Goal: Information Seeking & Learning: Learn about a topic

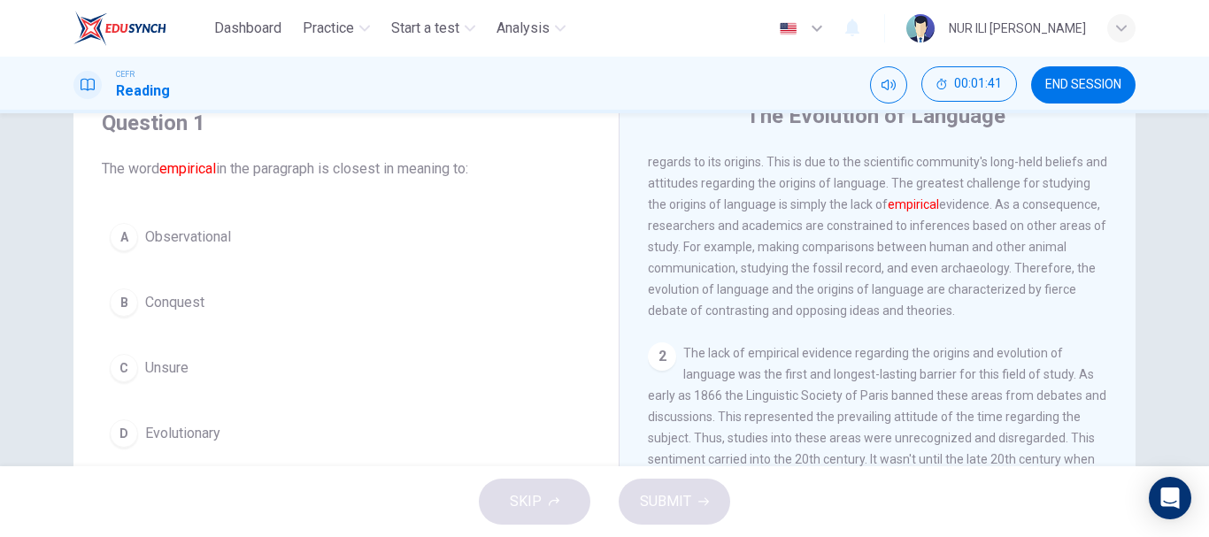
scroll to position [76, 0]
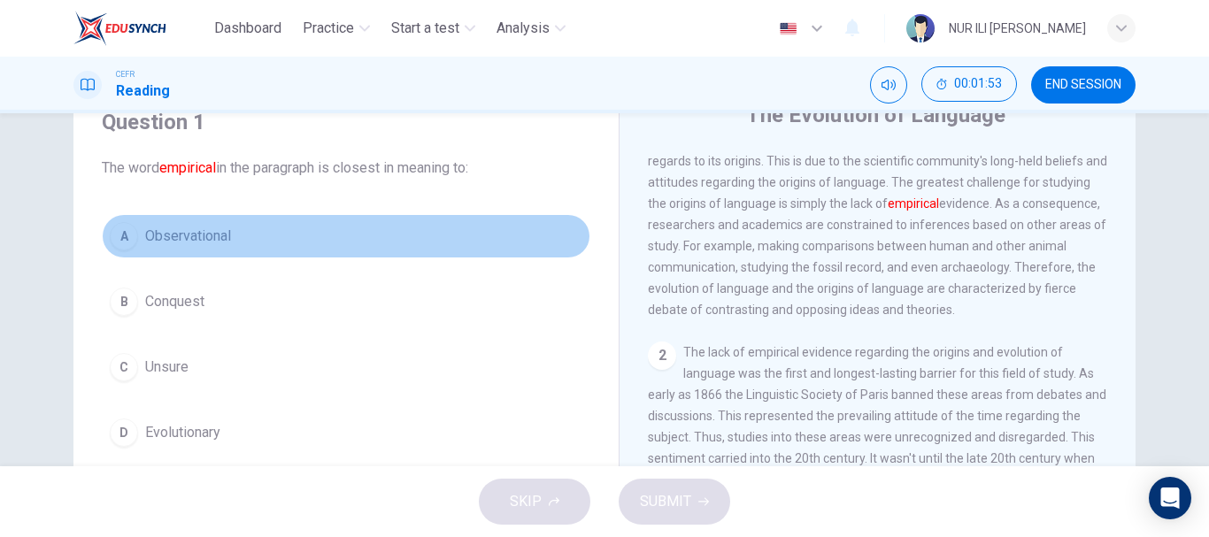
click at [181, 226] on span "Observational" at bounding box center [188, 236] width 86 height 21
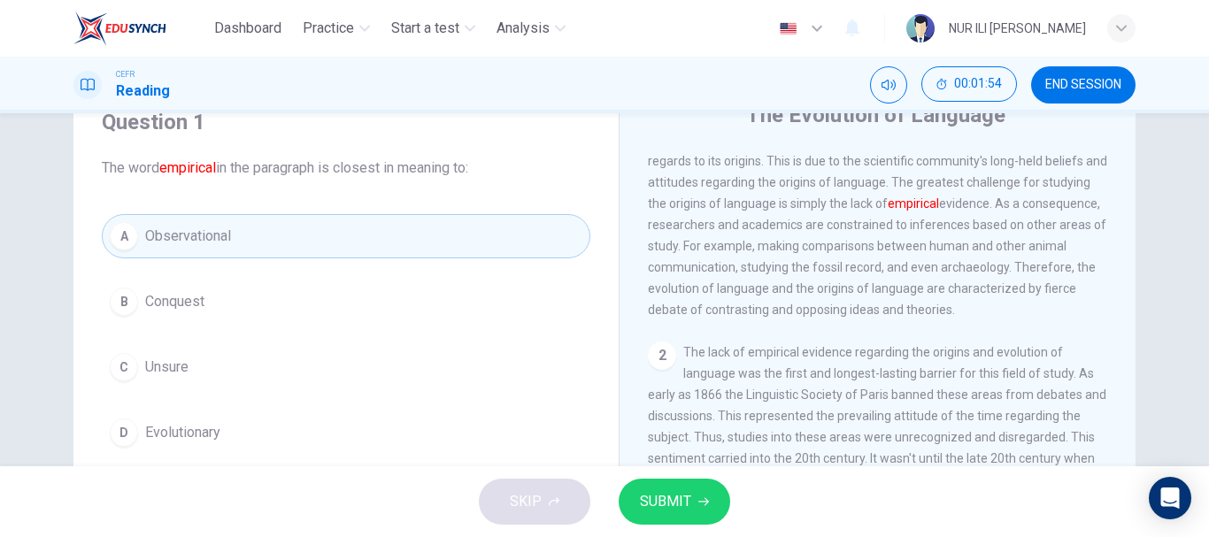
click at [674, 505] on span "SUBMIT" at bounding box center [665, 501] width 51 height 25
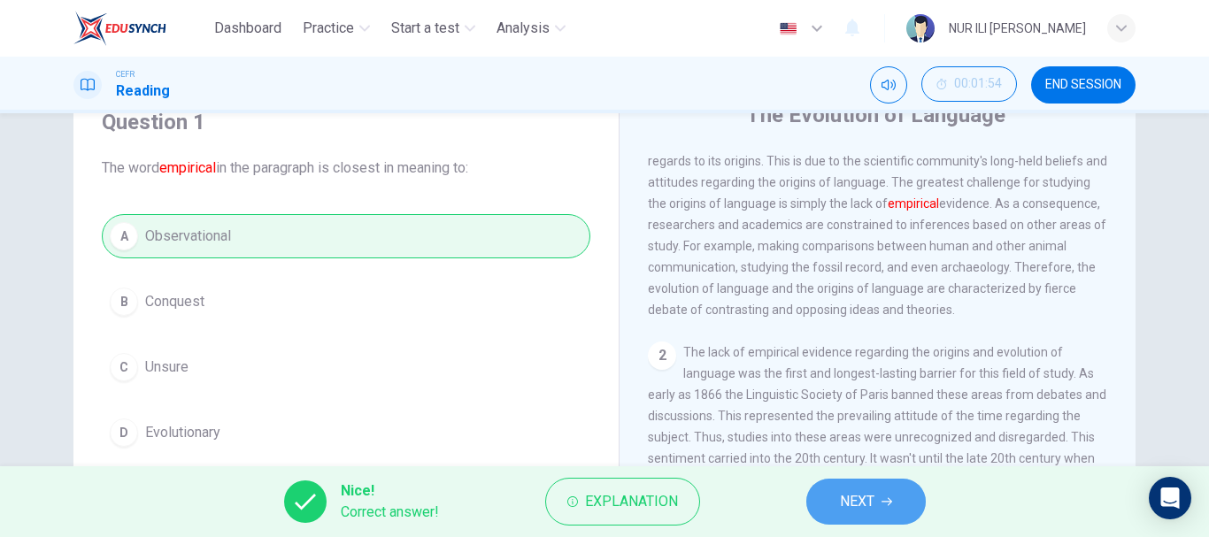
click at [856, 508] on span "NEXT" at bounding box center [857, 501] width 35 height 25
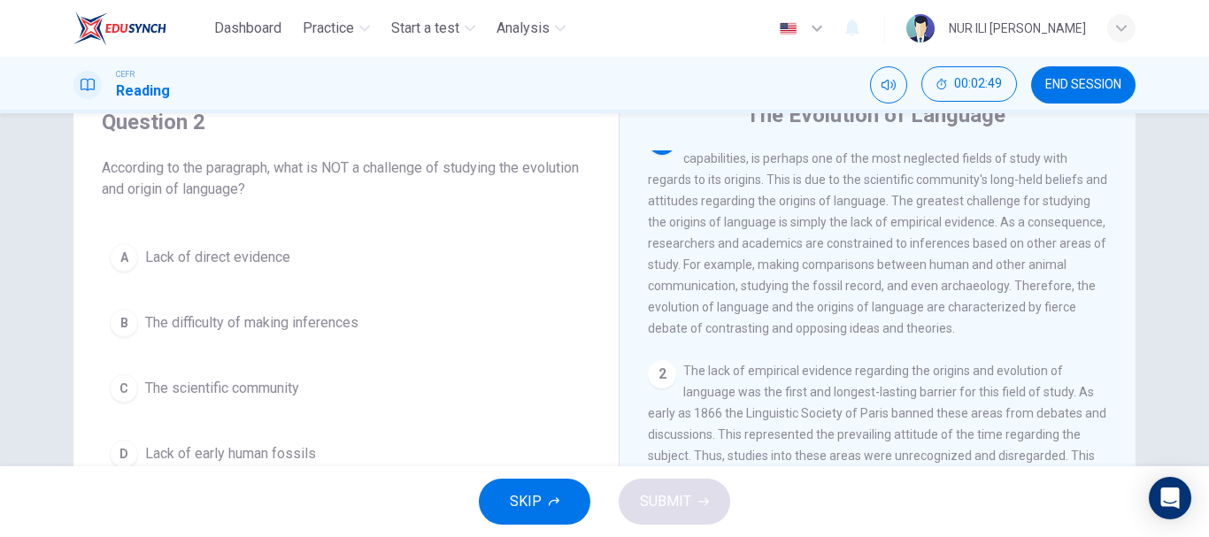
scroll to position [25, 0]
click at [345, 456] on button "D Lack of early human fossils" at bounding box center [346, 454] width 489 height 44
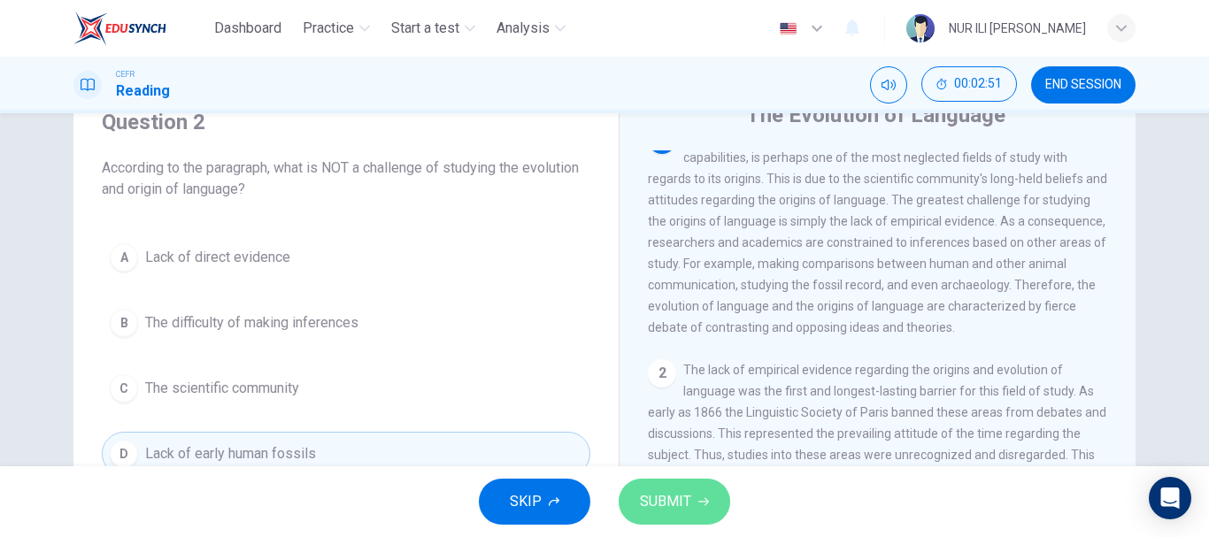
click at [689, 494] on span "SUBMIT" at bounding box center [665, 501] width 51 height 25
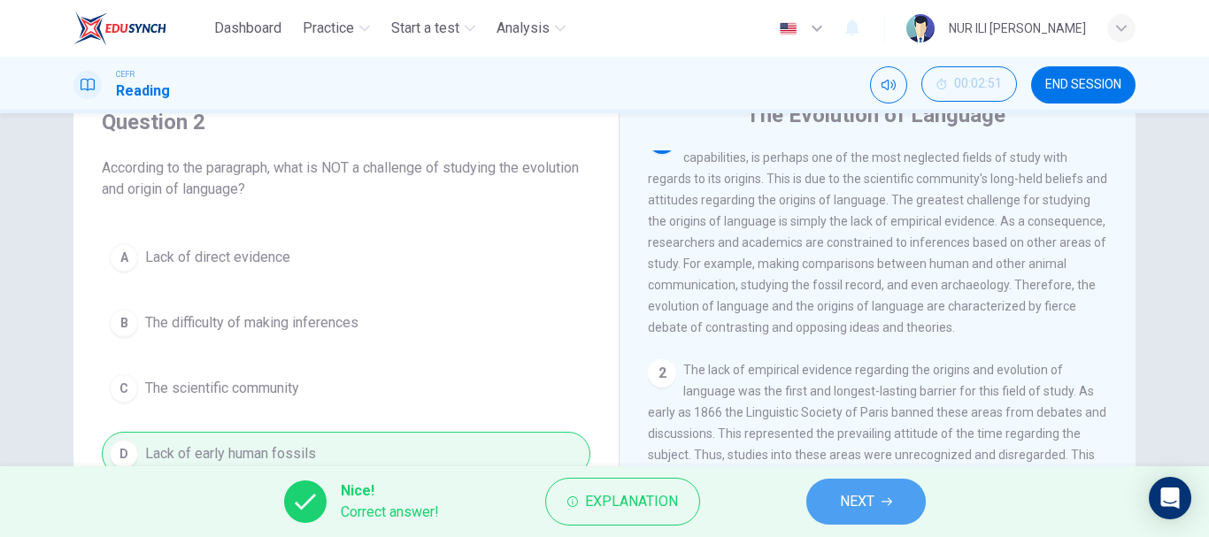
click at [887, 504] on icon "button" at bounding box center [887, 502] width 11 height 11
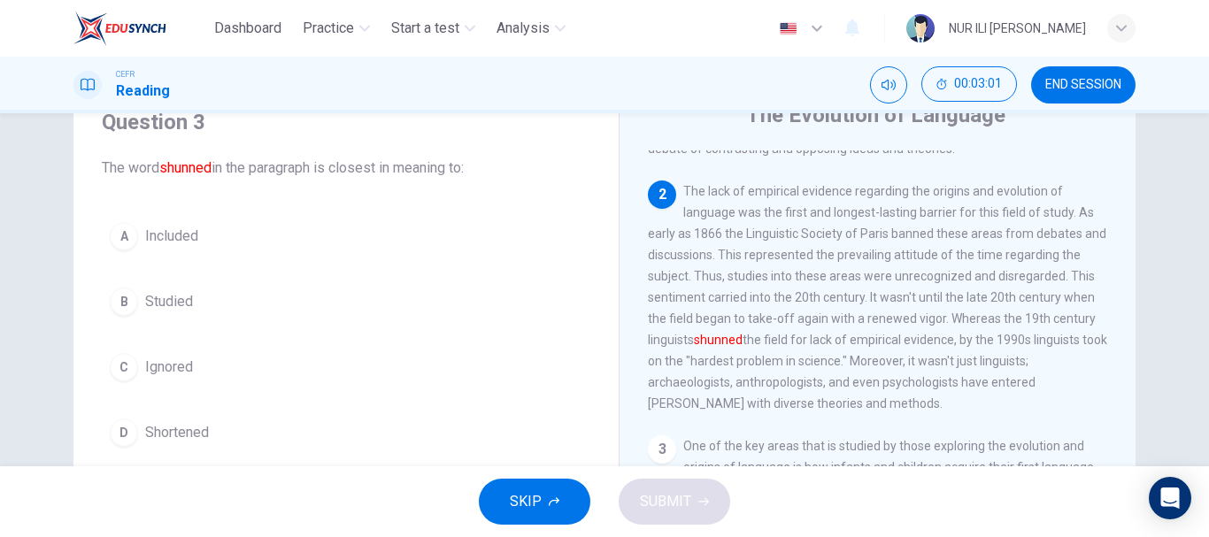
scroll to position [203, 0]
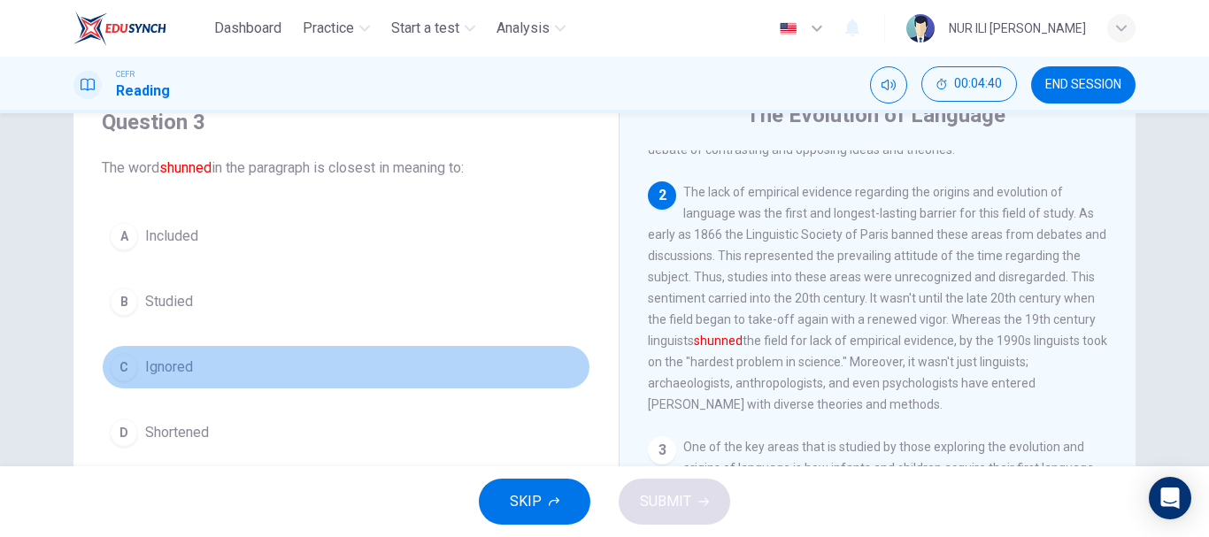
click at [249, 359] on button "C Ignored" at bounding box center [346, 367] width 489 height 44
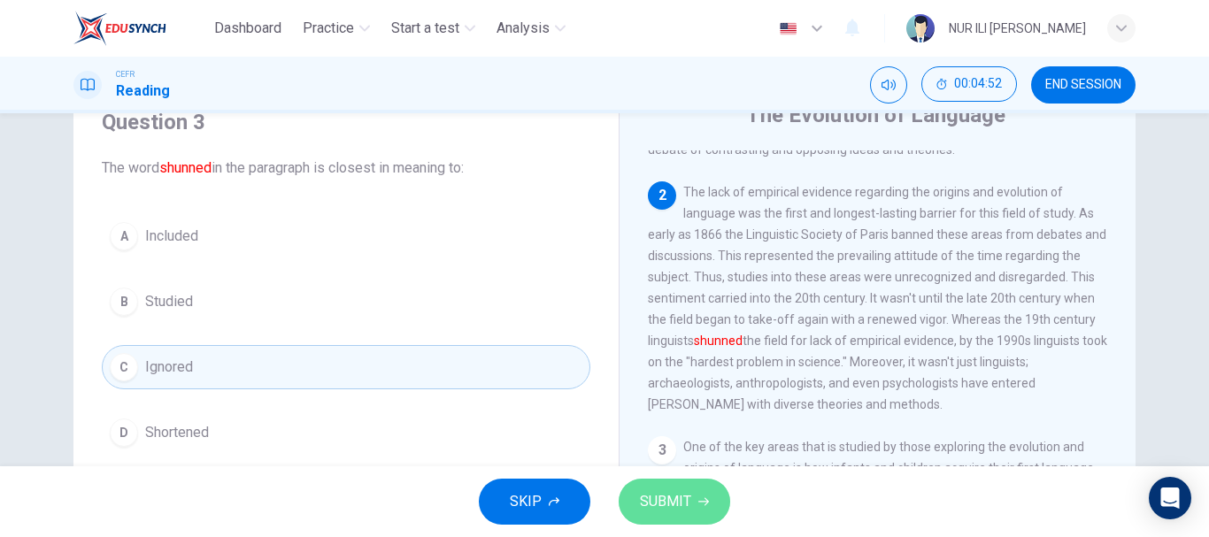
click at [665, 503] on span "SUBMIT" at bounding box center [665, 501] width 51 height 25
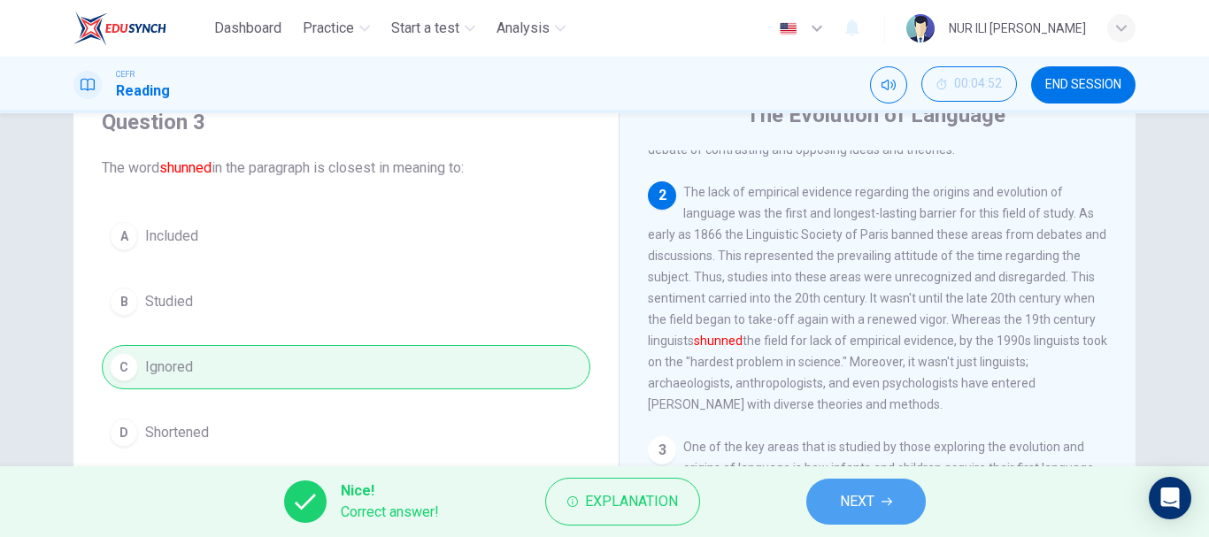
click at [868, 505] on span "NEXT" at bounding box center [857, 501] width 35 height 25
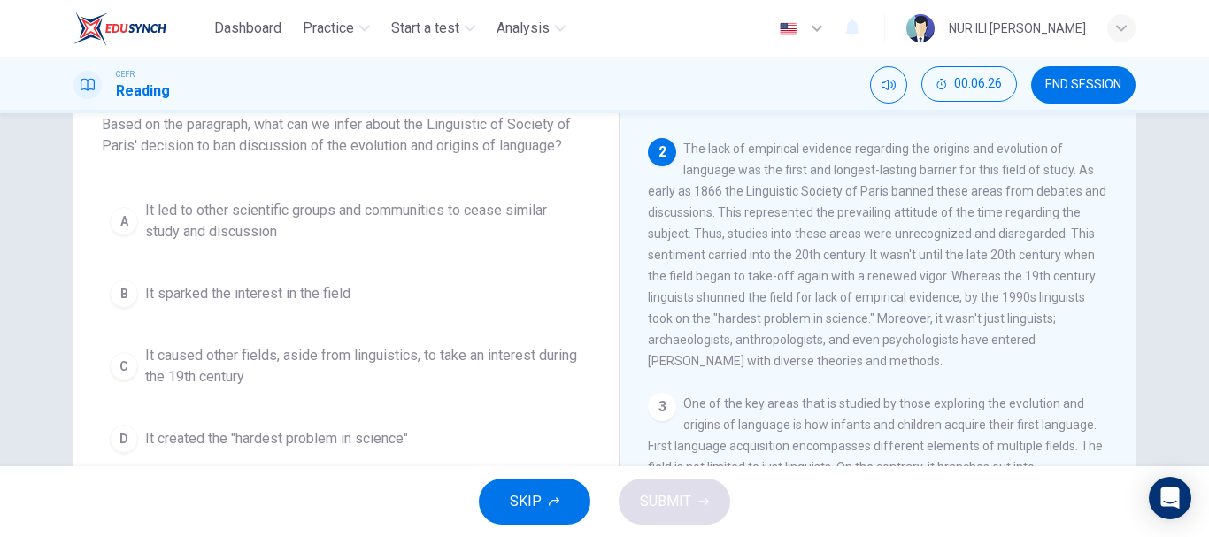
scroll to position [119, 0]
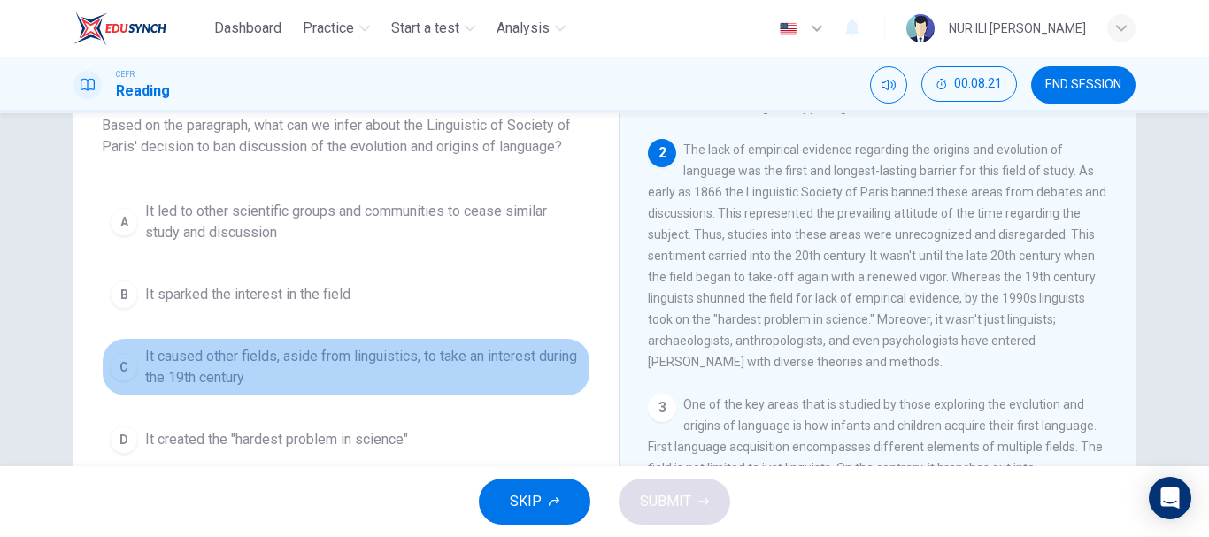
click at [506, 361] on span "It caused other fields, aside from linguistics, to take an interest during the …" at bounding box center [363, 367] width 437 height 42
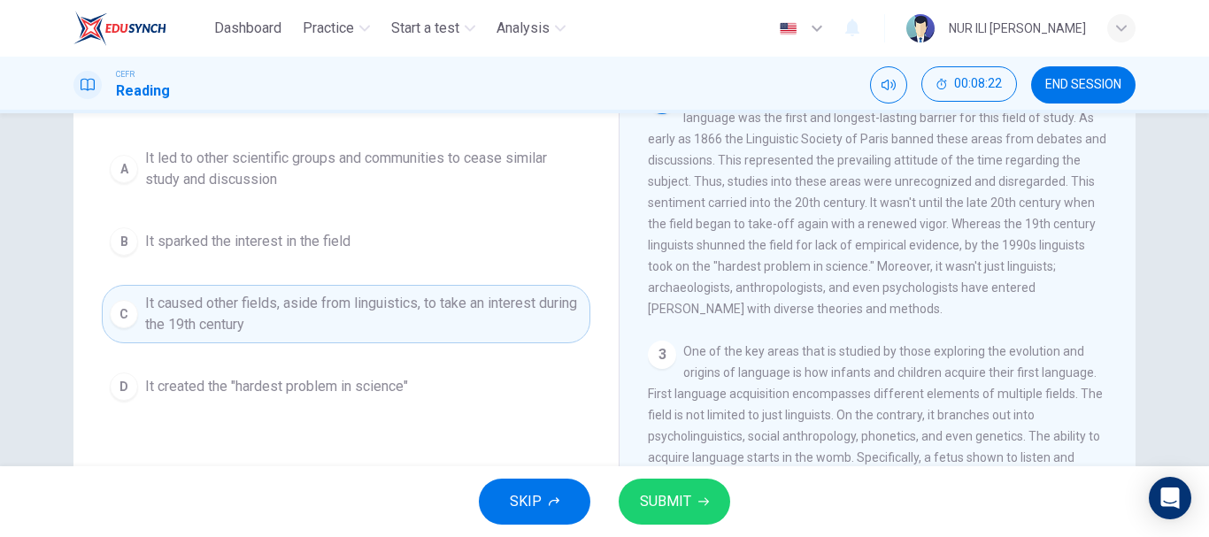
scroll to position [174, 0]
click at [648, 499] on span "SUBMIT" at bounding box center [665, 501] width 51 height 25
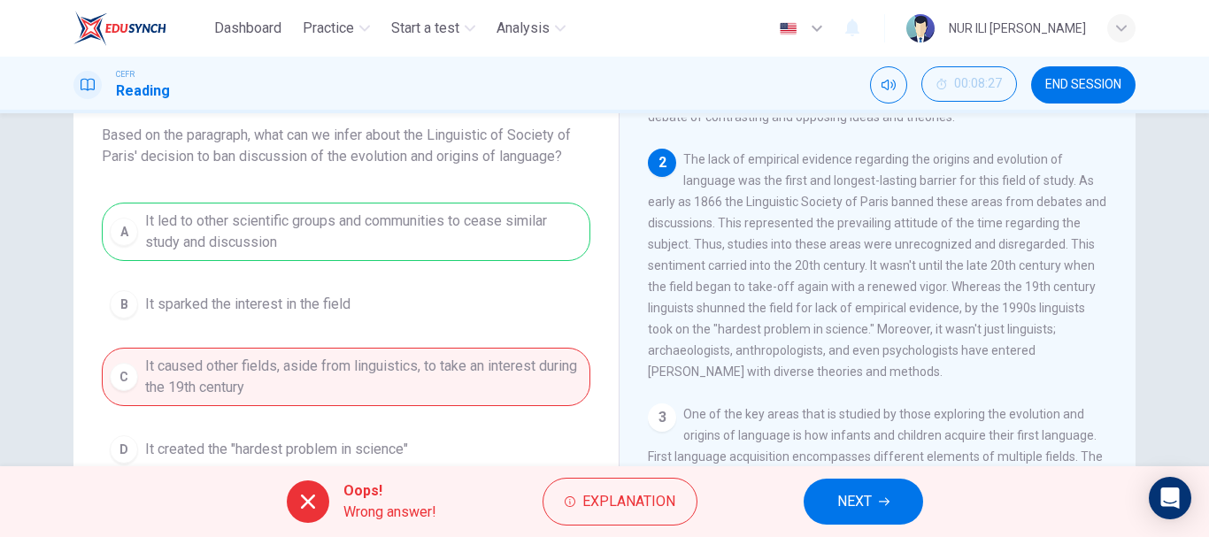
scroll to position [98, 0]
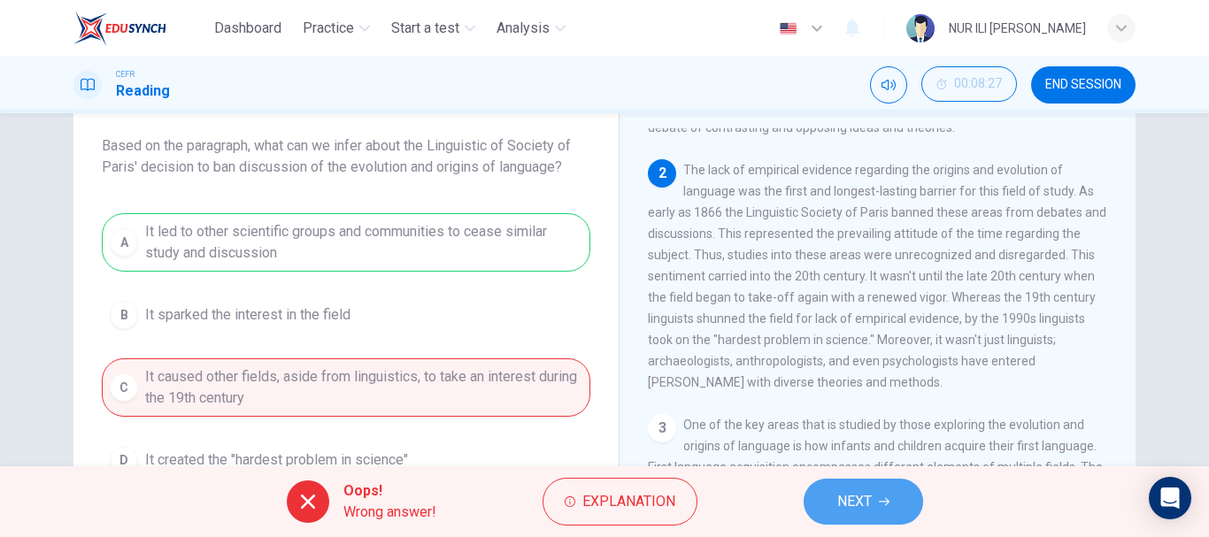
click at [850, 501] on span "NEXT" at bounding box center [854, 501] width 35 height 25
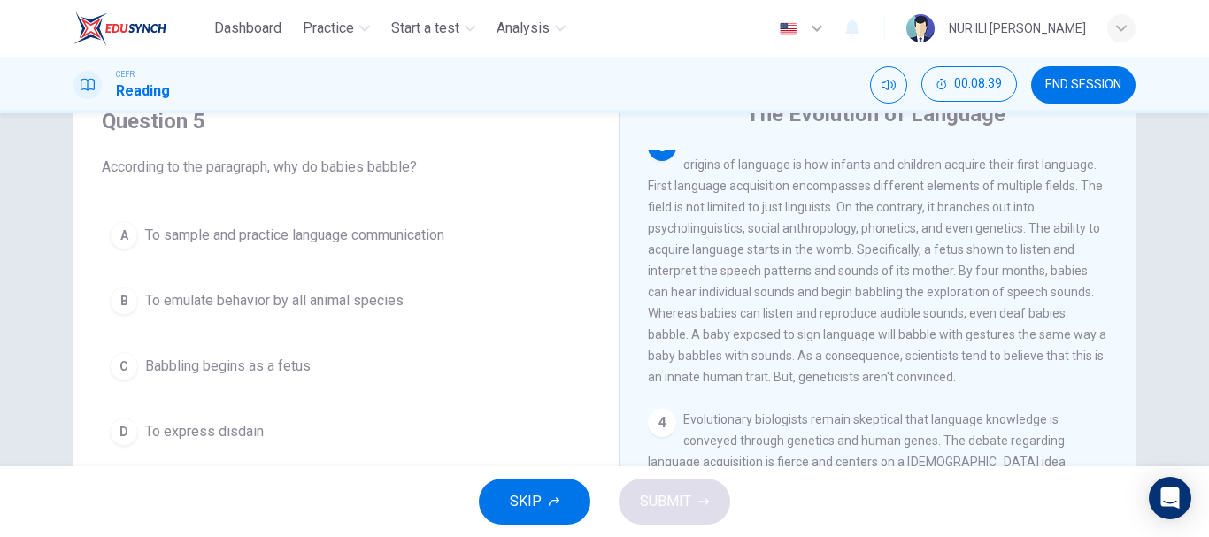
scroll to position [505, 0]
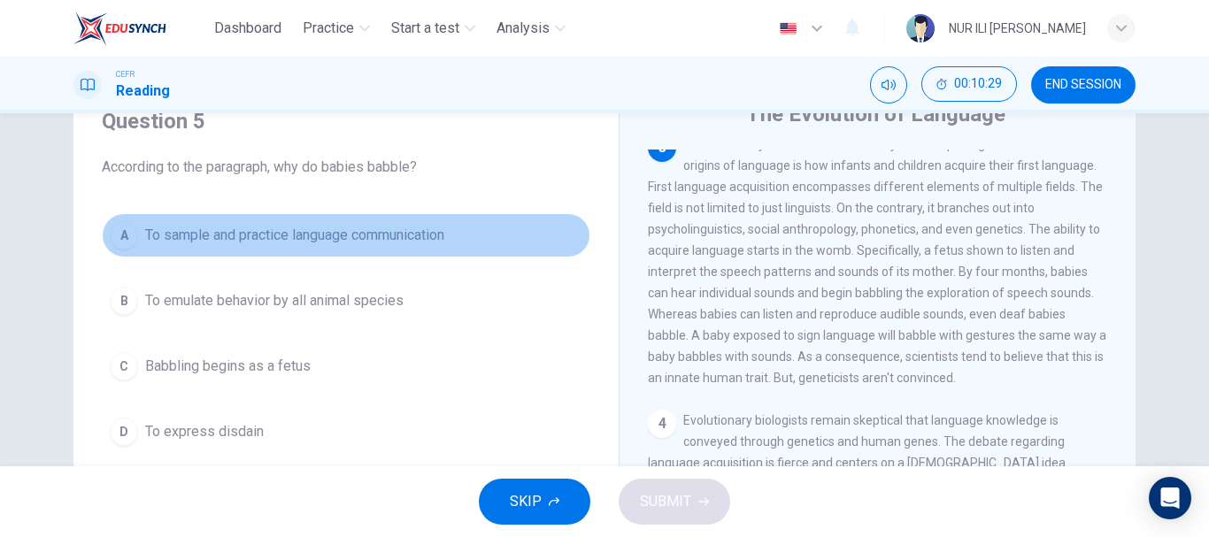
click at [287, 235] on span "To sample and practice language communication" at bounding box center [294, 235] width 299 height 21
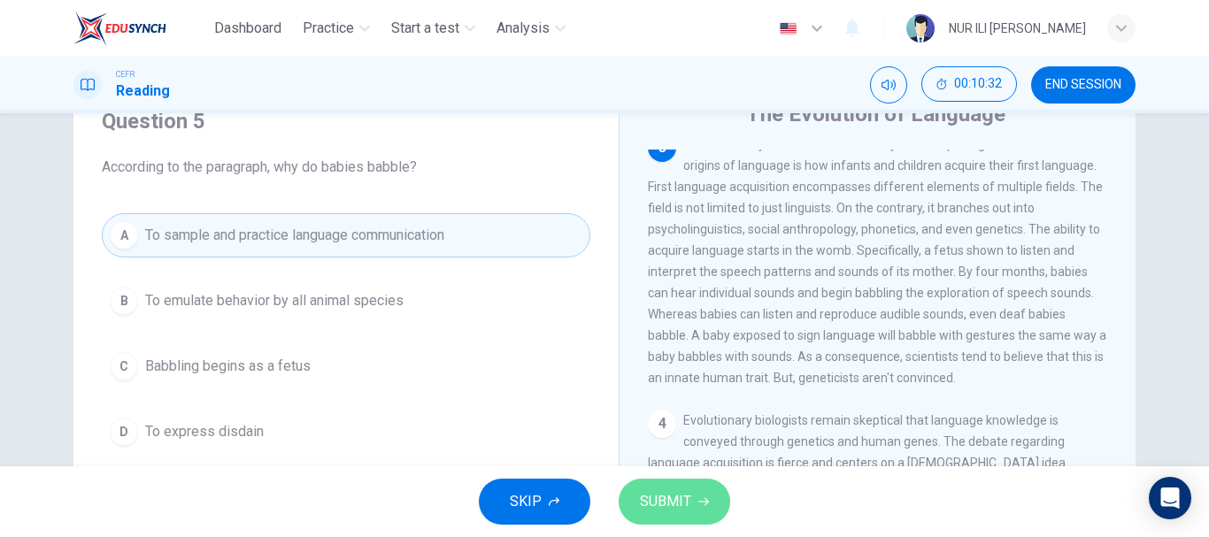
click at [662, 508] on span "SUBMIT" at bounding box center [665, 501] width 51 height 25
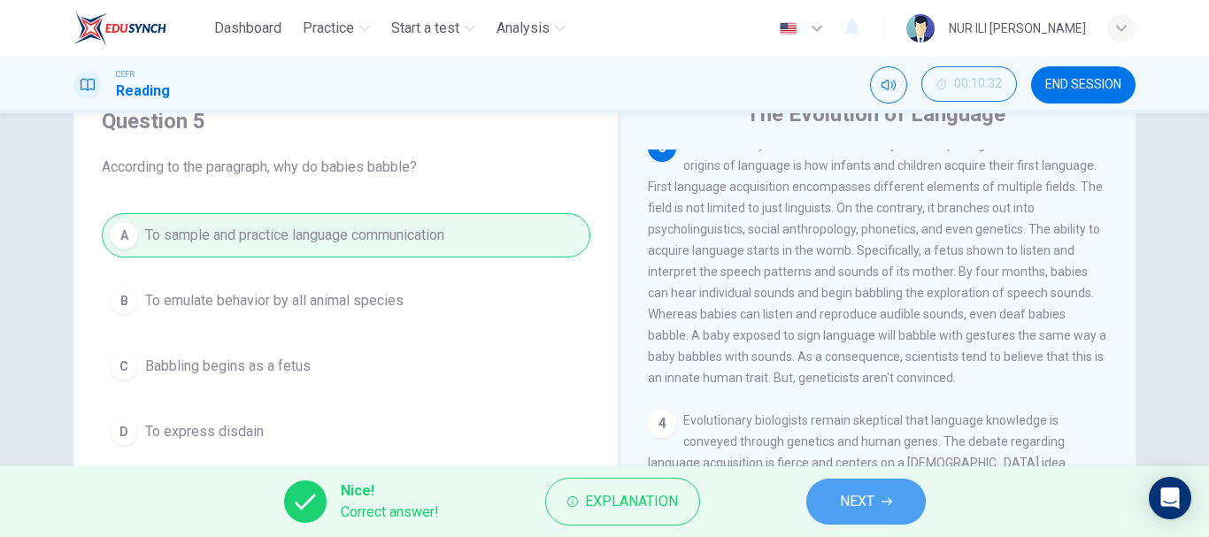
click at [857, 513] on span "NEXT" at bounding box center [857, 501] width 35 height 25
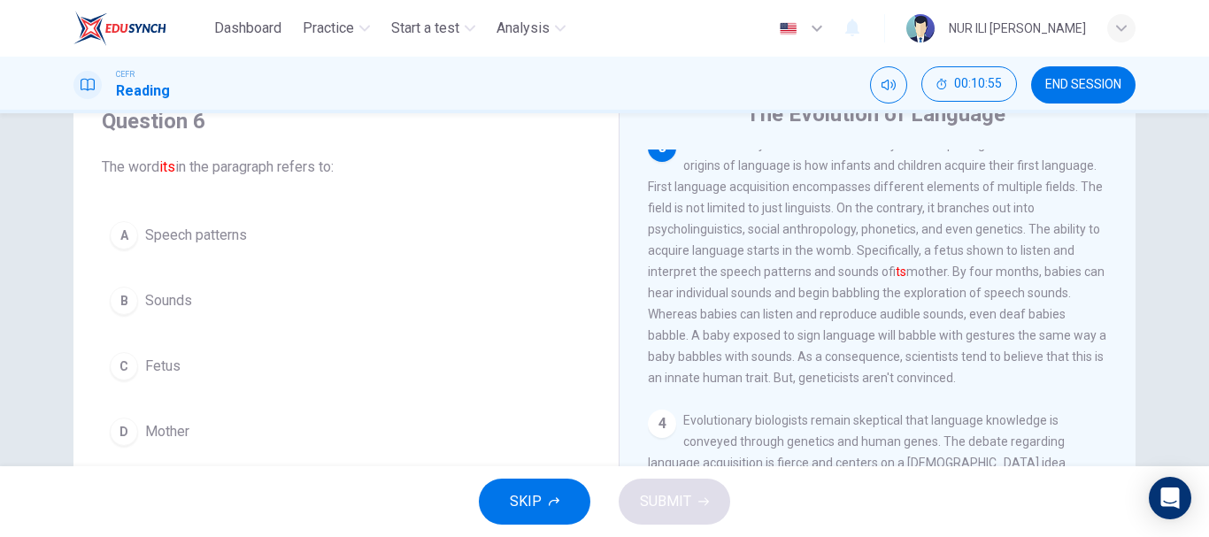
click at [151, 358] on span "Fetus" at bounding box center [162, 366] width 35 height 21
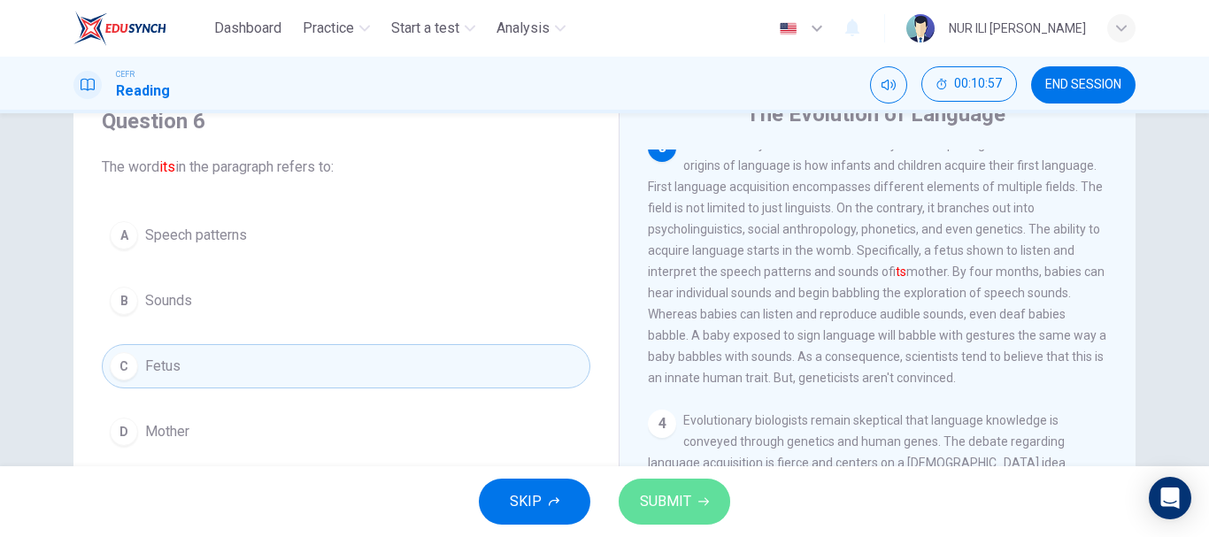
click at [661, 517] on button "SUBMIT" at bounding box center [675, 502] width 112 height 46
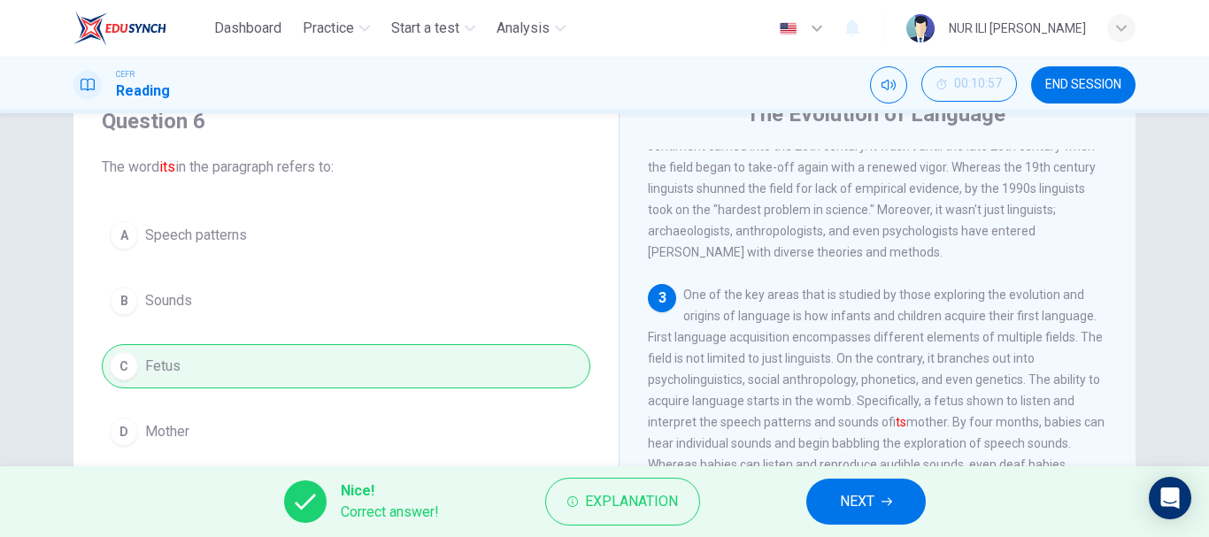
scroll to position [0, 0]
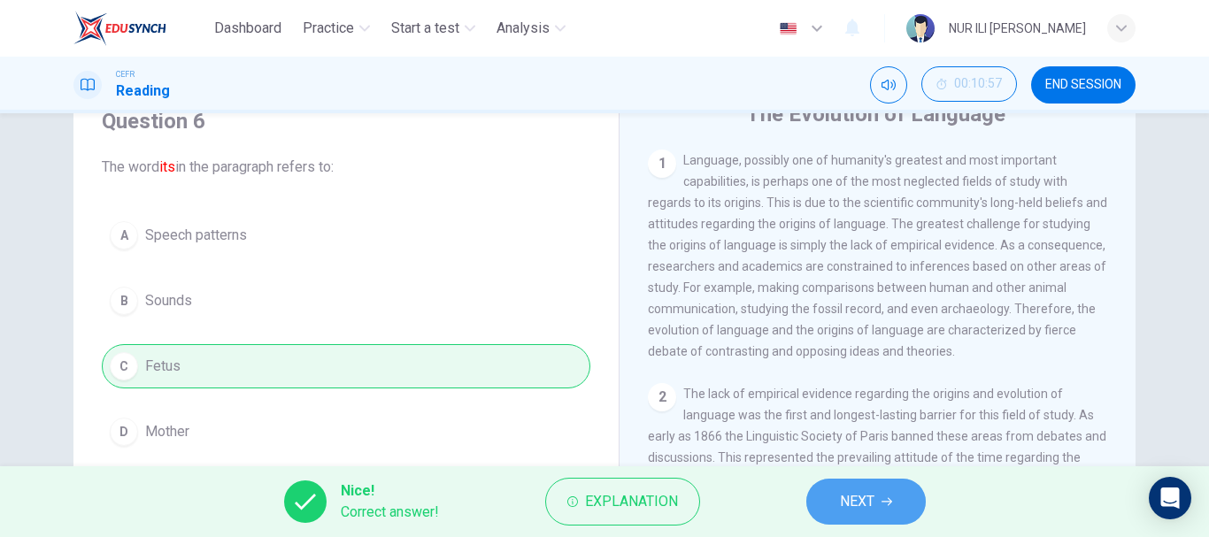
click at [851, 496] on span "NEXT" at bounding box center [857, 501] width 35 height 25
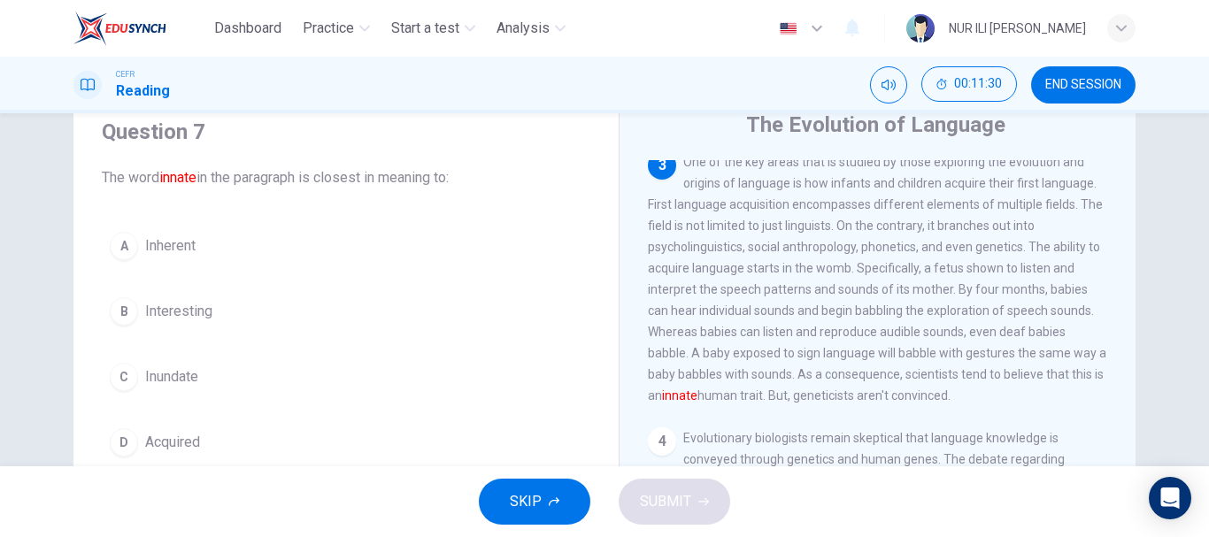
scroll to position [65, 0]
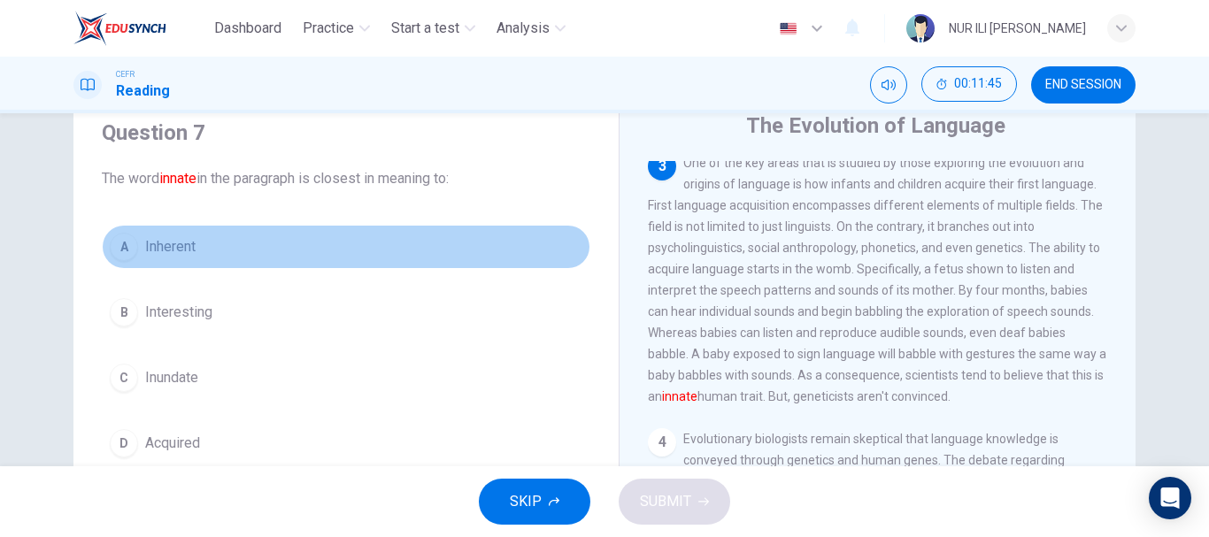
click at [271, 238] on button "A Inherent" at bounding box center [346, 247] width 489 height 44
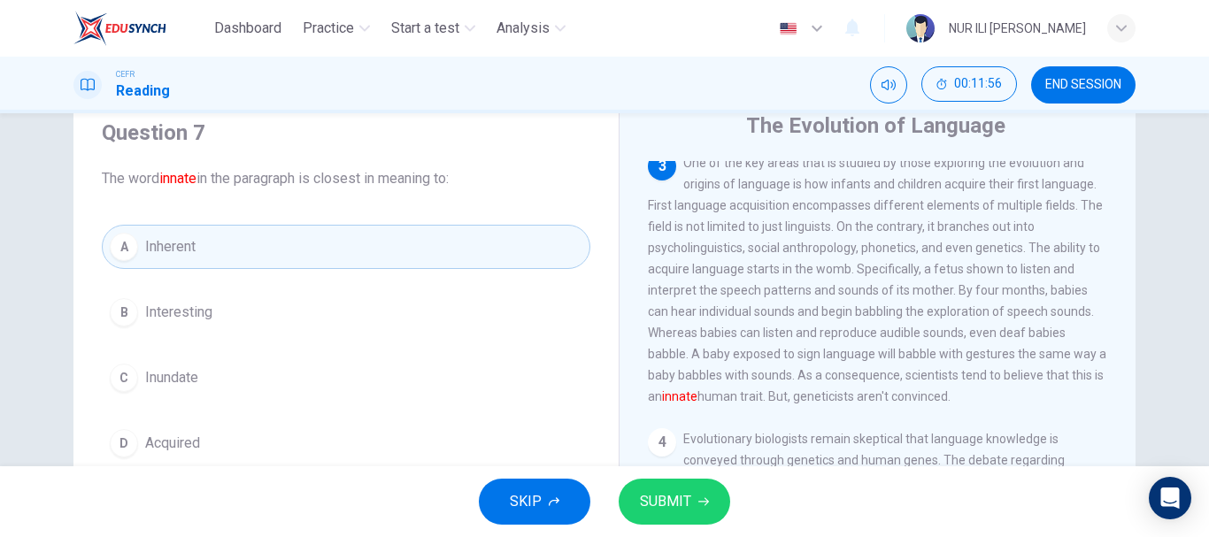
click at [692, 507] on button "SUBMIT" at bounding box center [675, 502] width 112 height 46
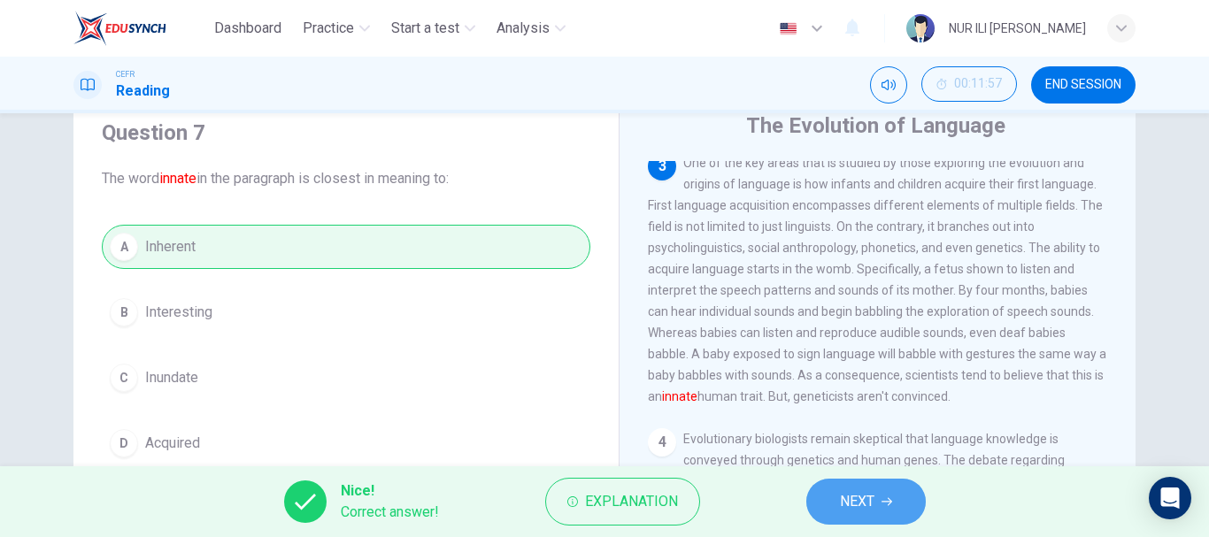
click at [875, 505] on button "NEXT" at bounding box center [865, 502] width 119 height 46
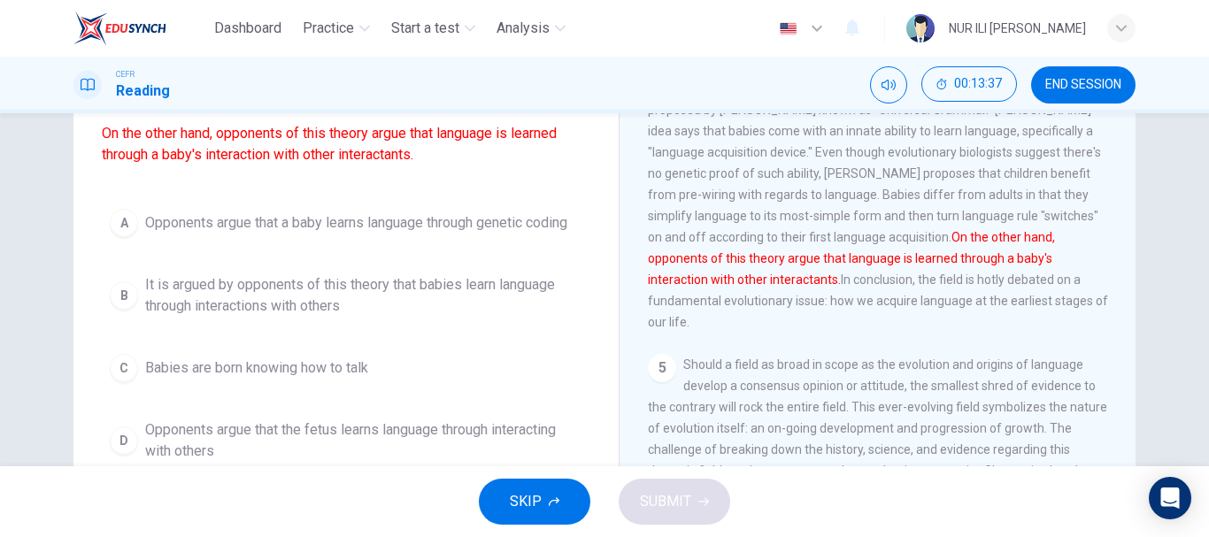
scroll to position [154, 0]
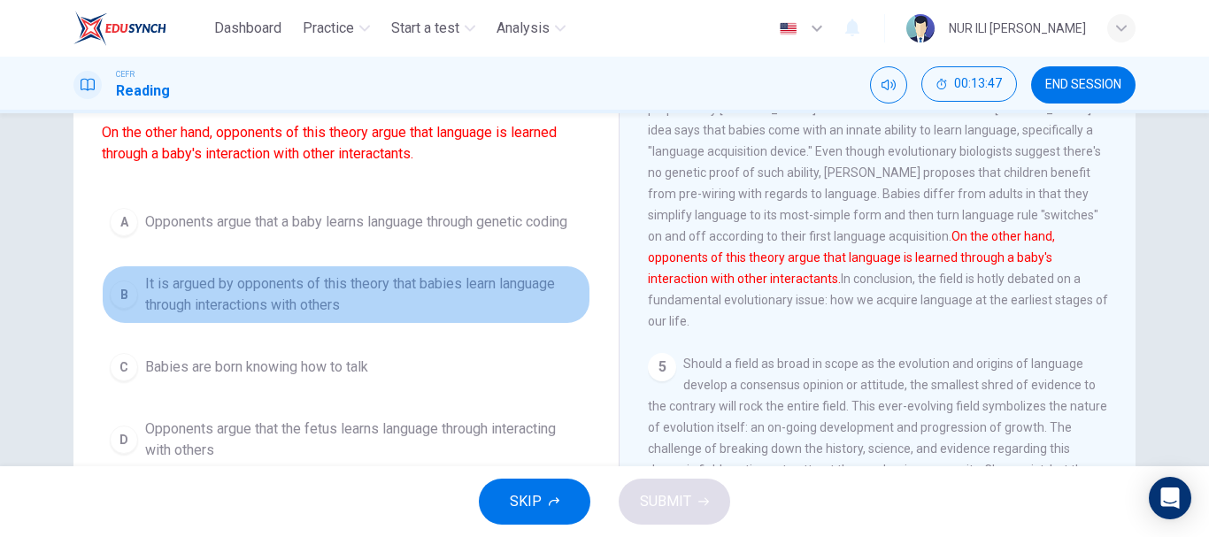
click at [358, 298] on span "It is argued by opponents of this theory that babies learn language through int…" at bounding box center [363, 294] width 437 height 42
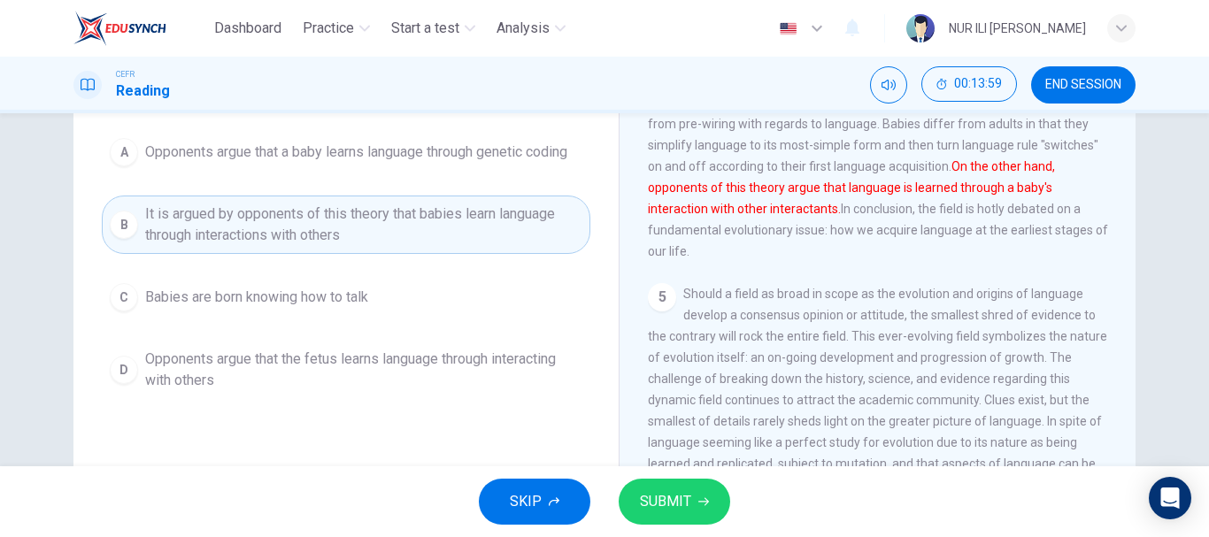
scroll to position [181, 0]
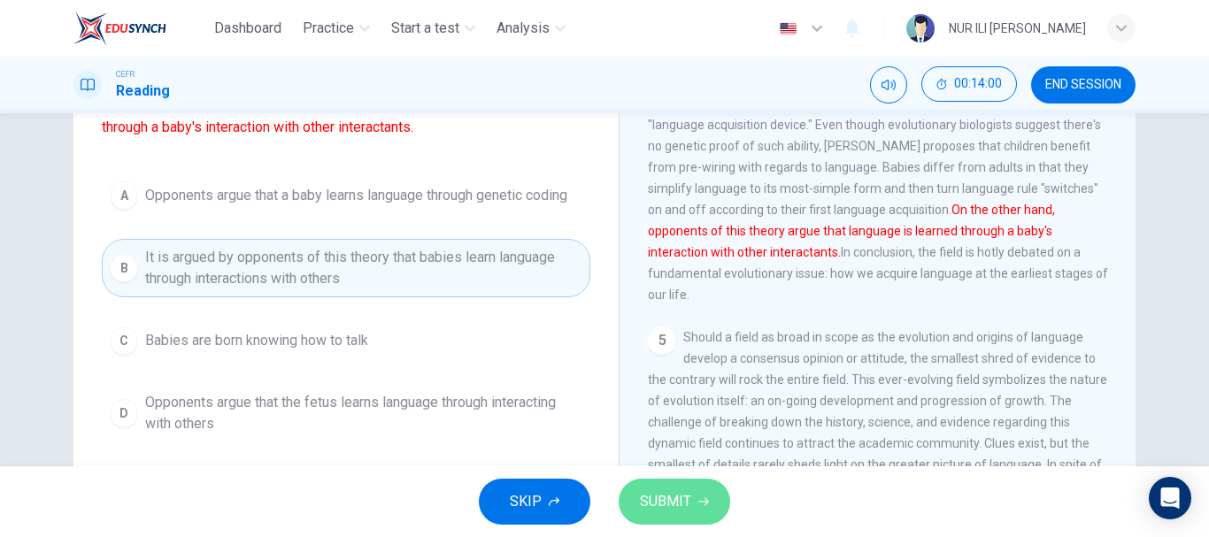
click at [654, 495] on span "SUBMIT" at bounding box center [665, 501] width 51 height 25
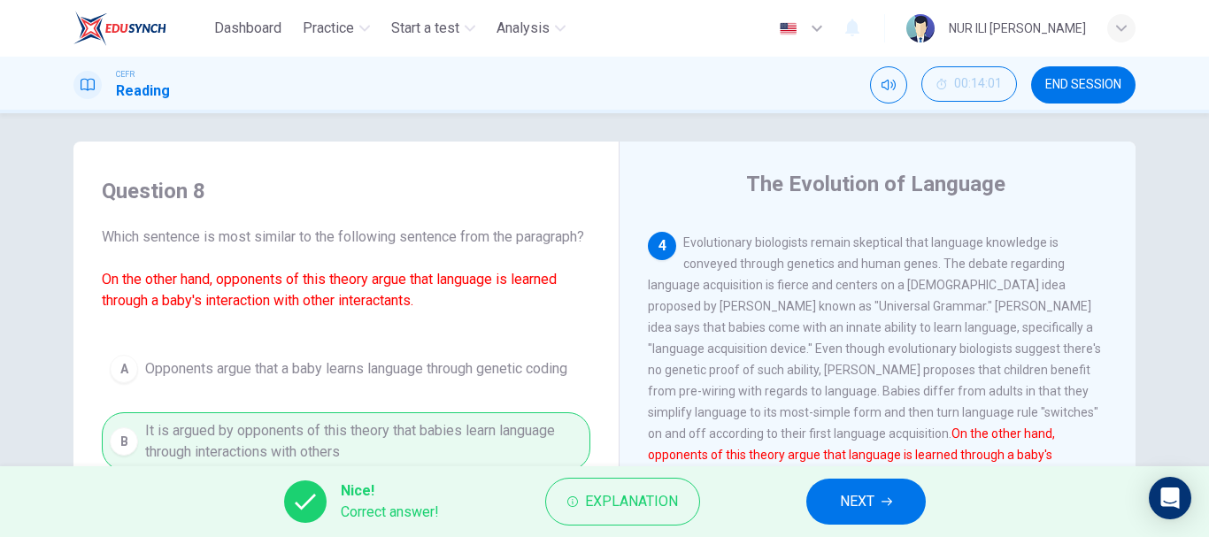
scroll to position [0, 0]
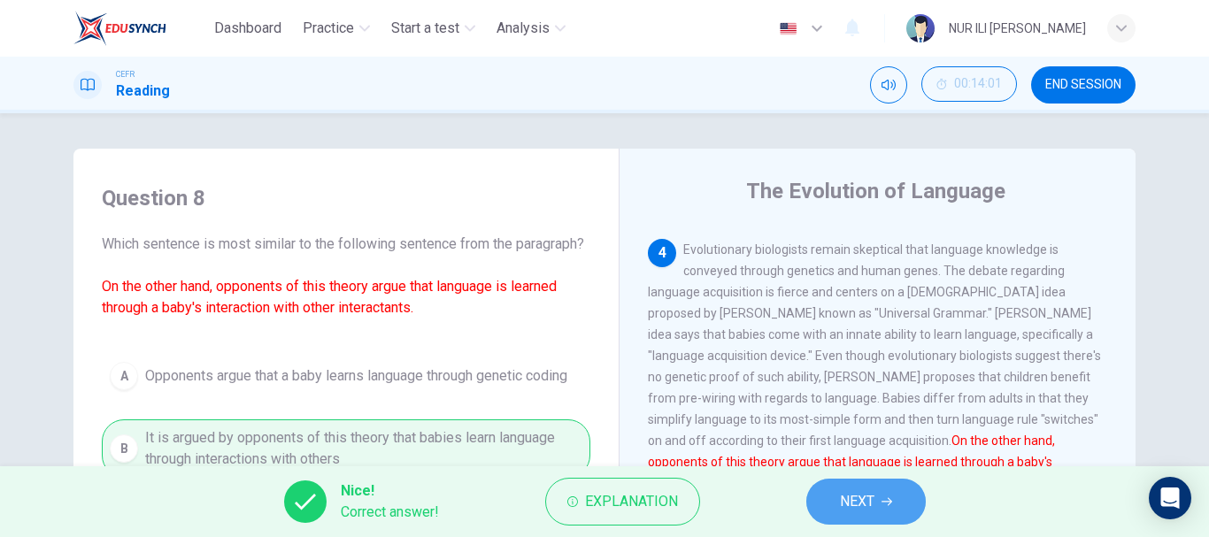
click at [856, 501] on span "NEXT" at bounding box center [857, 501] width 35 height 25
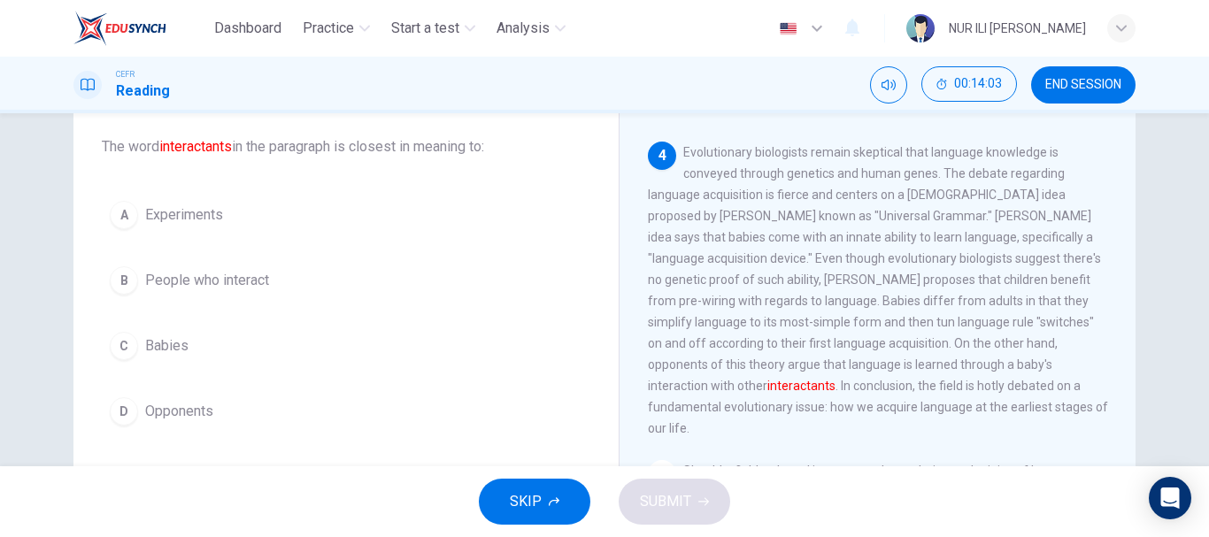
scroll to position [98, 0]
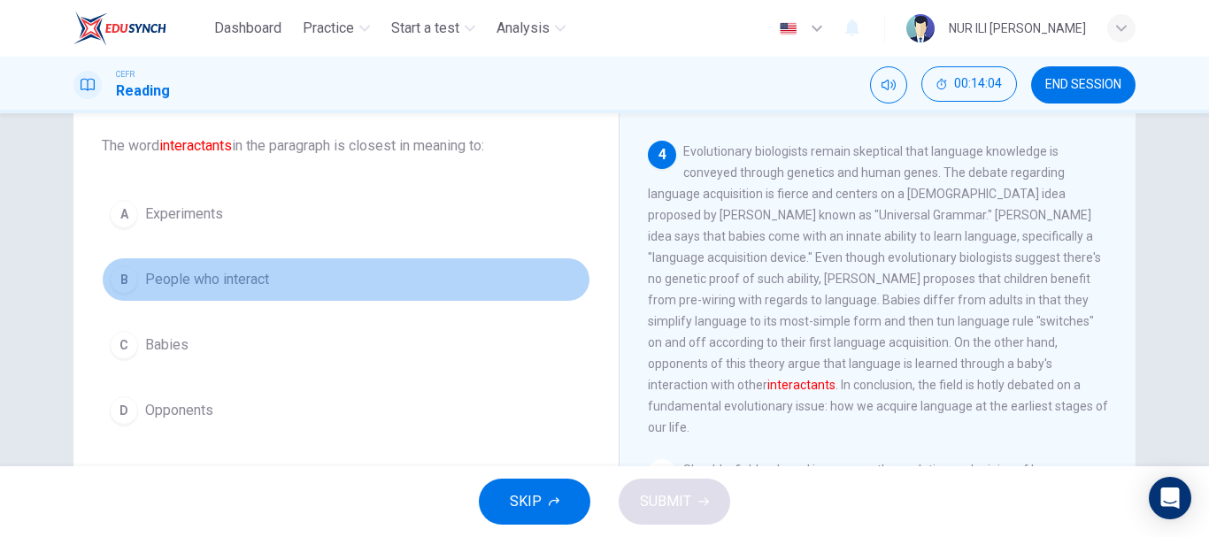
click at [274, 282] on button "B People who interact" at bounding box center [346, 280] width 489 height 44
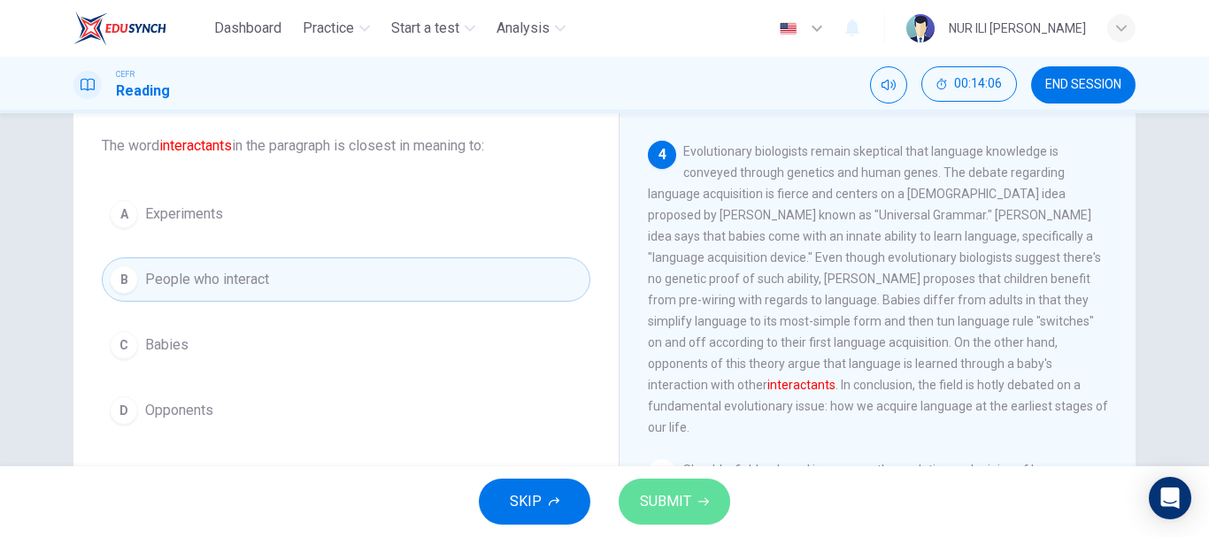
click at [665, 494] on span "SUBMIT" at bounding box center [665, 501] width 51 height 25
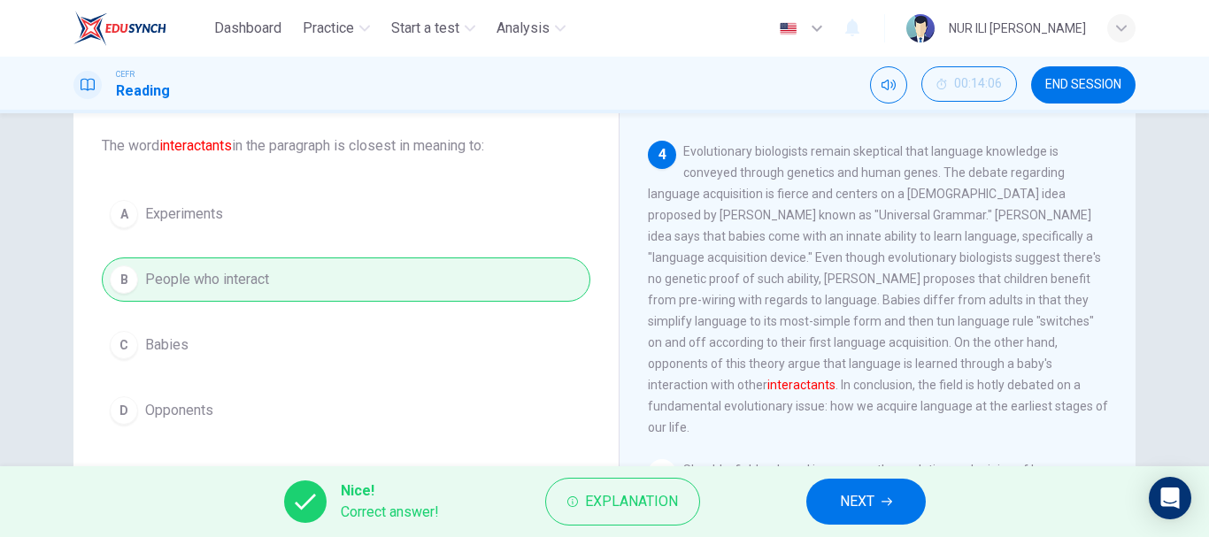
scroll to position [852, 0]
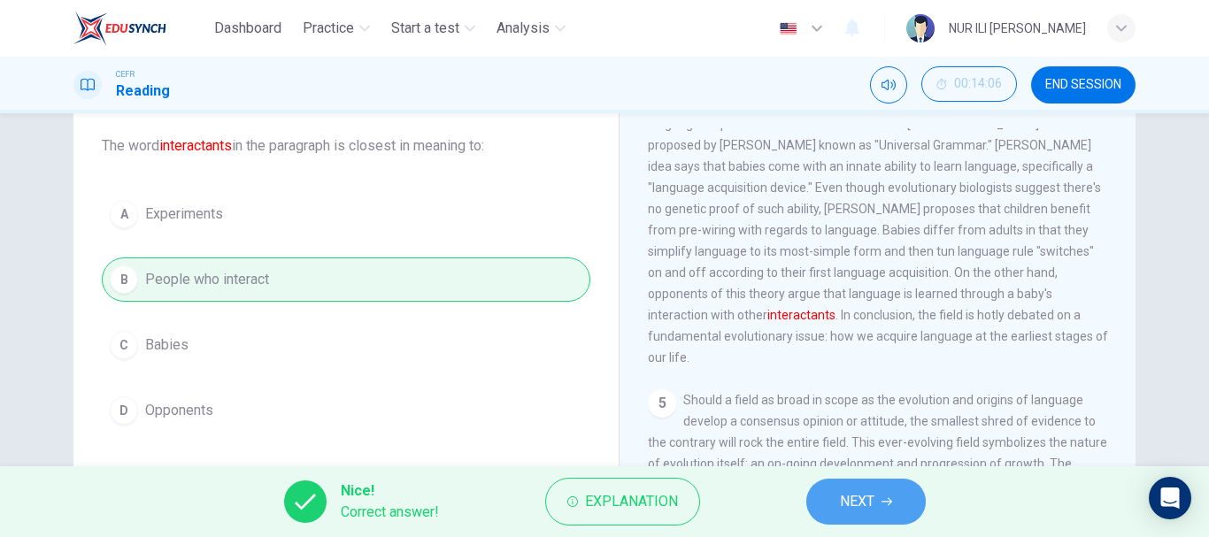
click at [836, 489] on button "NEXT" at bounding box center [865, 502] width 119 height 46
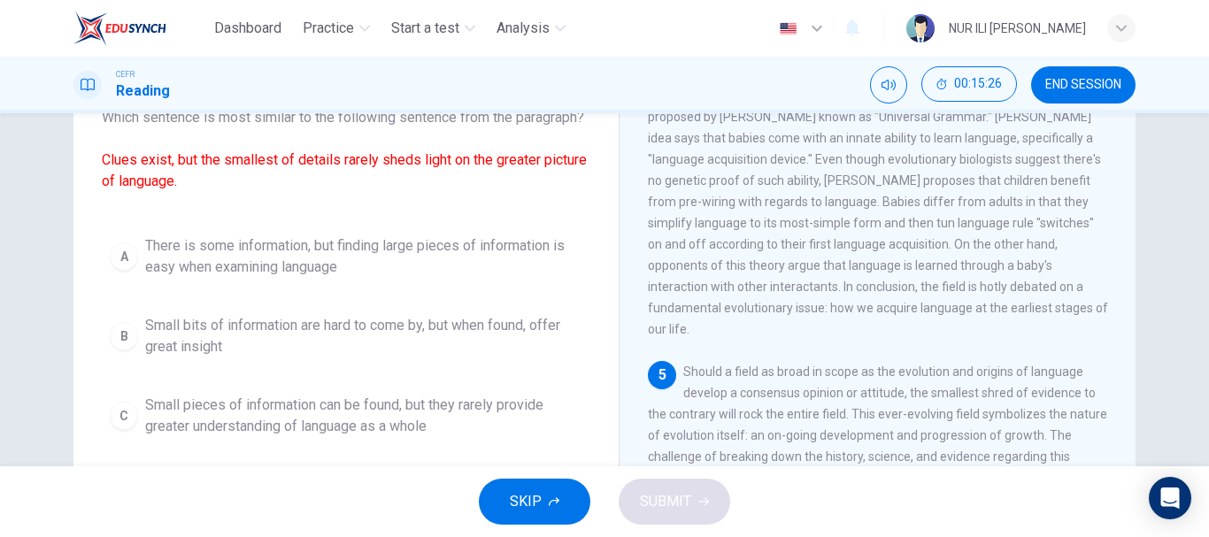
scroll to position [127, 0]
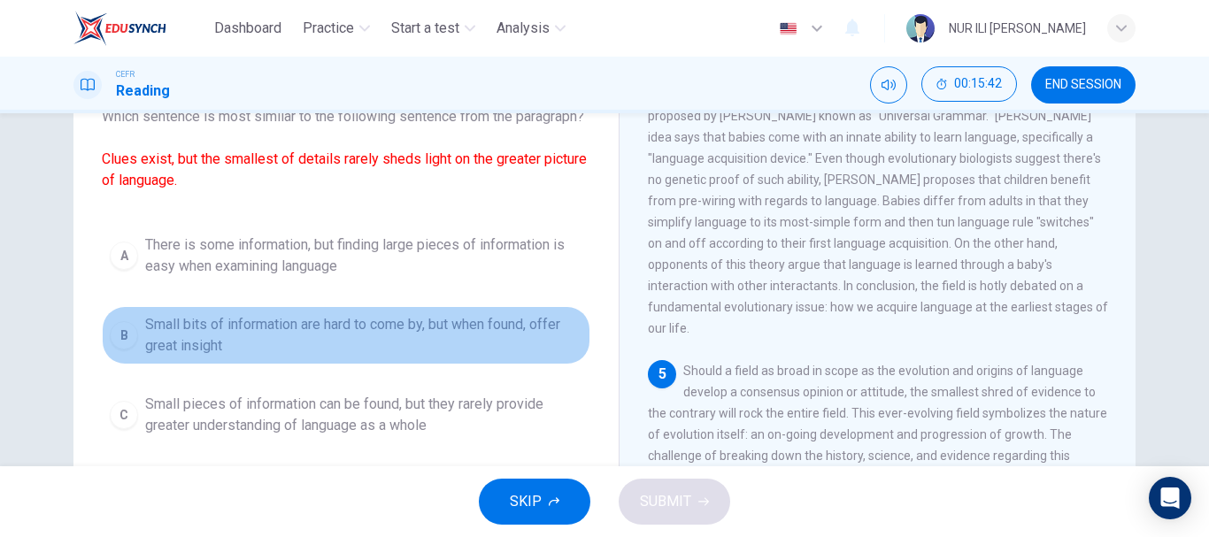
click at [386, 357] on span "Small bits of information are hard to come by, but when found, offer great insi…" at bounding box center [363, 335] width 437 height 42
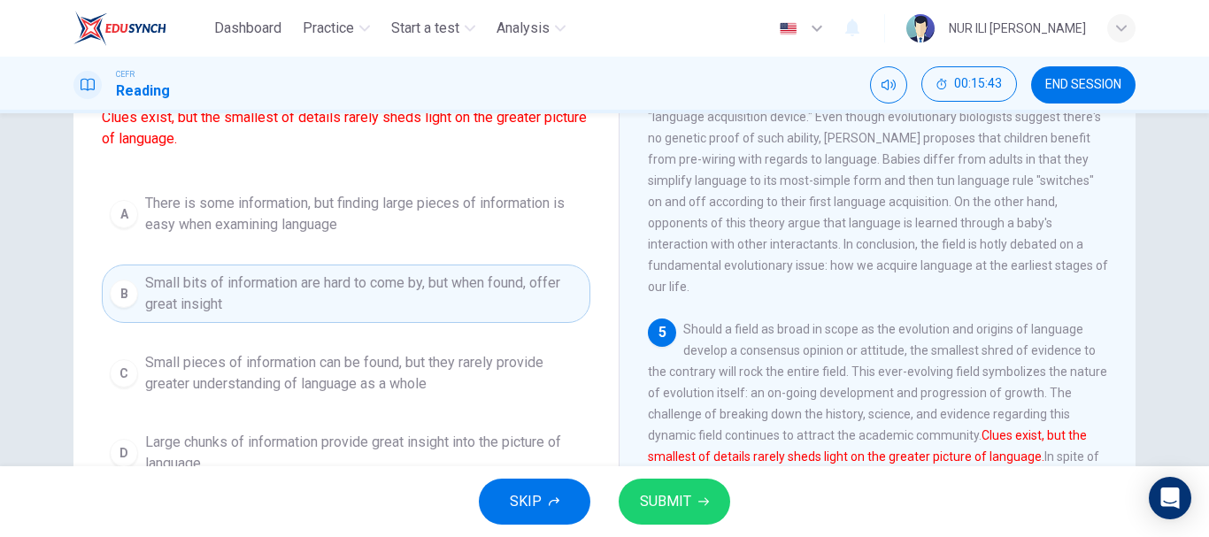
scroll to position [171, 0]
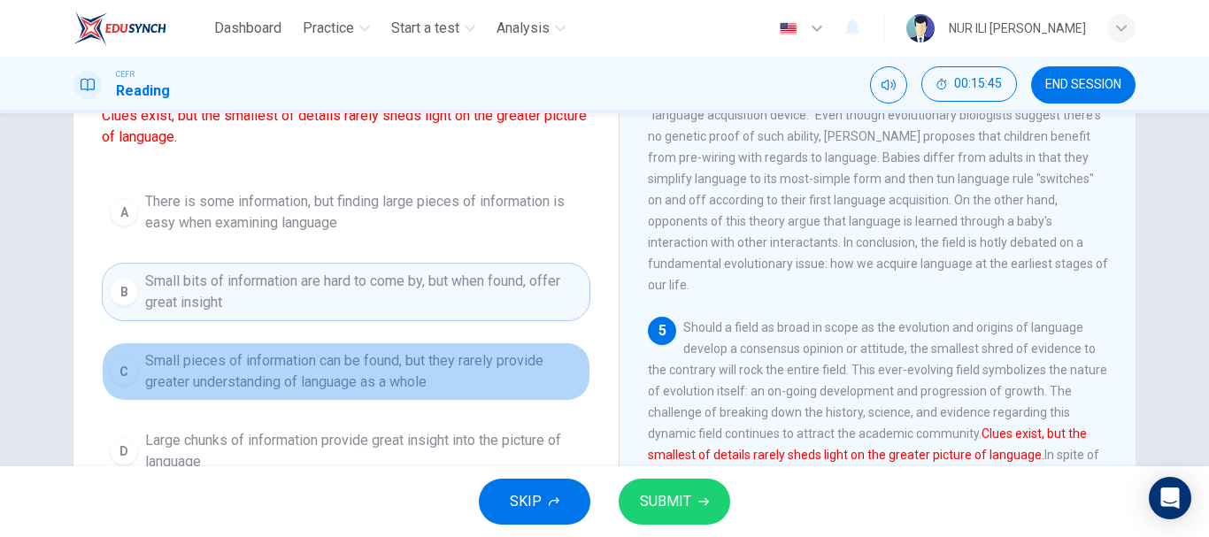
click at [381, 373] on span "Small pieces of information can be found, but they rarely provide greater under…" at bounding box center [363, 371] width 437 height 42
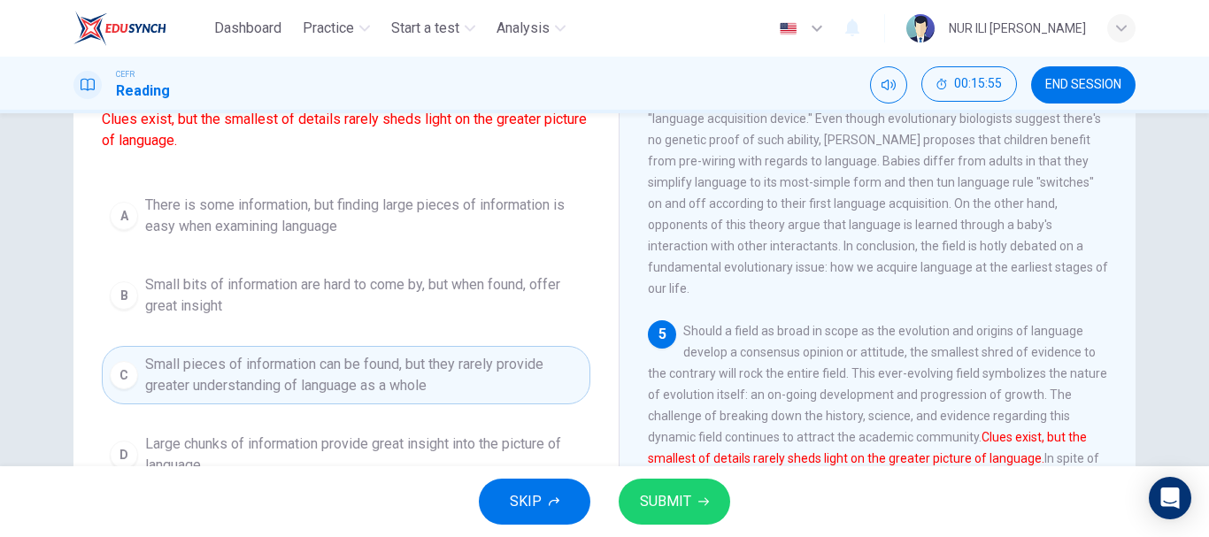
scroll to position [167, 0]
click at [635, 509] on button "SUBMIT" at bounding box center [675, 502] width 112 height 46
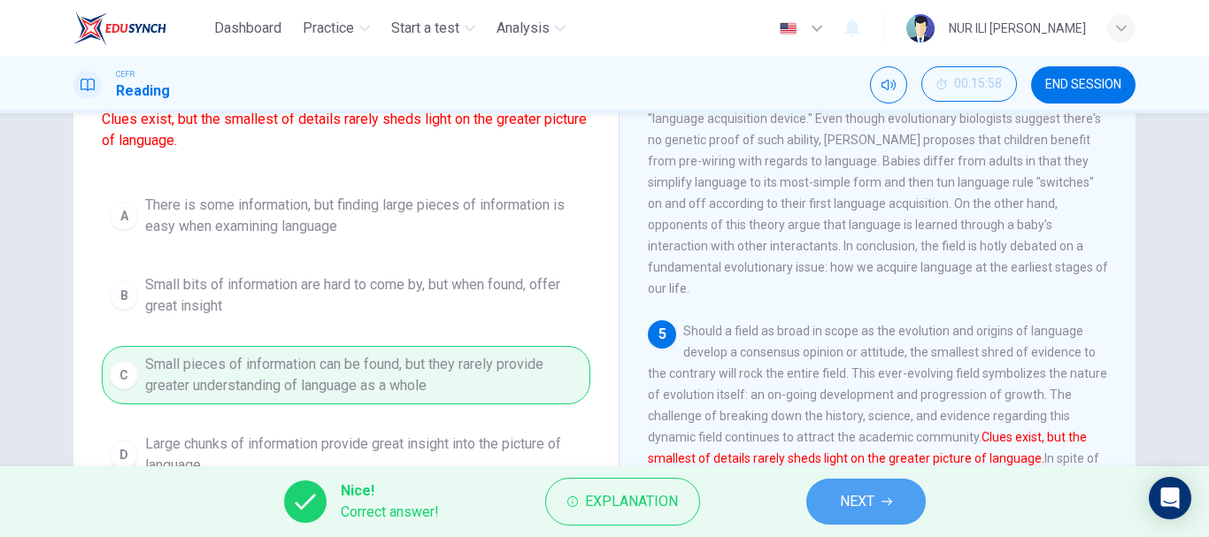
click at [850, 510] on span "NEXT" at bounding box center [857, 501] width 35 height 25
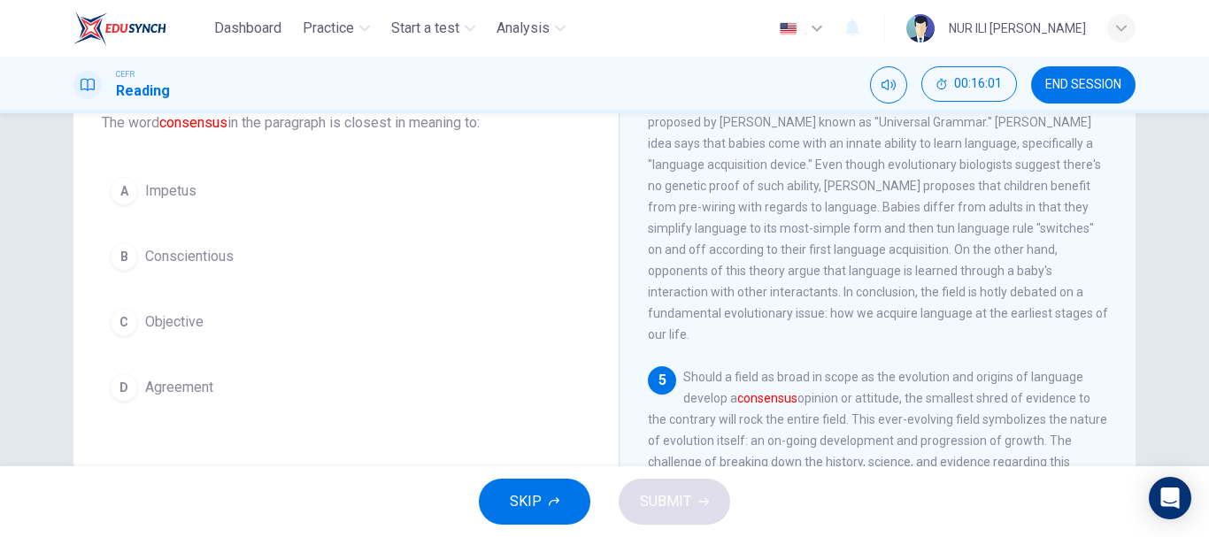
scroll to position [122, 0]
click at [238, 403] on button "D Agreement" at bounding box center [346, 387] width 489 height 44
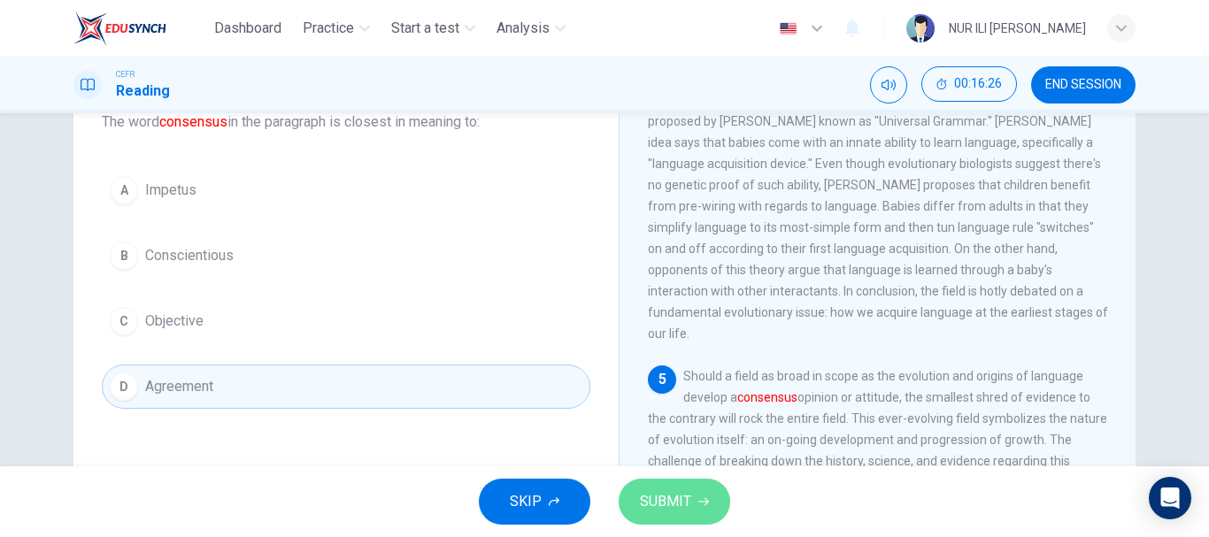
click at [665, 489] on span "SUBMIT" at bounding box center [665, 501] width 51 height 25
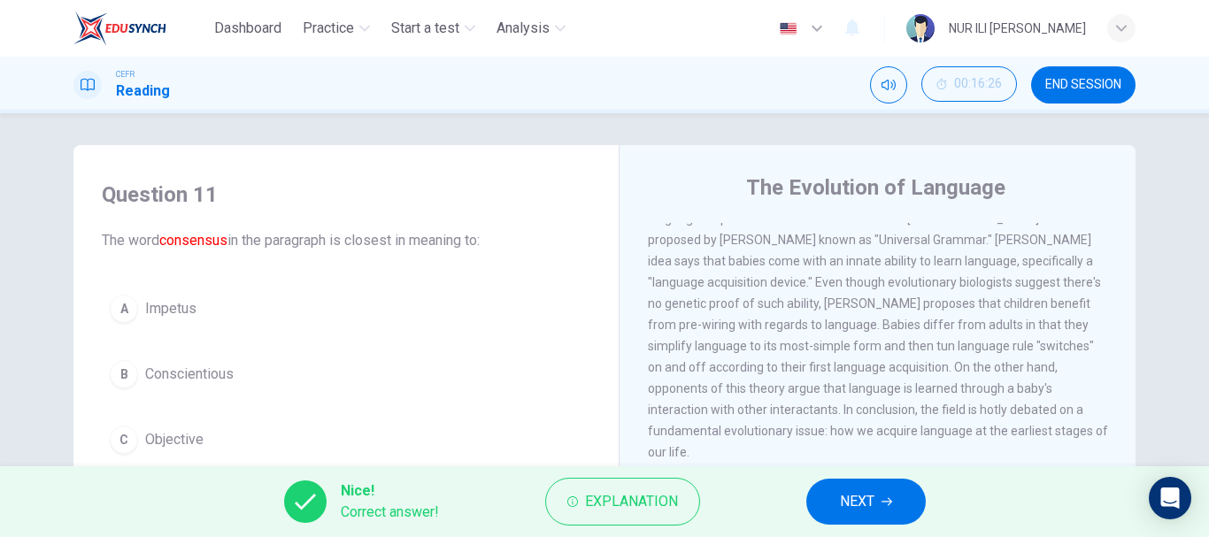
scroll to position [2, 0]
click at [874, 496] on span "NEXT" at bounding box center [857, 501] width 35 height 25
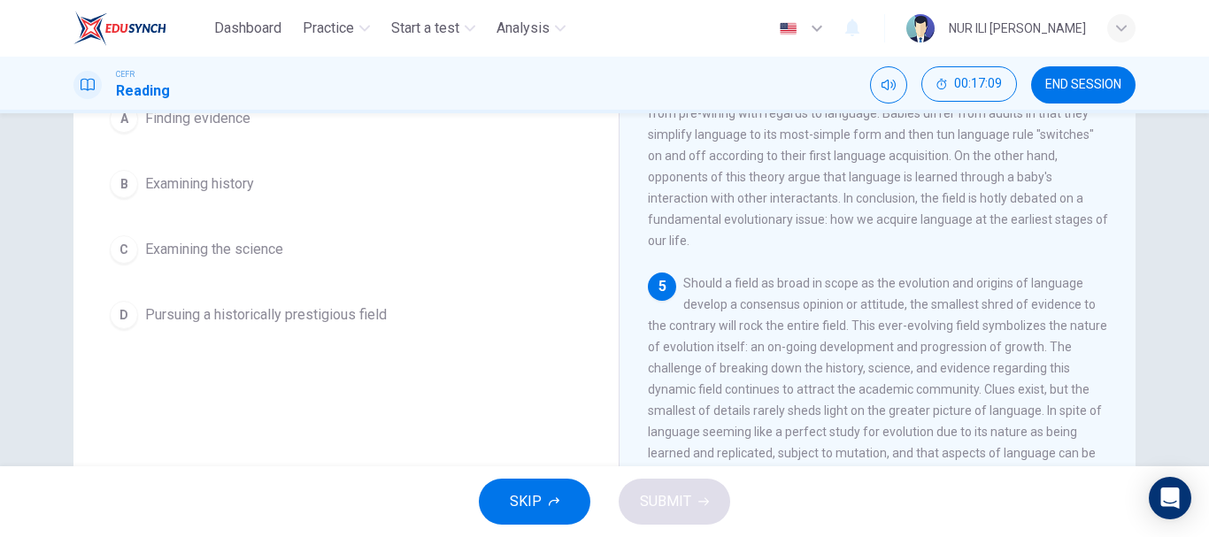
scroll to position [259, 0]
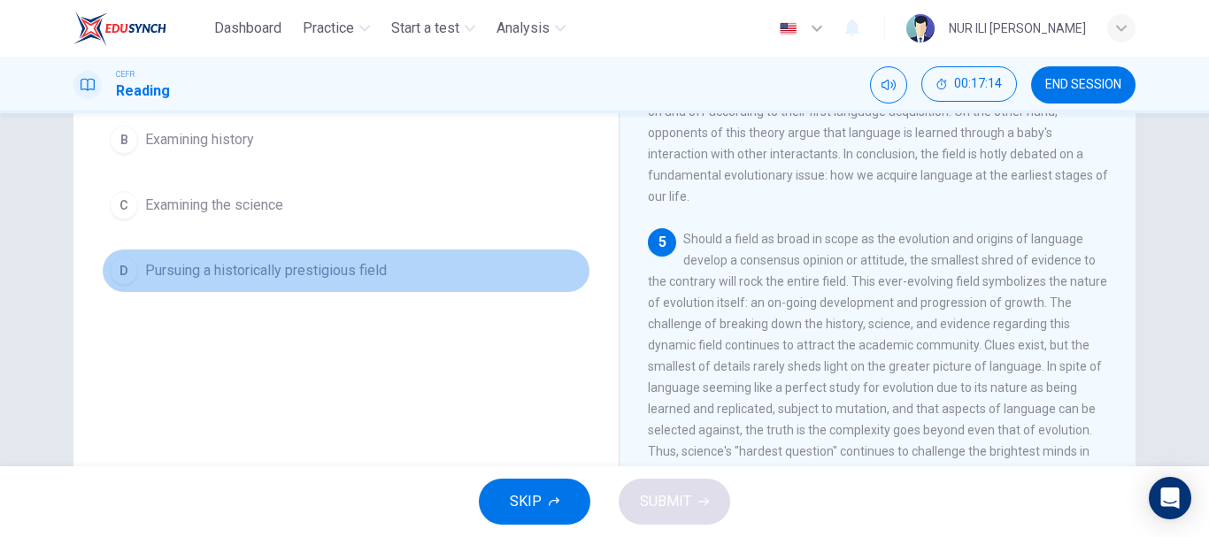
click at [300, 276] on span "Pursuing a historically prestigious field" at bounding box center [266, 270] width 242 height 21
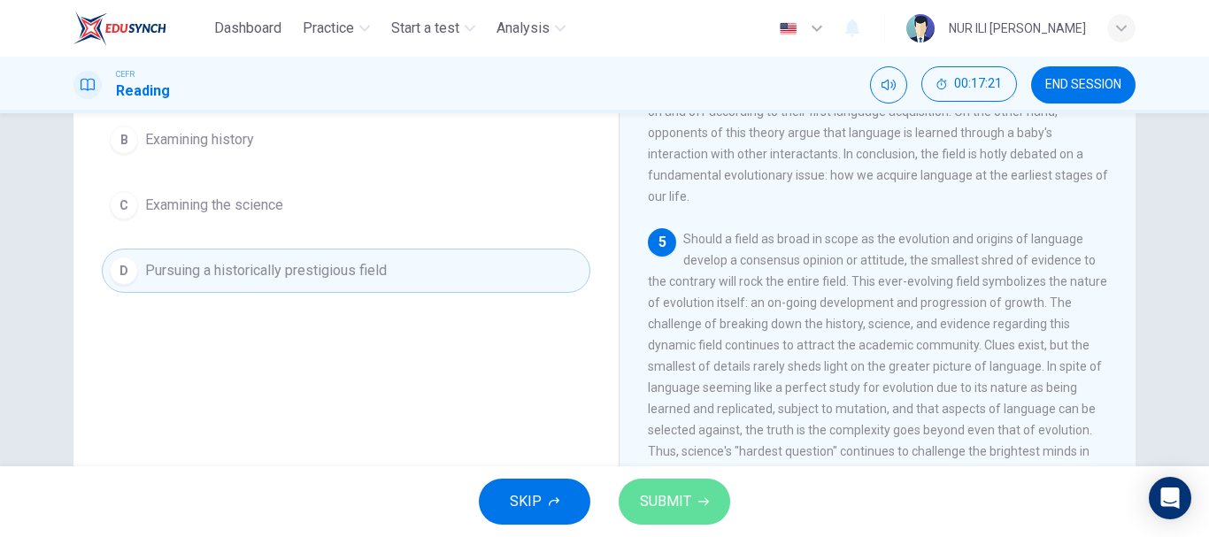
click at [654, 513] on span "SUBMIT" at bounding box center [665, 501] width 51 height 25
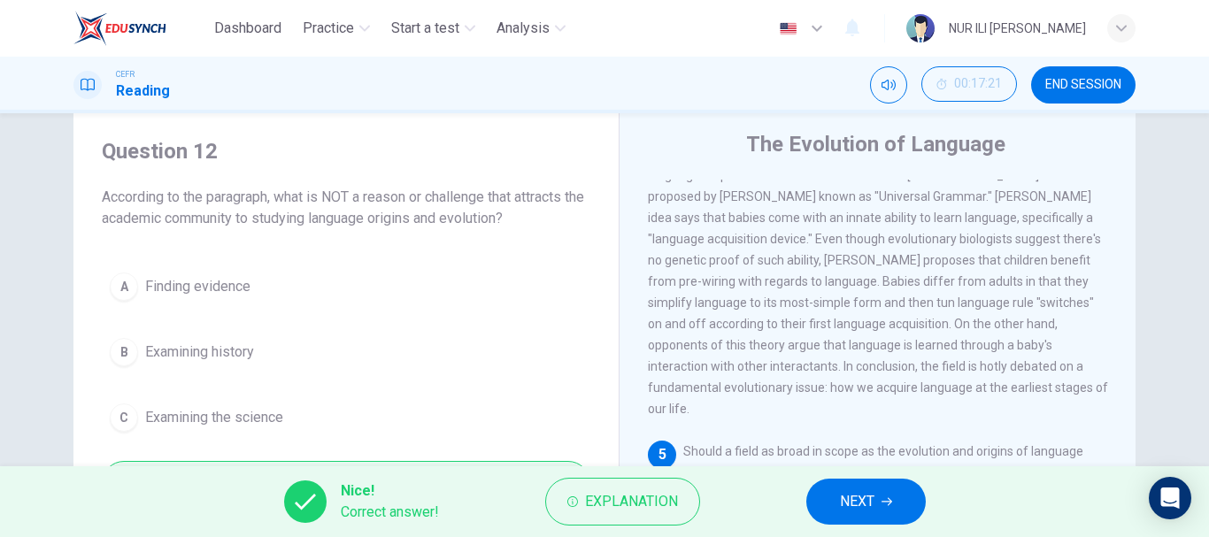
scroll to position [0, 0]
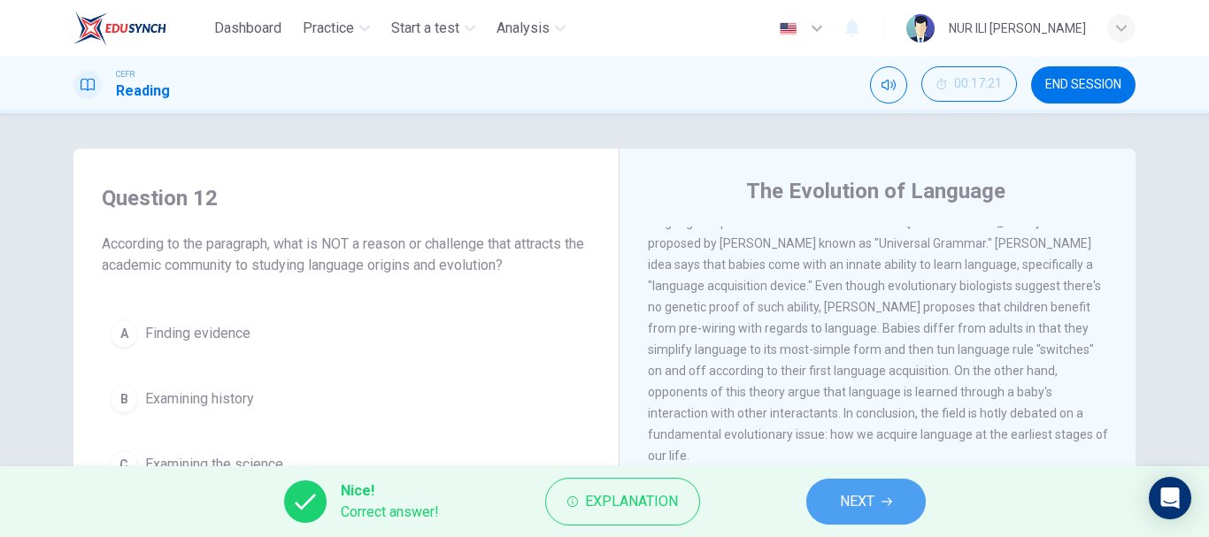
click at [843, 497] on span "NEXT" at bounding box center [857, 501] width 35 height 25
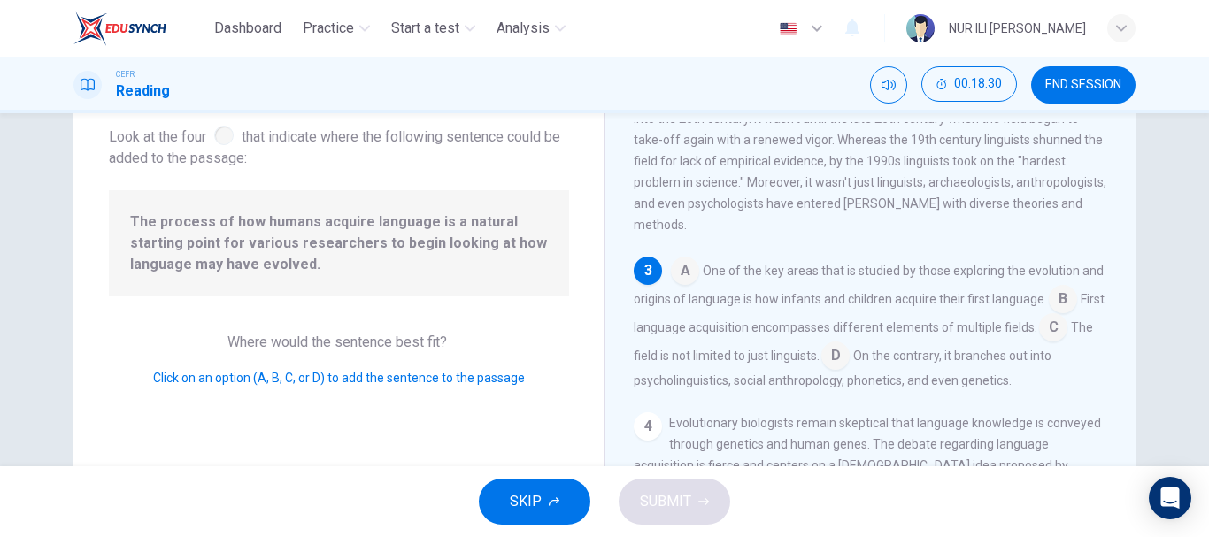
scroll to position [356, 0]
click at [679, 285] on input at bounding box center [685, 271] width 28 height 28
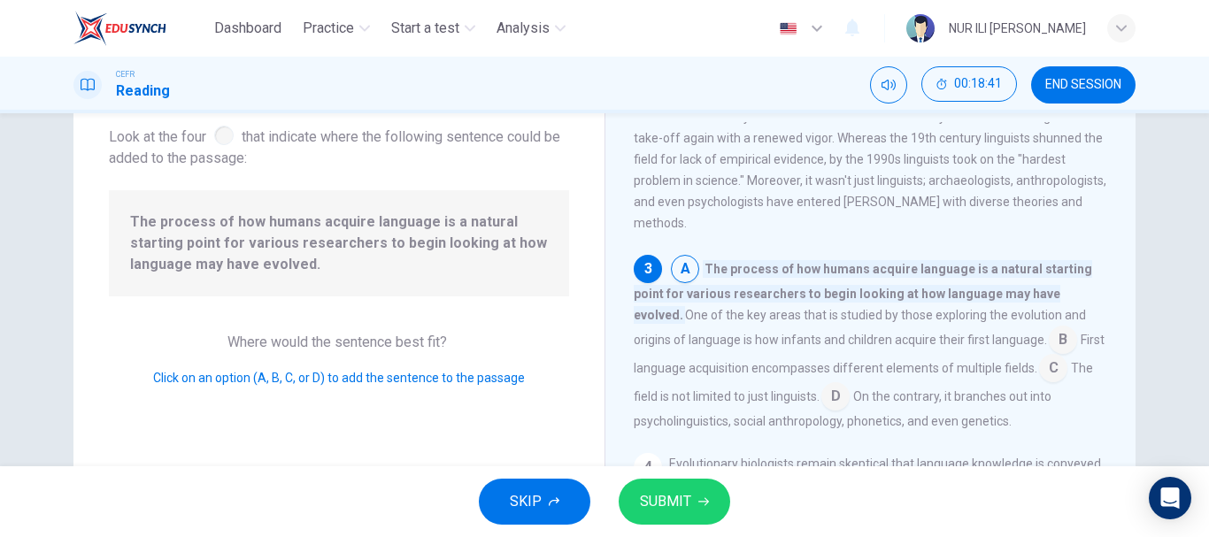
click at [1049, 356] on input at bounding box center [1063, 341] width 28 height 28
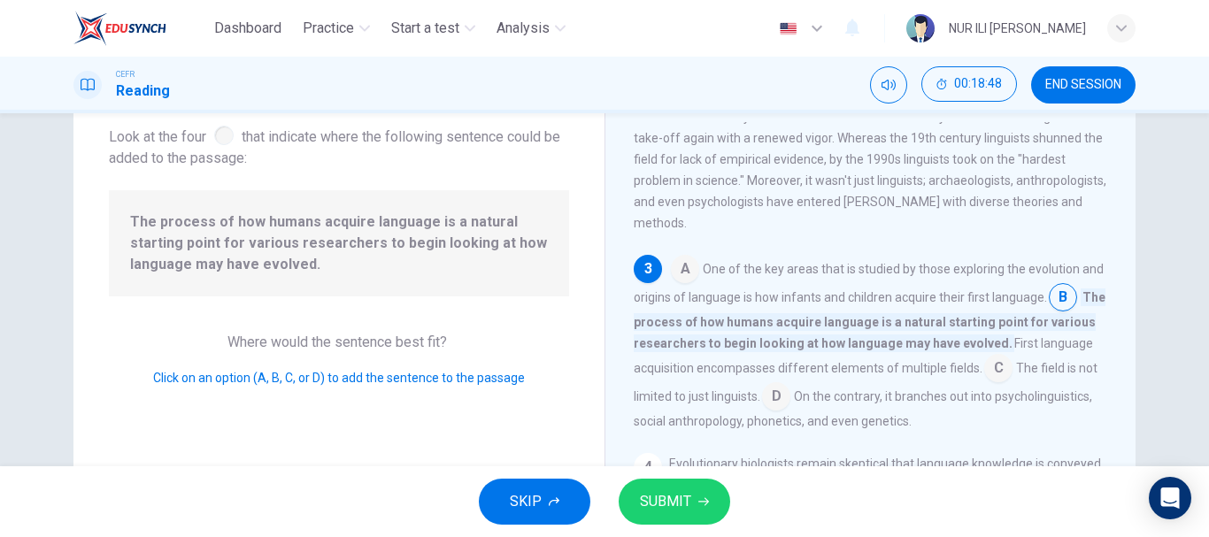
click at [671, 281] on input at bounding box center [685, 271] width 28 height 28
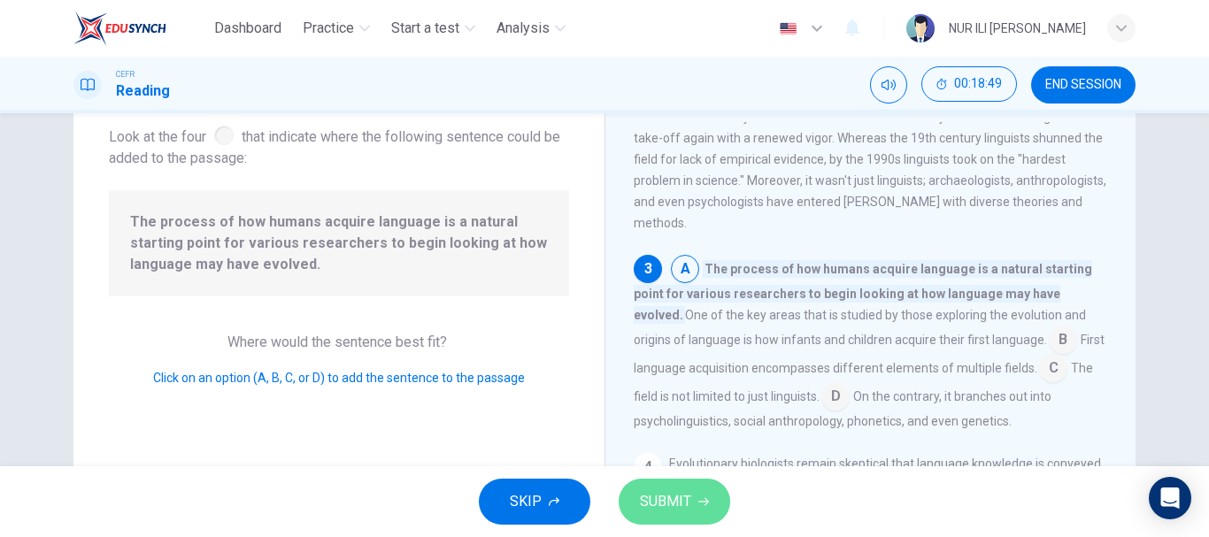
click at [681, 511] on span "SUBMIT" at bounding box center [665, 501] width 51 height 25
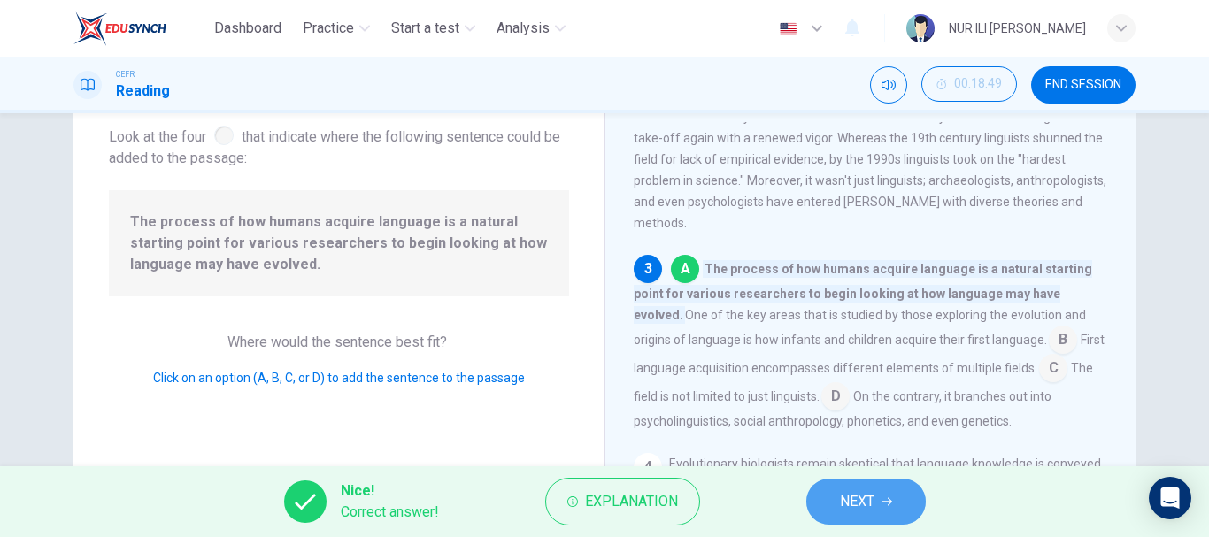
click at [865, 515] on button "NEXT" at bounding box center [865, 502] width 119 height 46
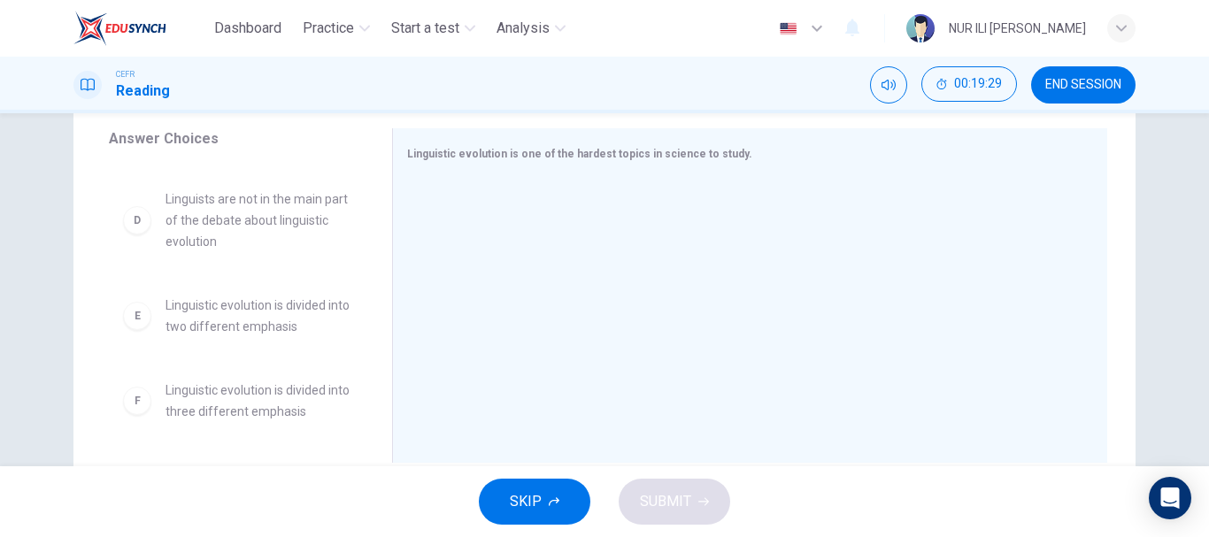
scroll to position [0, 0]
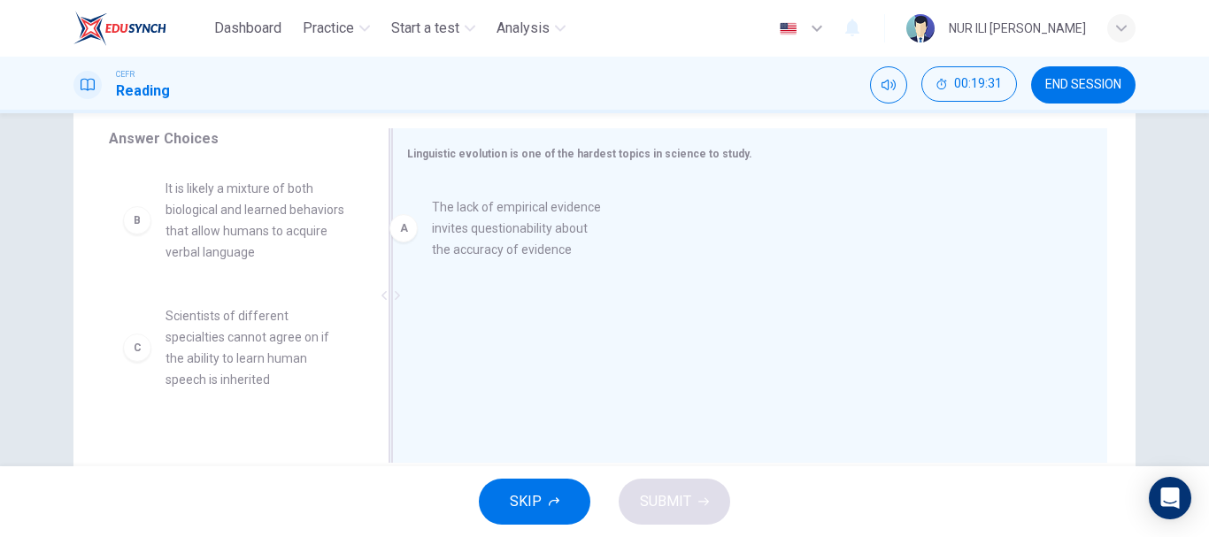
drag, startPoint x: 219, startPoint y: 216, endPoint x: 520, endPoint y: 239, distance: 302.7
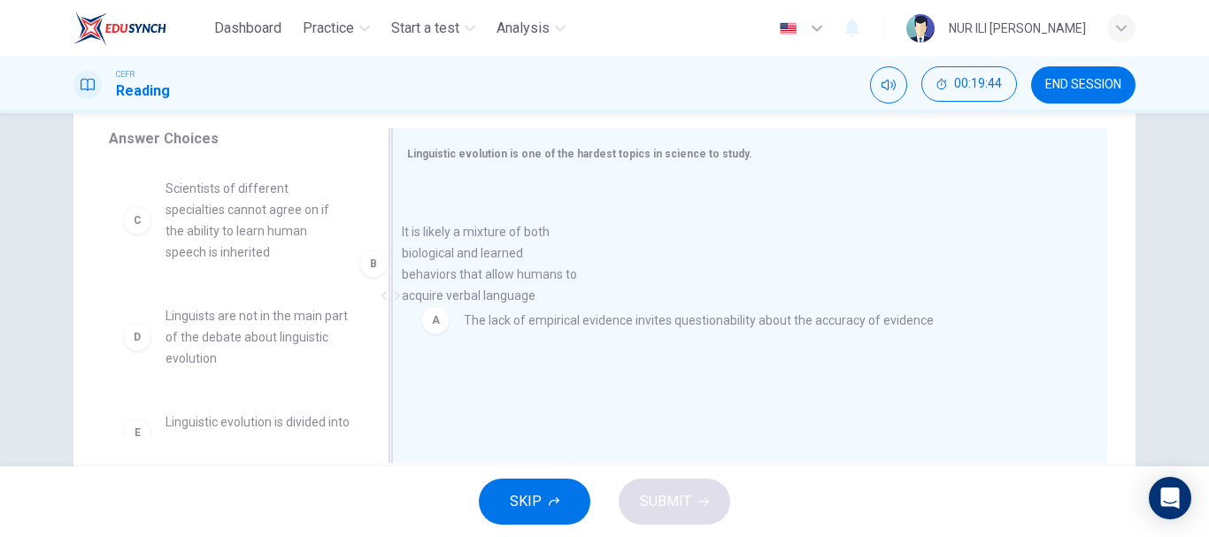
drag, startPoint x: 223, startPoint y: 215, endPoint x: 514, endPoint y: 271, distance: 296.5
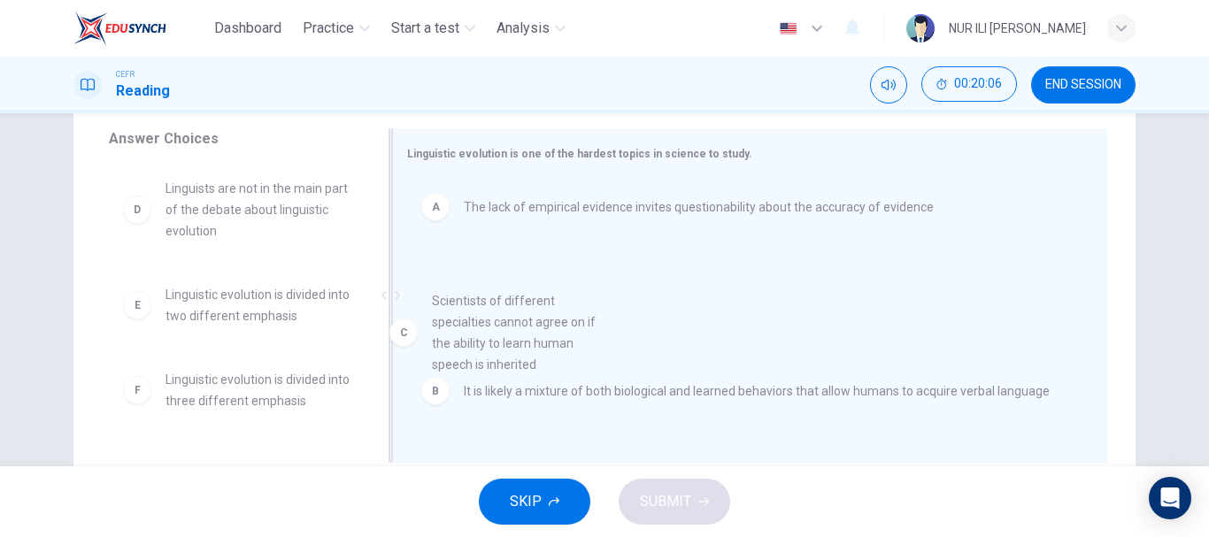
drag, startPoint x: 258, startPoint y: 239, endPoint x: 547, endPoint y: 363, distance: 314.8
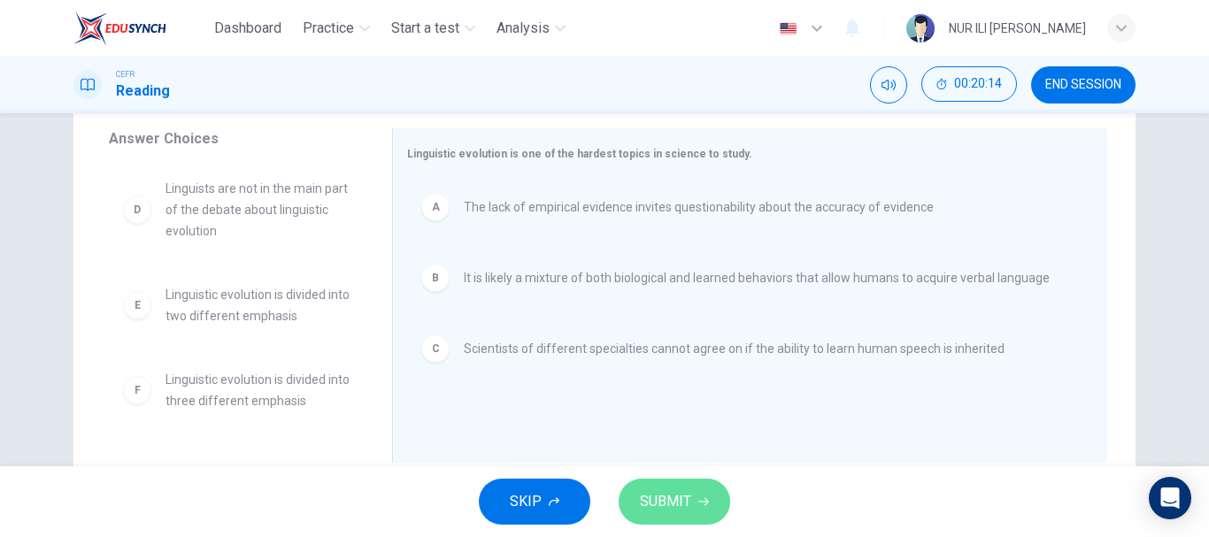
click at [675, 506] on span "SUBMIT" at bounding box center [665, 501] width 51 height 25
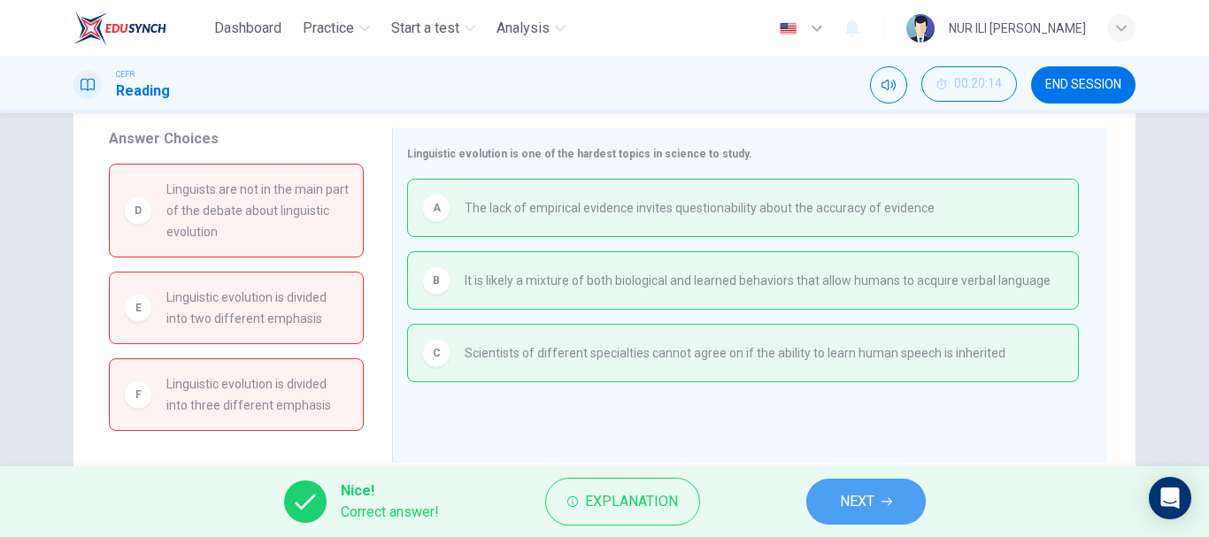
click at [846, 496] on span "NEXT" at bounding box center [857, 501] width 35 height 25
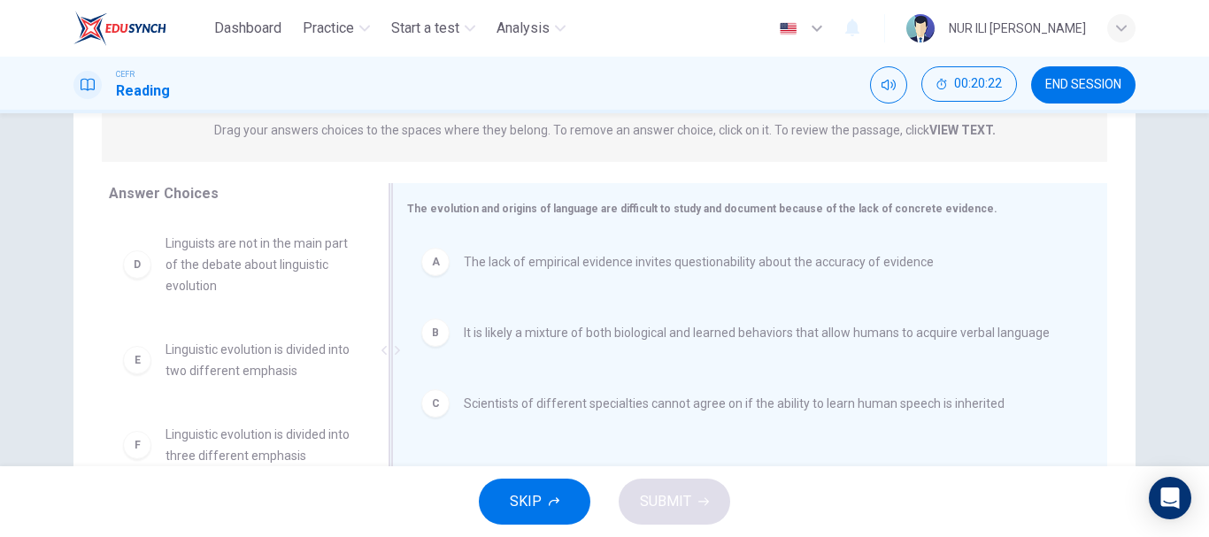
scroll to position [333, 0]
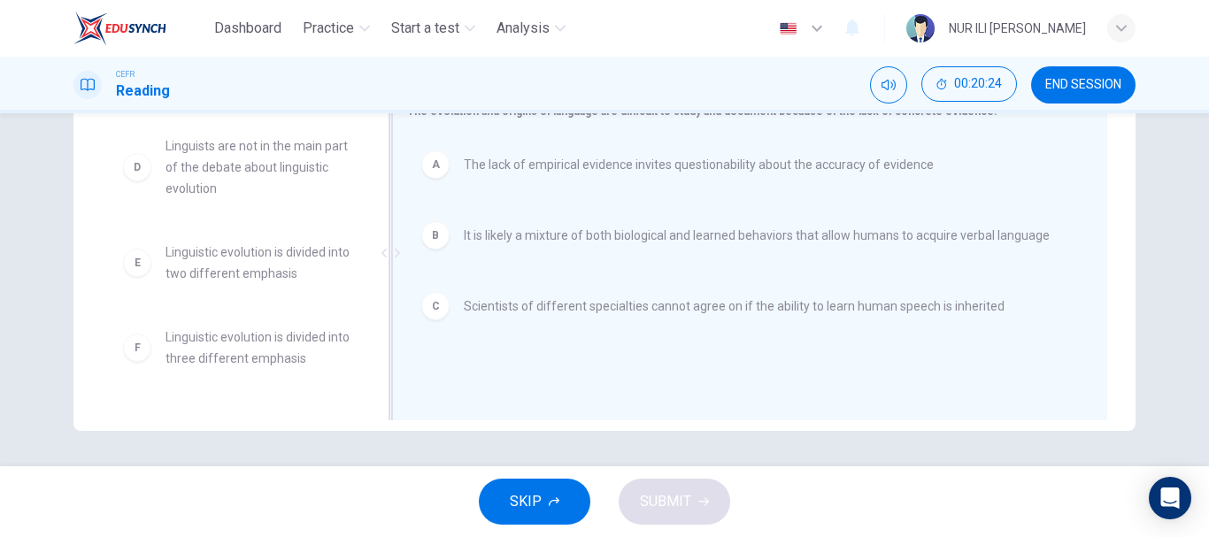
click at [627, 320] on div "C Scientists of different specialties cannot agree on if the ability to learn h…" at bounding box center [743, 306] width 672 height 57
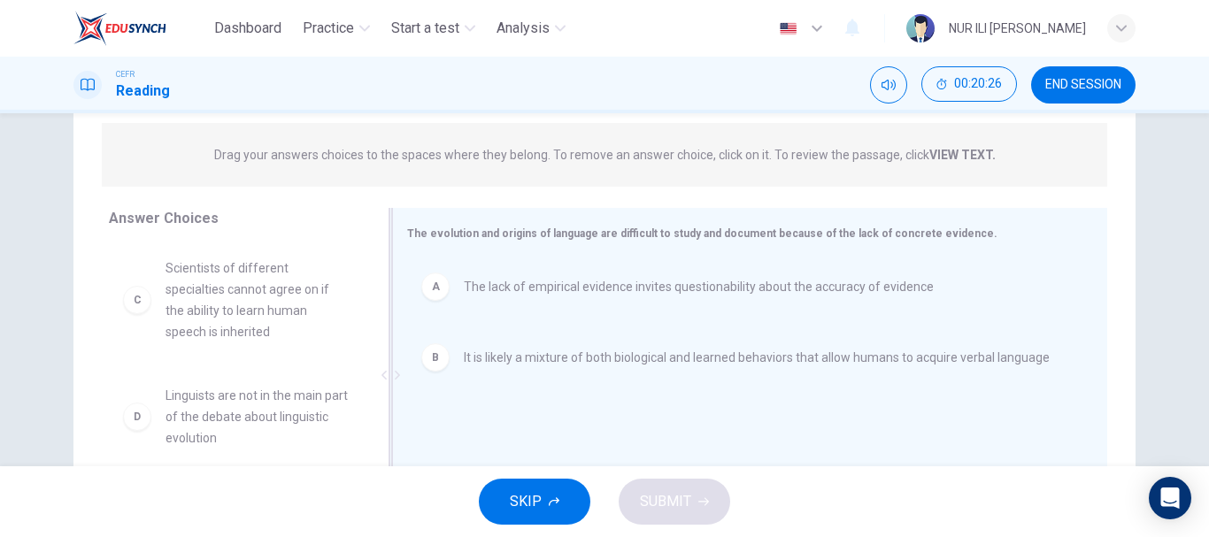
scroll to position [209, 0]
click at [271, 311] on span "Scientists of different specialties cannot agree on if the ability to learn hum…" at bounding box center [258, 301] width 184 height 85
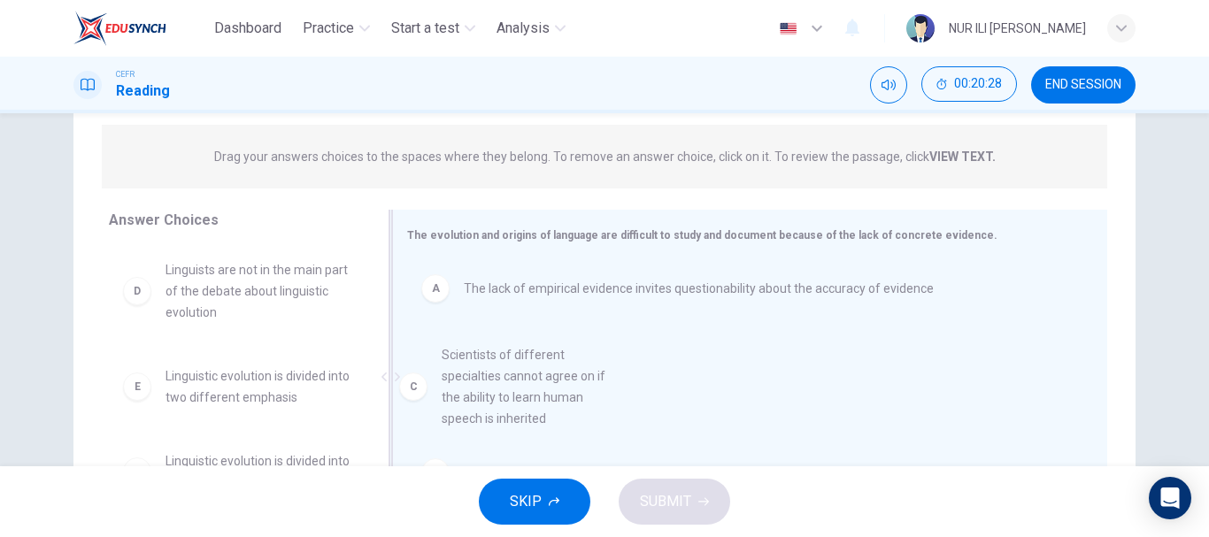
drag, startPoint x: 271, startPoint y: 311, endPoint x: 557, endPoint y: 399, distance: 299.3
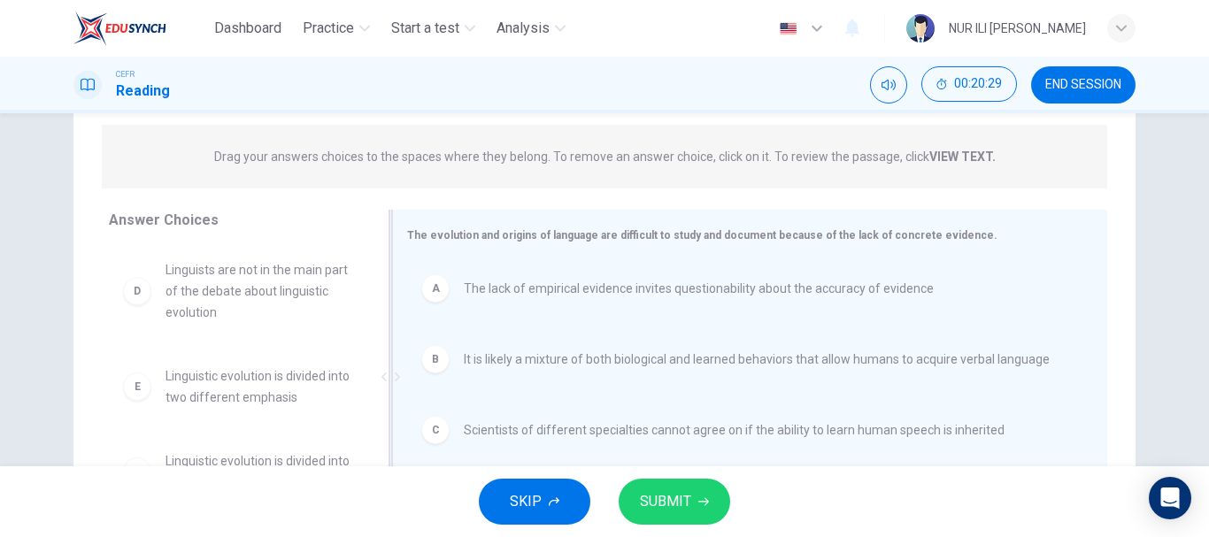
scroll to position [323, 0]
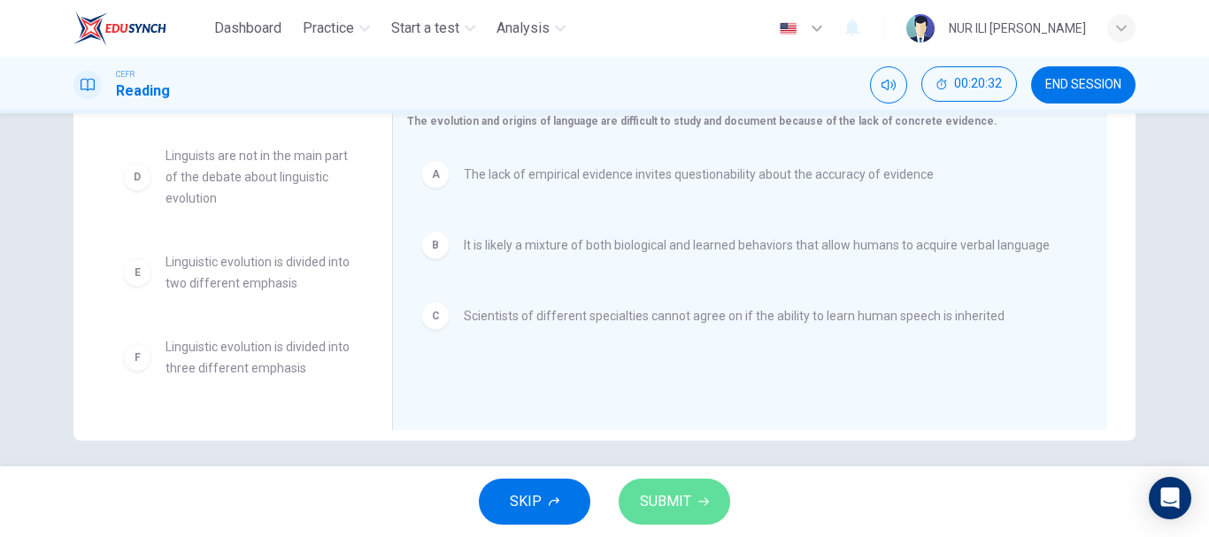
click at [665, 511] on span "SUBMIT" at bounding box center [665, 501] width 51 height 25
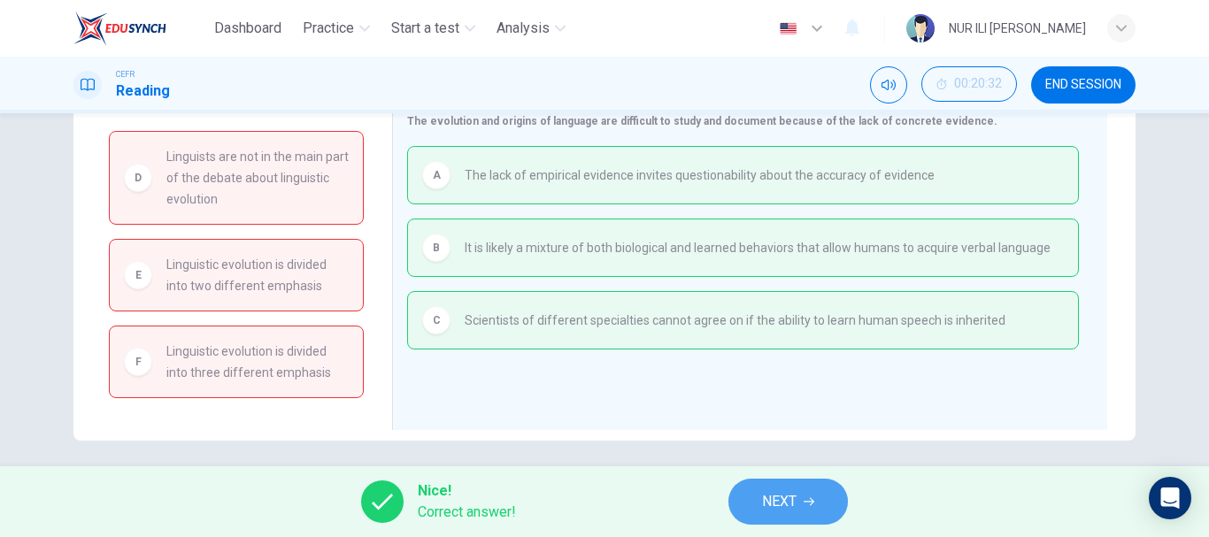
click at [791, 511] on span "NEXT" at bounding box center [779, 501] width 35 height 25
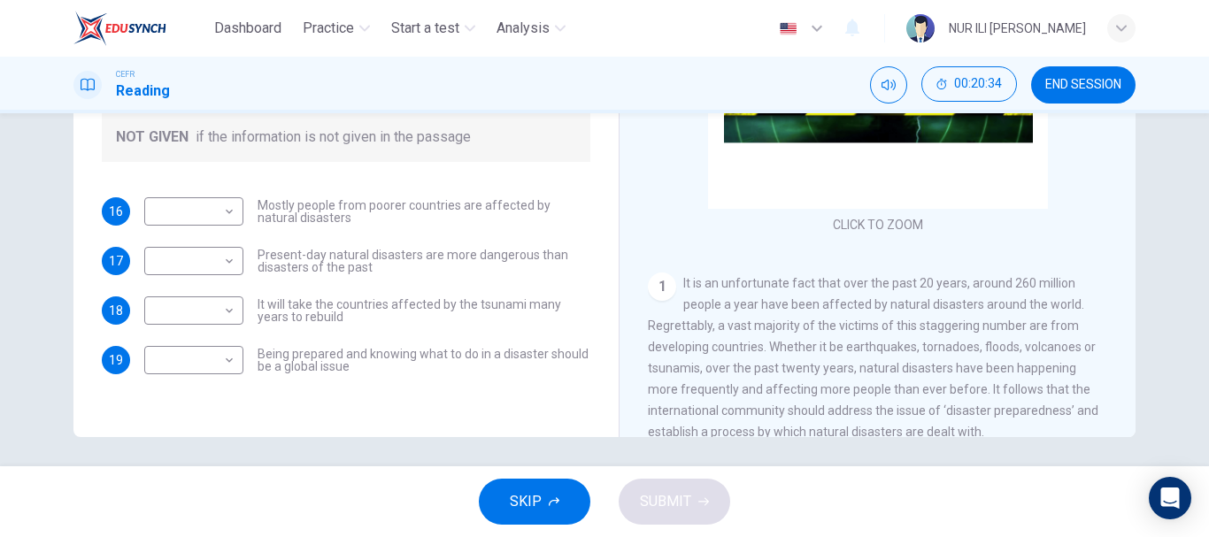
scroll to position [333, 0]
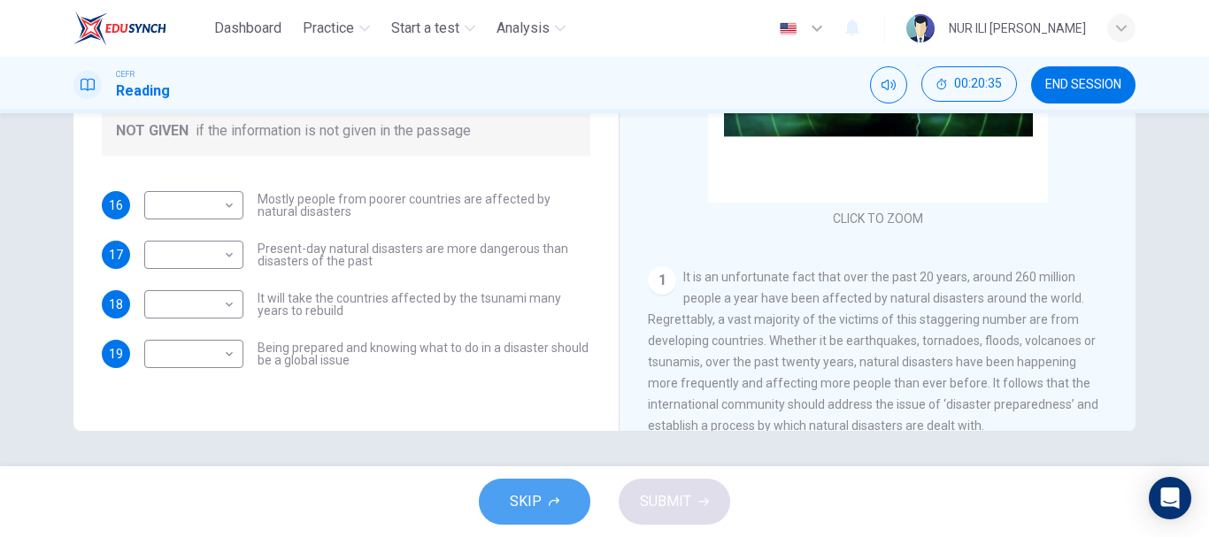
click at [527, 492] on span "SKIP" at bounding box center [526, 501] width 32 height 25
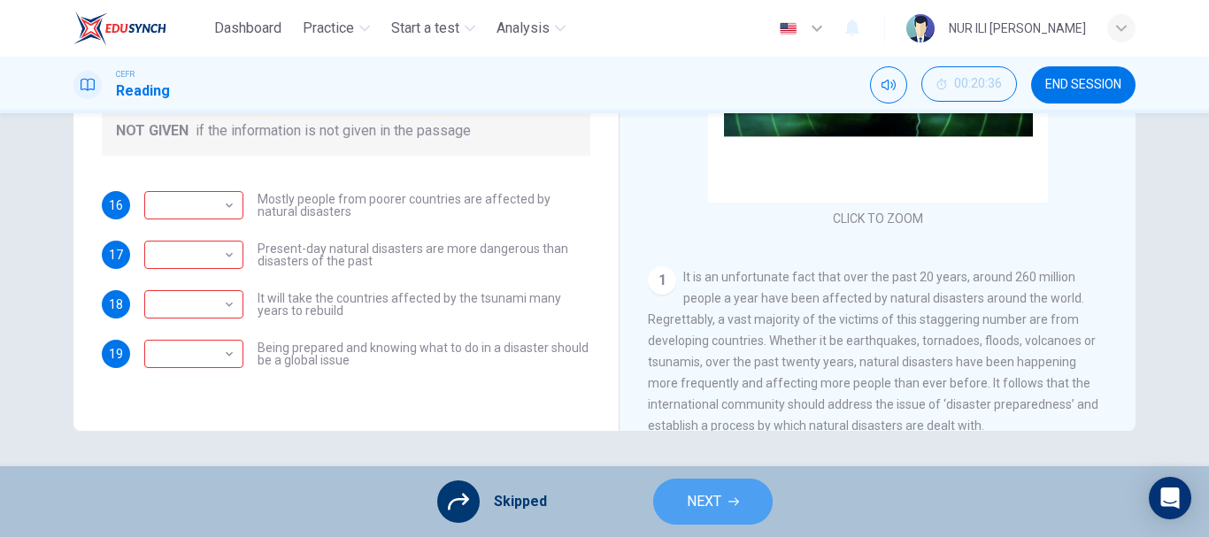
click at [694, 500] on span "NEXT" at bounding box center [704, 501] width 35 height 25
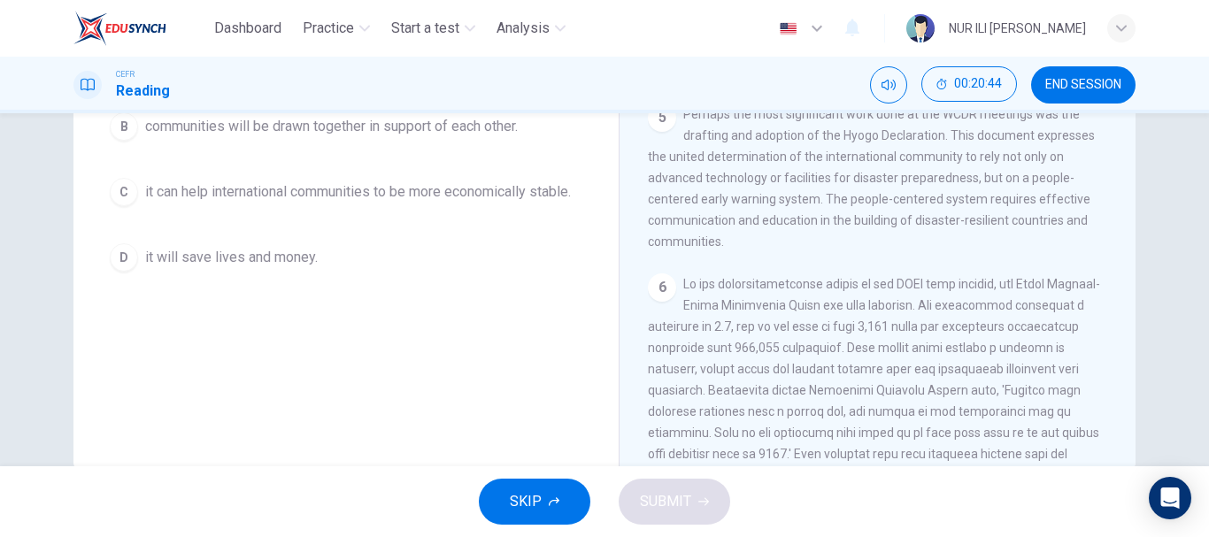
scroll to position [1199, 0]
click at [526, 507] on span "SKIP" at bounding box center [526, 501] width 32 height 25
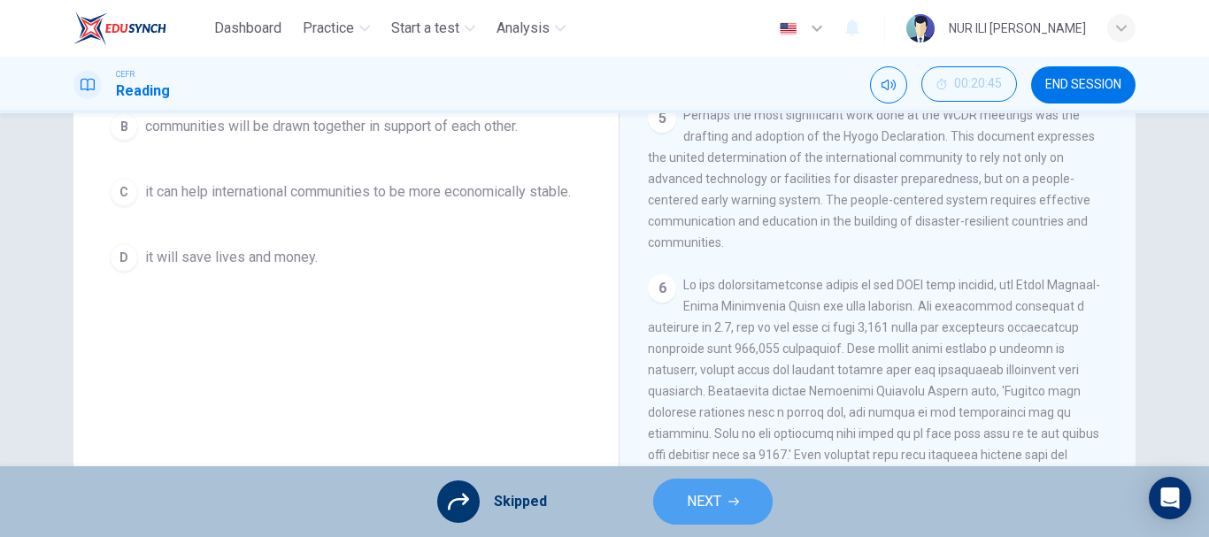
click at [721, 503] on button "NEXT" at bounding box center [712, 502] width 119 height 46
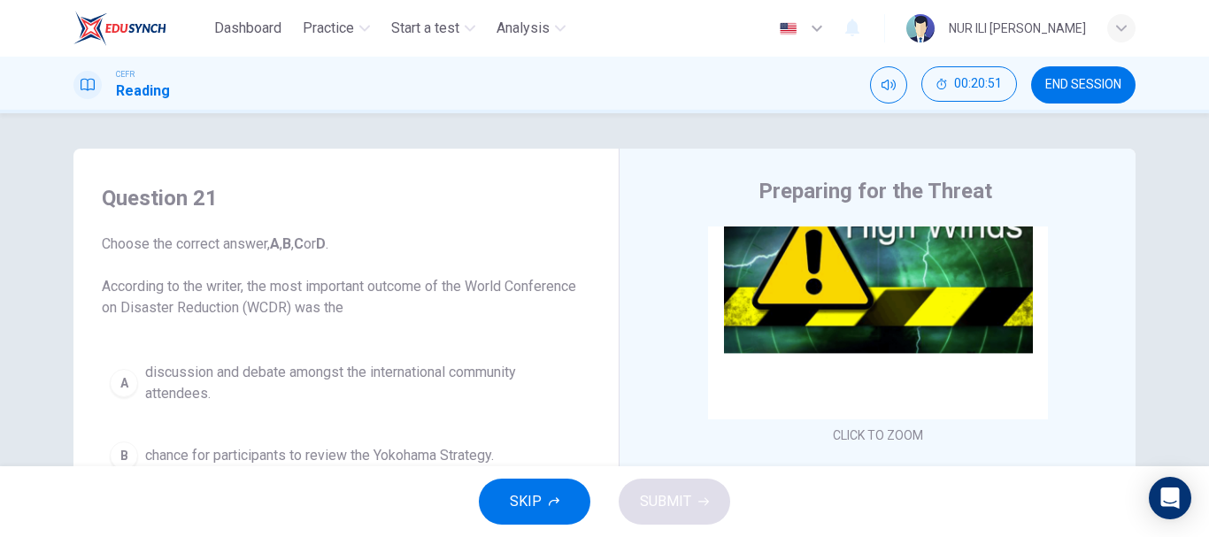
scroll to position [0, 0]
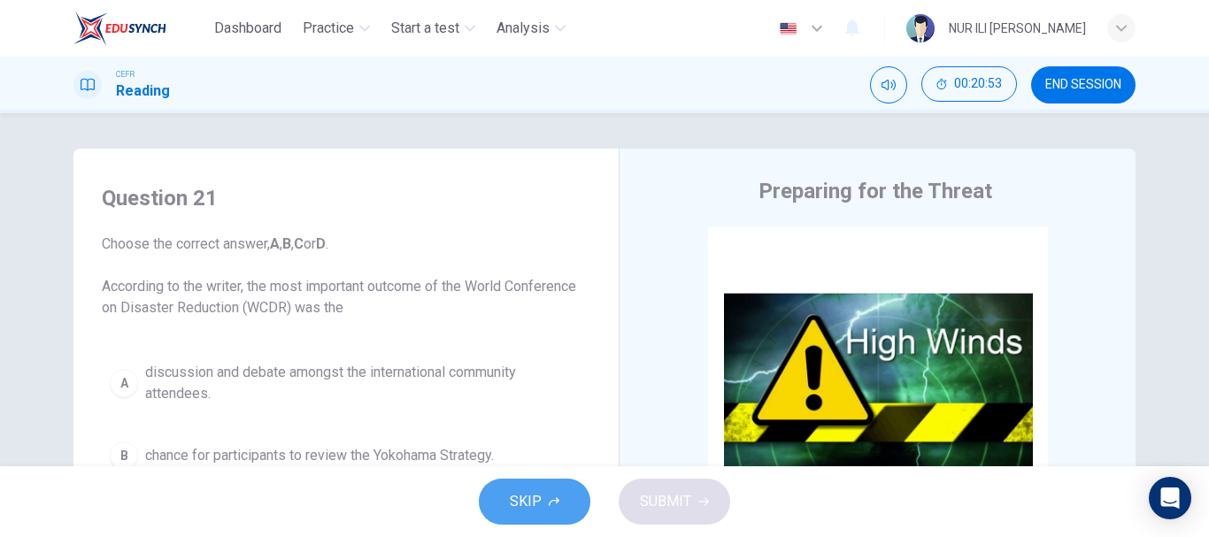
click at [544, 485] on button "SKIP" at bounding box center [535, 502] width 112 height 46
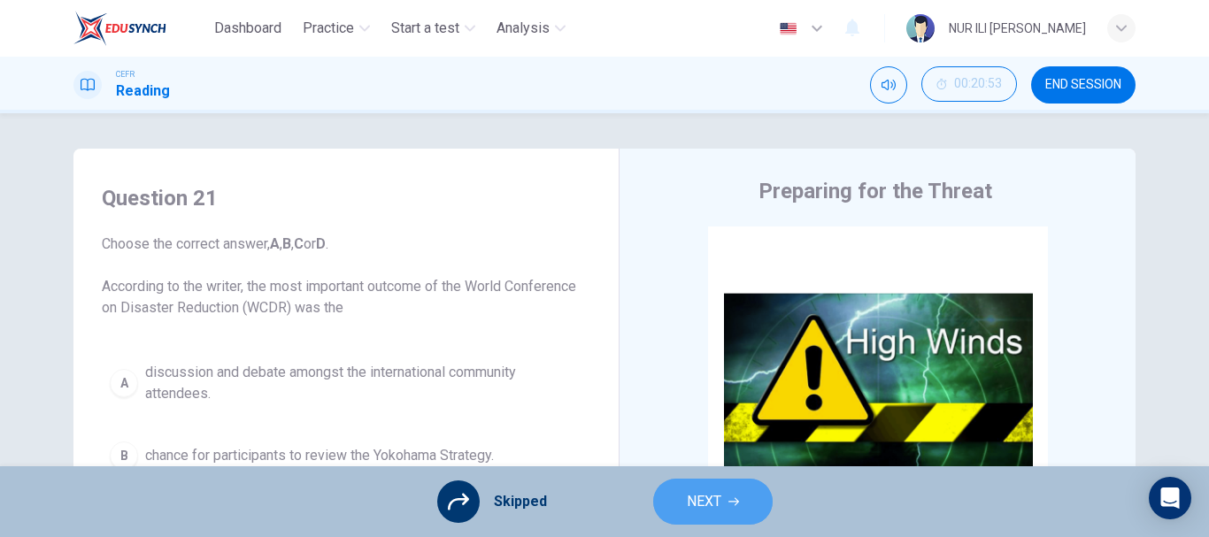
click at [728, 505] on icon "button" at bounding box center [733, 502] width 11 height 11
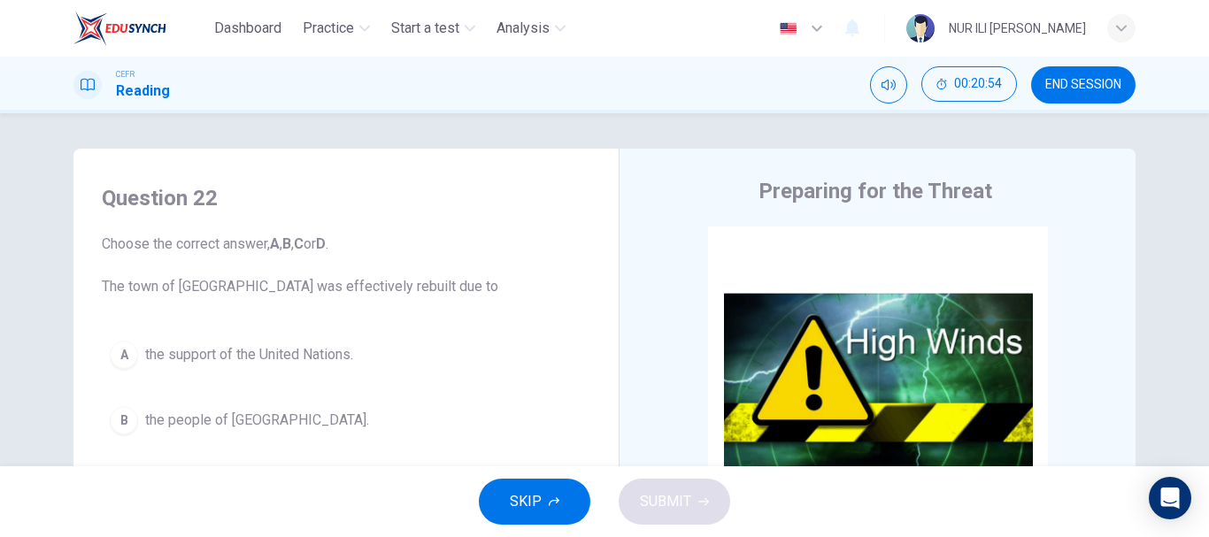
click at [521, 503] on span "SKIP" at bounding box center [526, 501] width 32 height 25
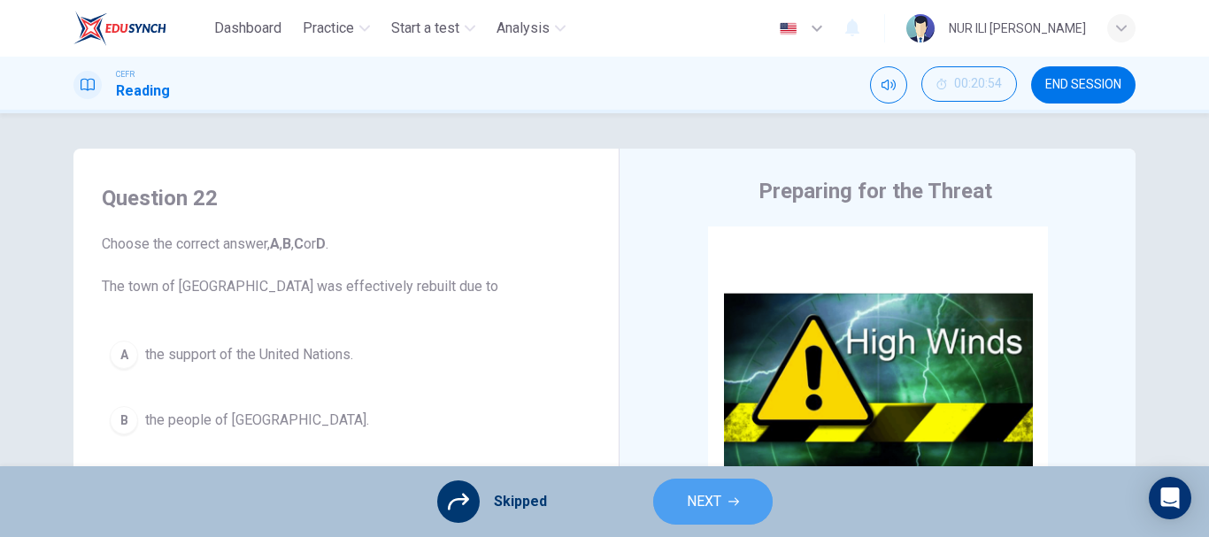
click at [725, 495] on button "NEXT" at bounding box center [712, 502] width 119 height 46
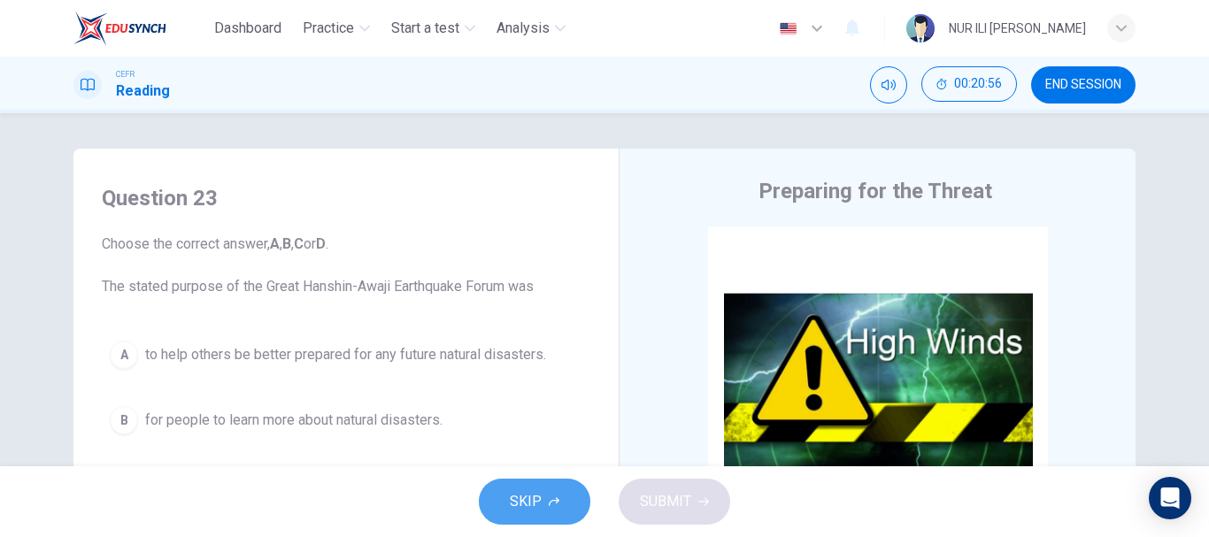
click at [545, 501] on button "SKIP" at bounding box center [535, 502] width 112 height 46
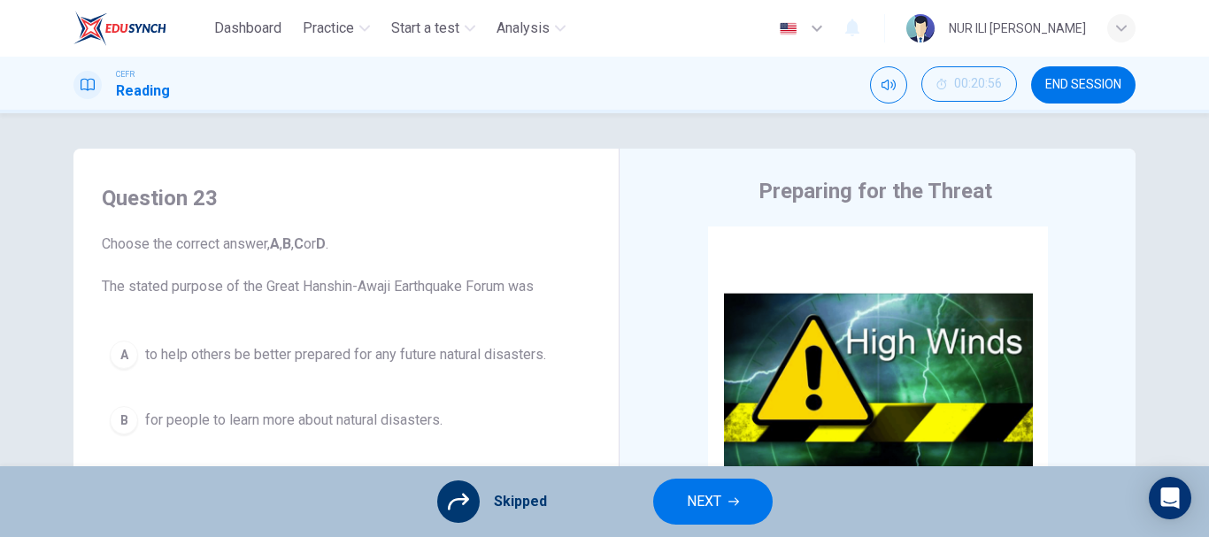
click at [365, 372] on div "A to help others be better prepared for any future natural disasters. B for peo…" at bounding box center [346, 453] width 489 height 241
click at [688, 491] on span "NEXT" at bounding box center [704, 501] width 35 height 25
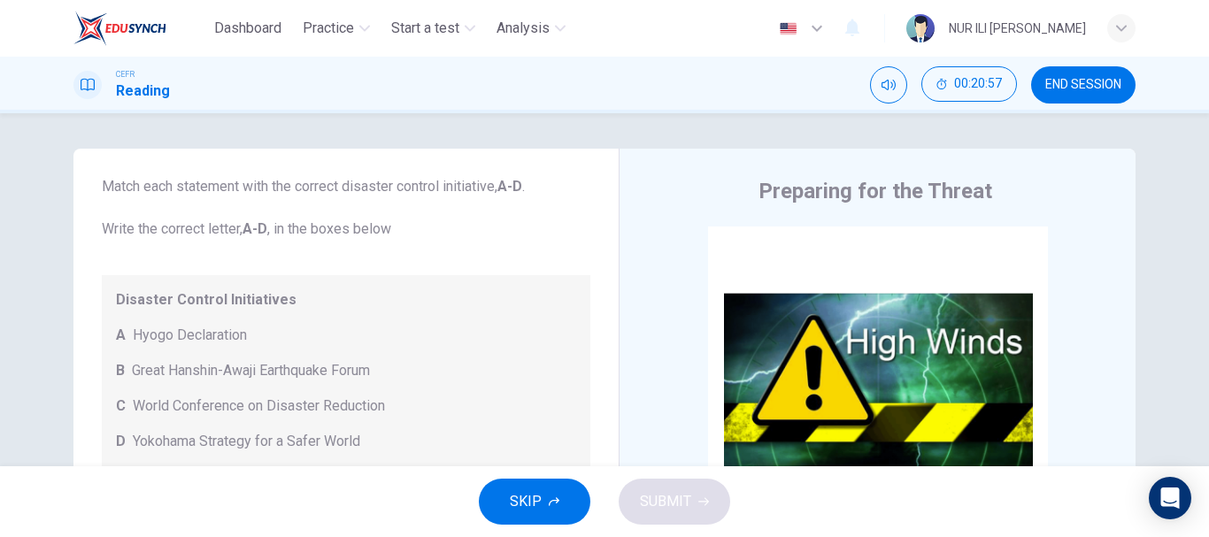
scroll to position [333, 0]
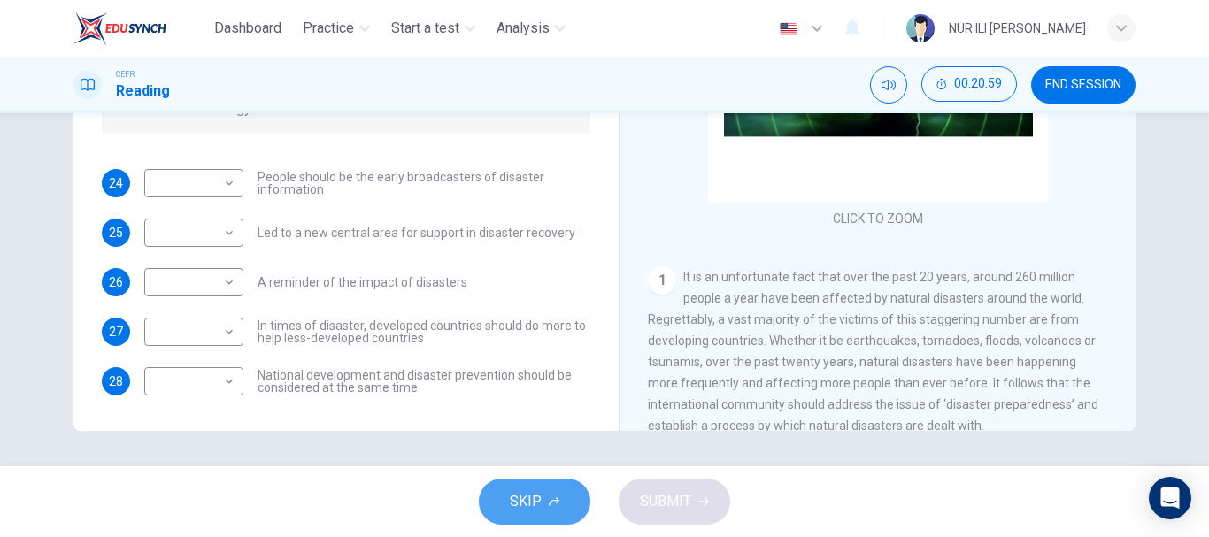
click at [522, 520] on button "SKIP" at bounding box center [535, 502] width 112 height 46
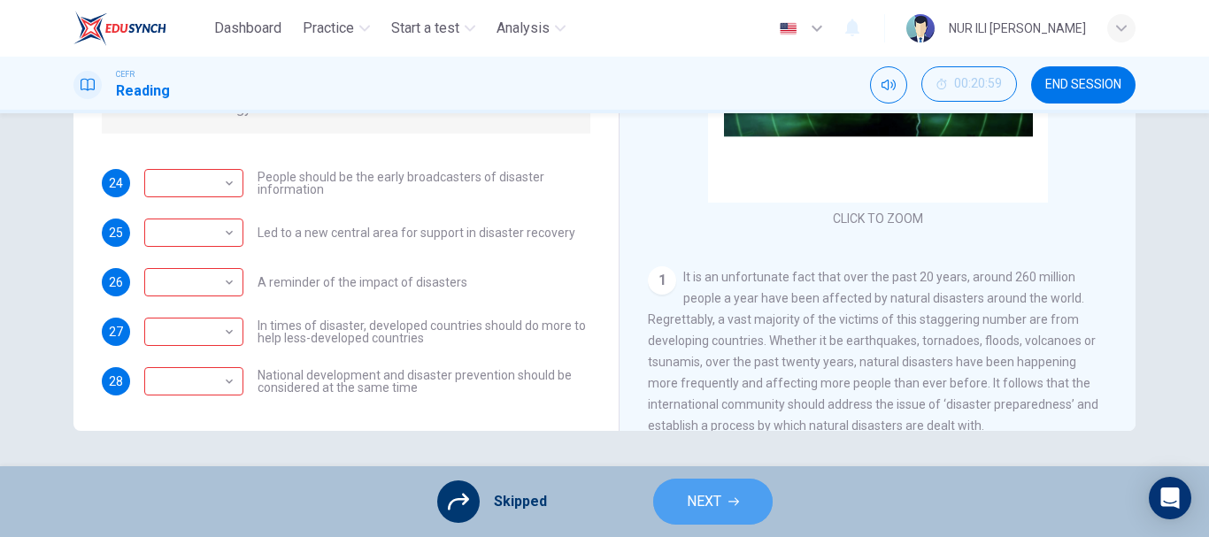
click at [691, 501] on span "NEXT" at bounding box center [704, 501] width 35 height 25
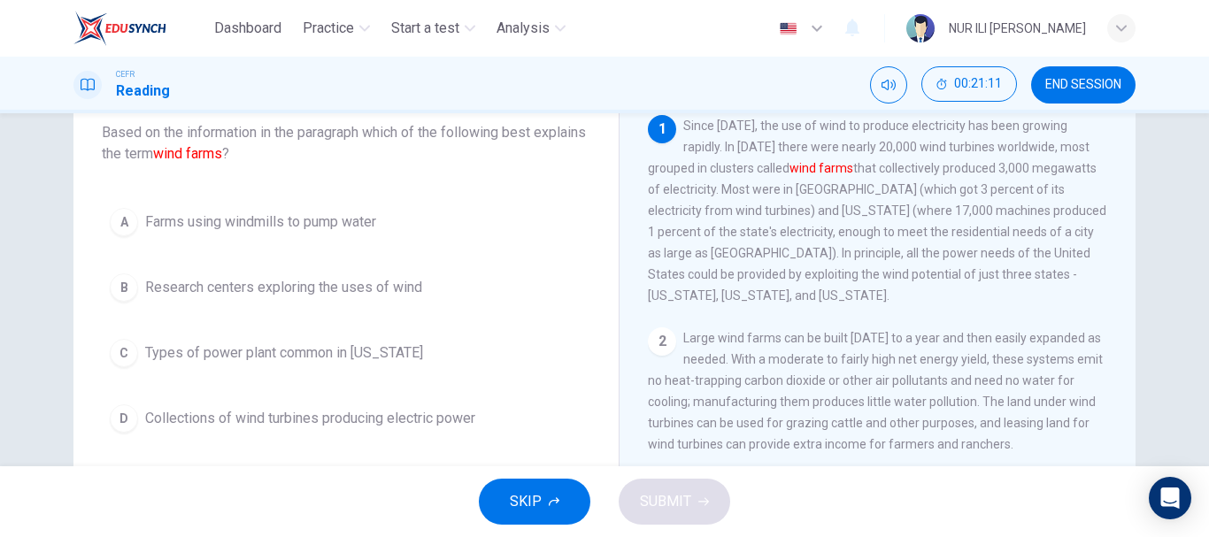
scroll to position [115, 0]
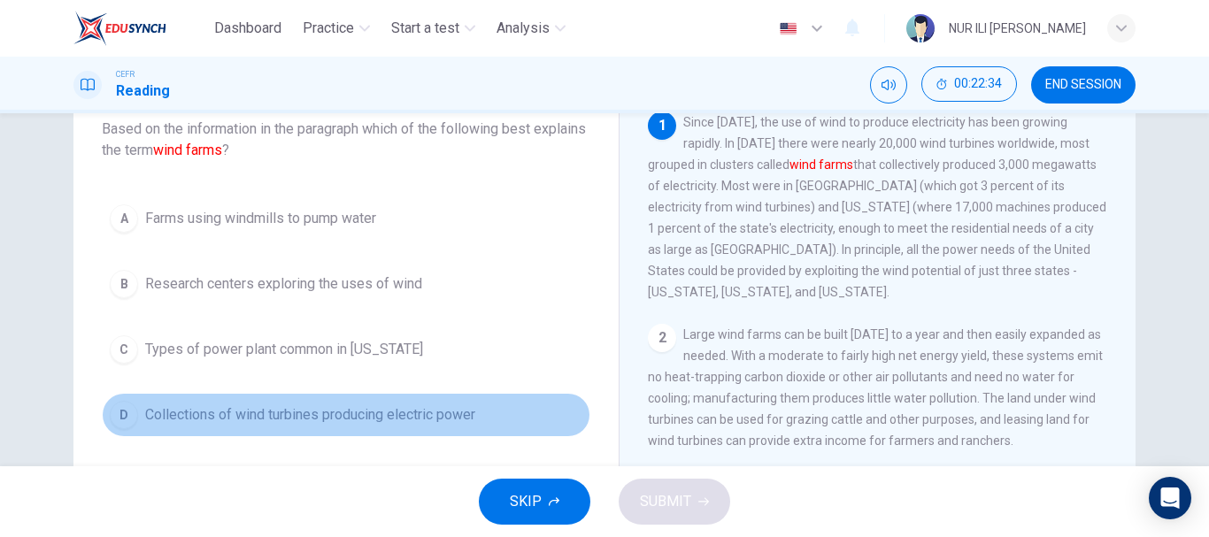
click at [374, 415] on span "Collections of wind turbines producing electric power" at bounding box center [310, 414] width 330 height 21
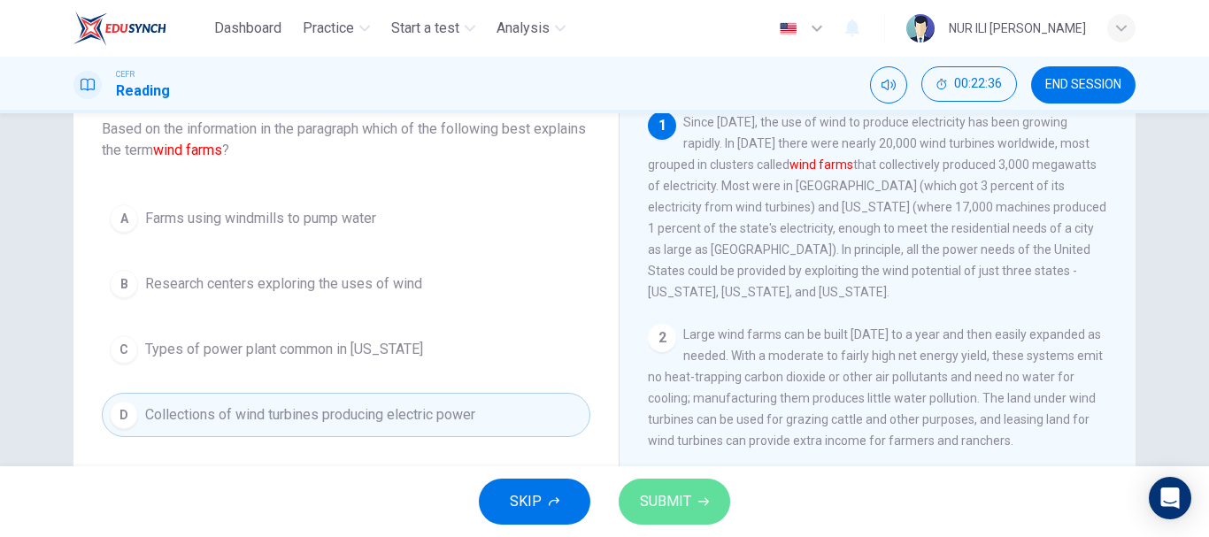
click at [638, 501] on button "SUBMIT" at bounding box center [675, 502] width 112 height 46
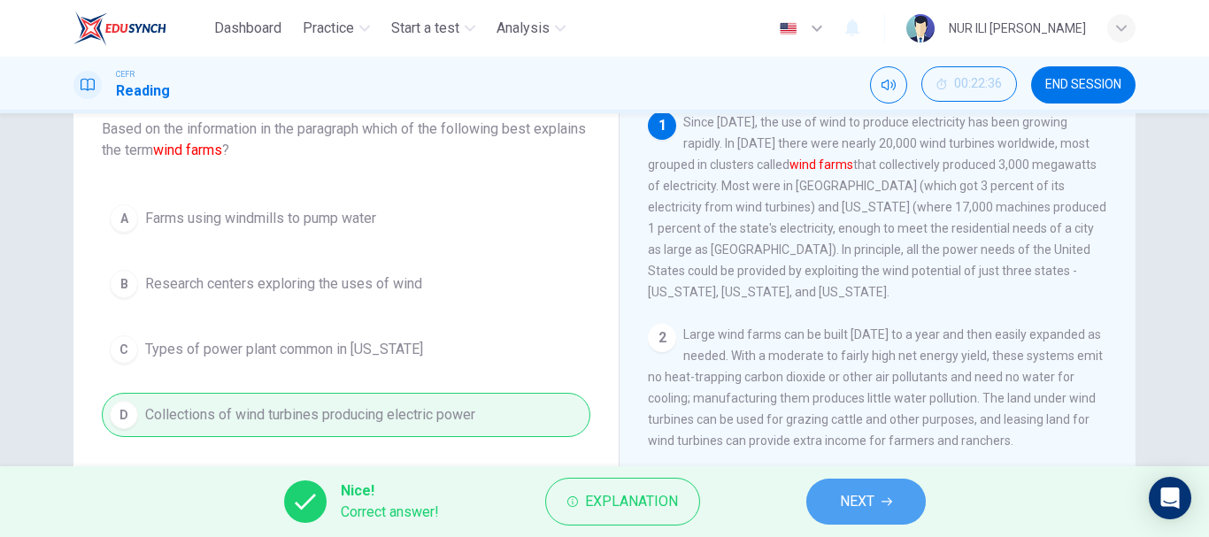
click at [843, 503] on span "NEXT" at bounding box center [857, 501] width 35 height 25
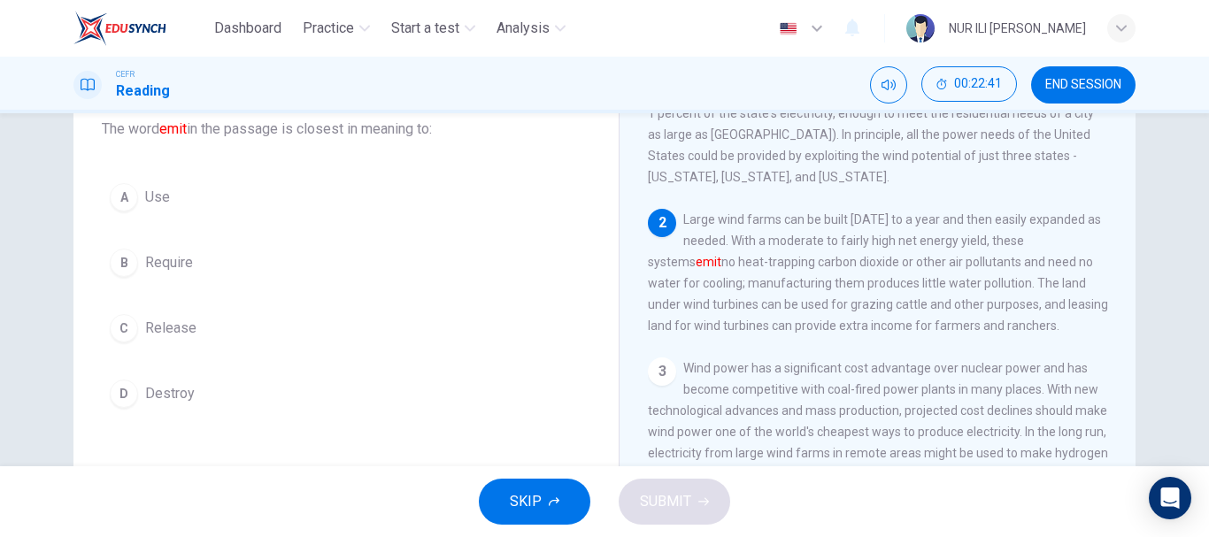
scroll to position [121, 0]
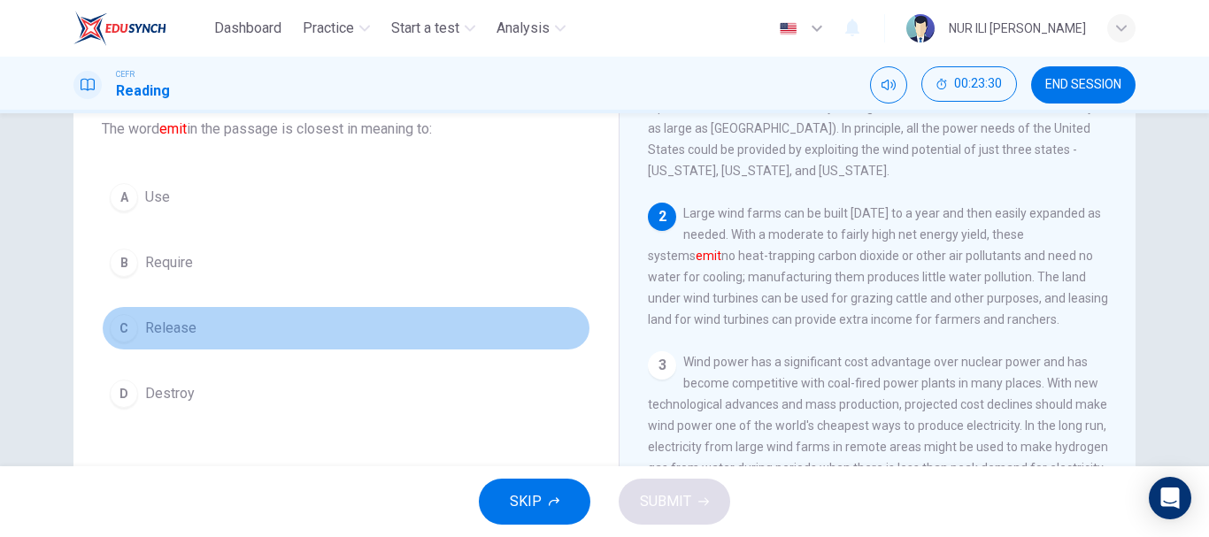
click at [169, 321] on span "Release" at bounding box center [170, 328] width 51 height 21
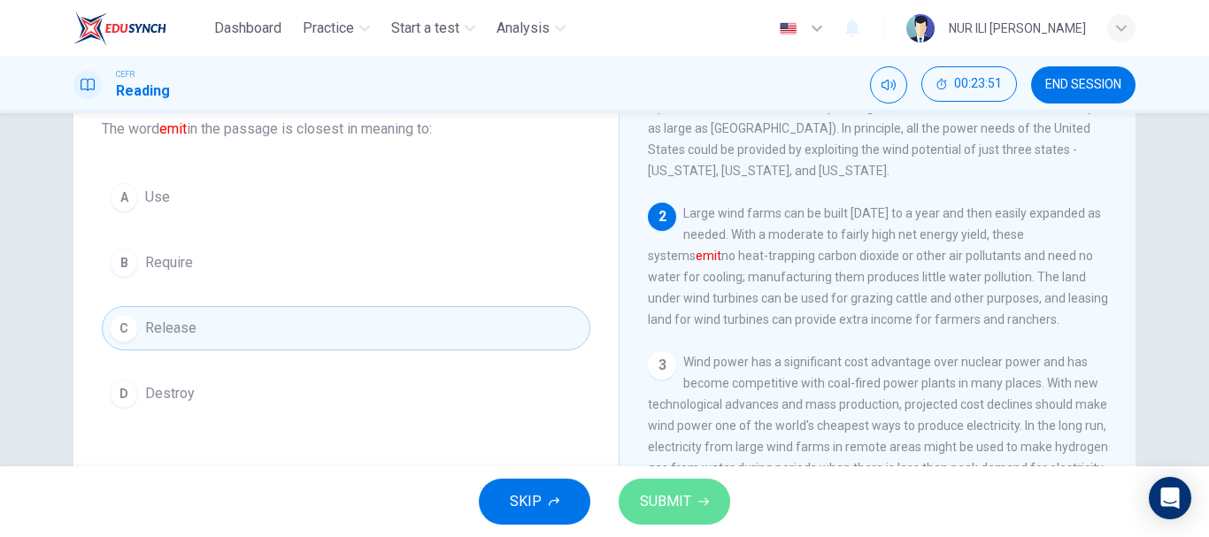
click at [670, 499] on span "SUBMIT" at bounding box center [665, 501] width 51 height 25
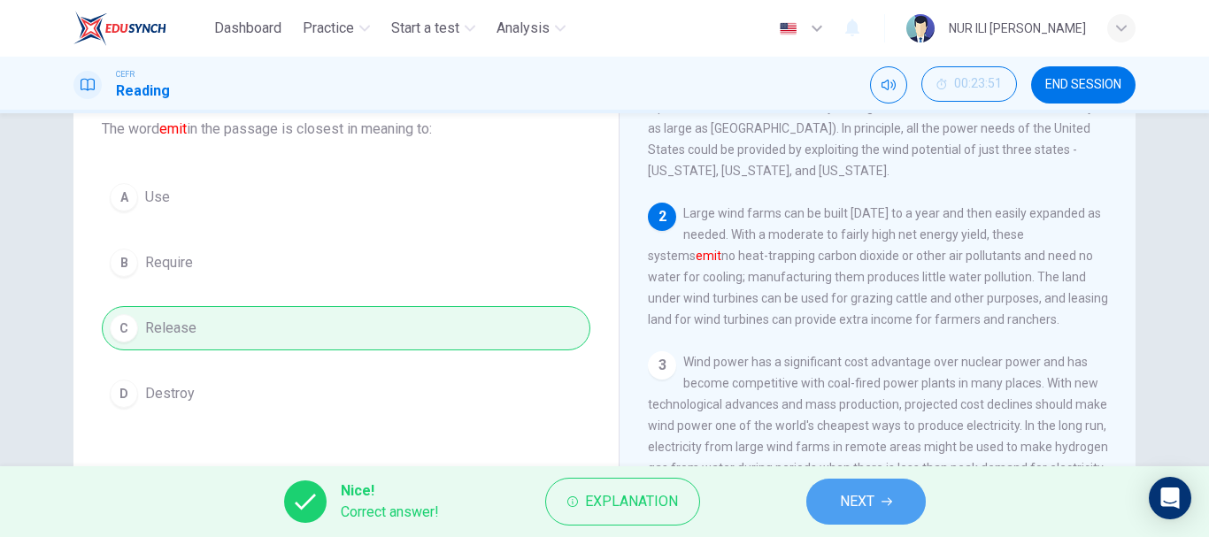
click at [869, 501] on span "NEXT" at bounding box center [857, 501] width 35 height 25
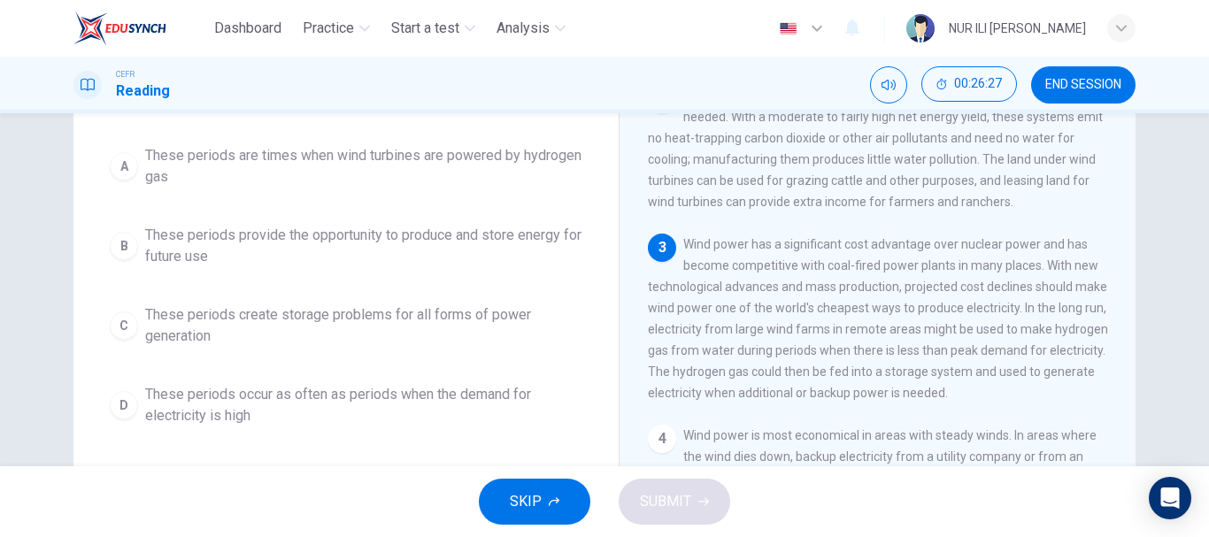
scroll to position [173, 0]
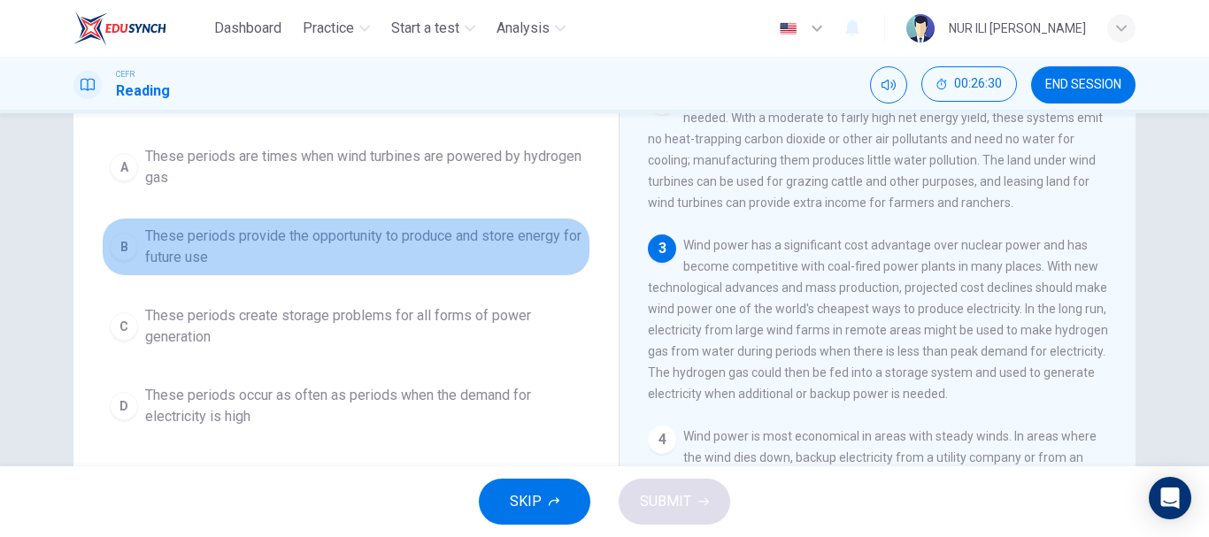
click at [449, 248] on span "These periods provide the opportunity to produce and store energy for future use" at bounding box center [363, 247] width 437 height 42
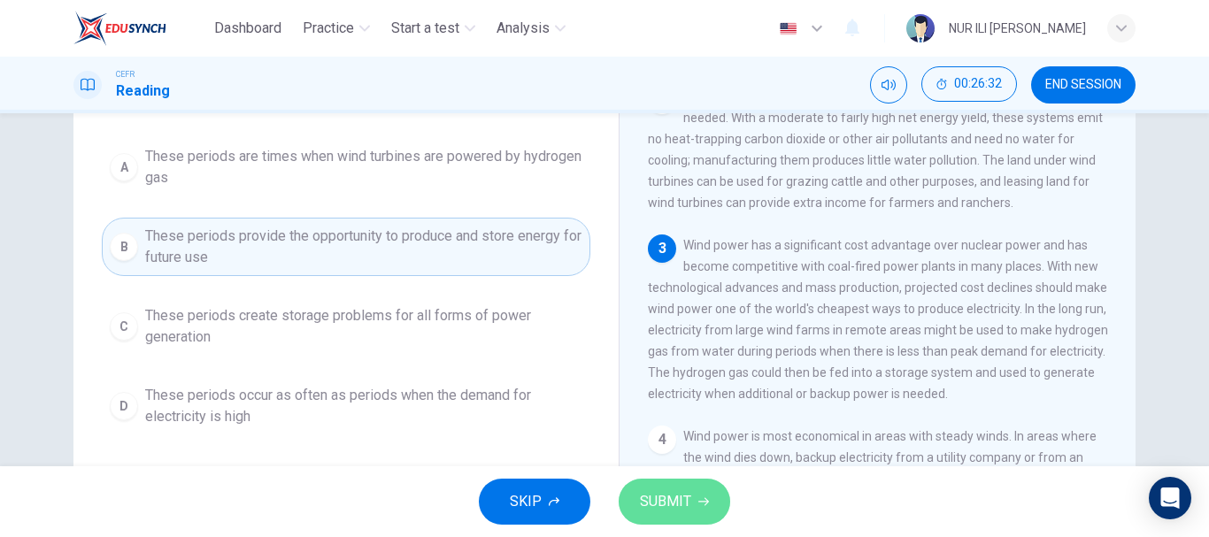
click at [654, 509] on span "SUBMIT" at bounding box center [665, 501] width 51 height 25
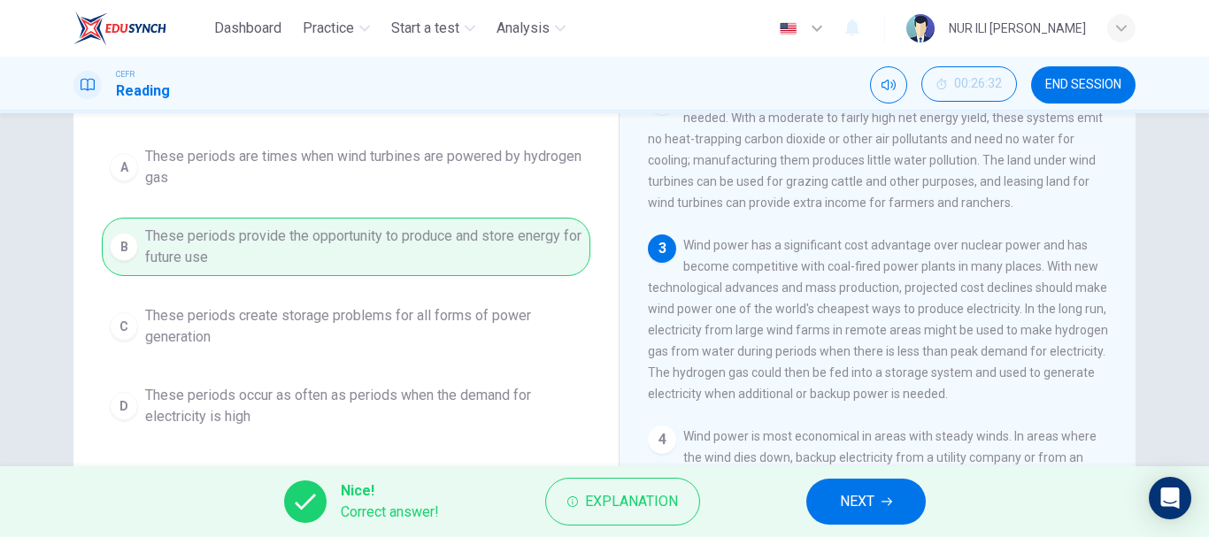
click at [823, 490] on button "NEXT" at bounding box center [865, 502] width 119 height 46
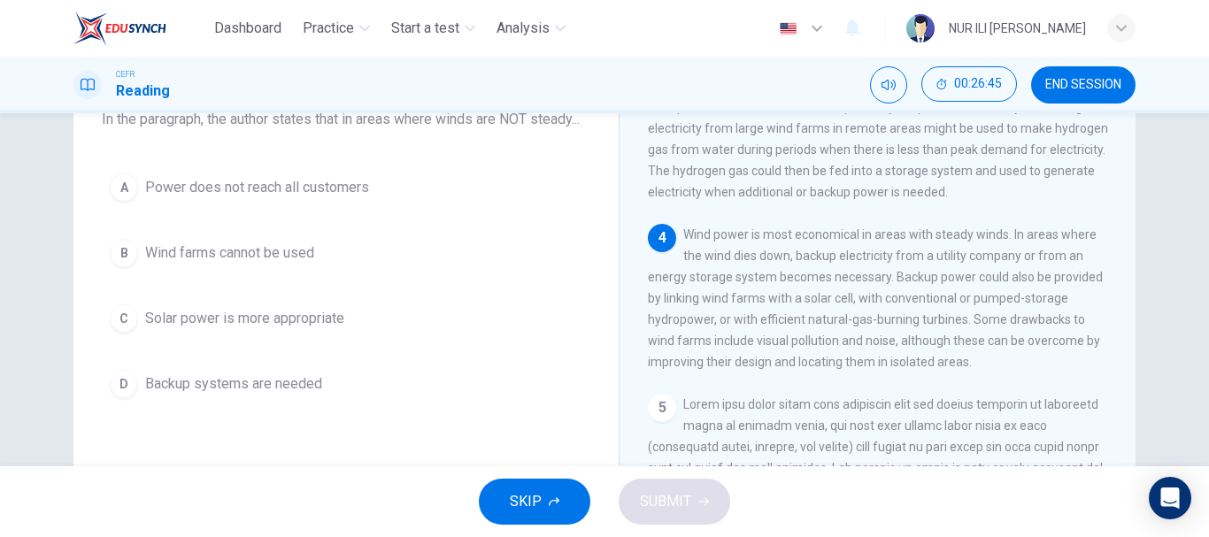
scroll to position [431, 0]
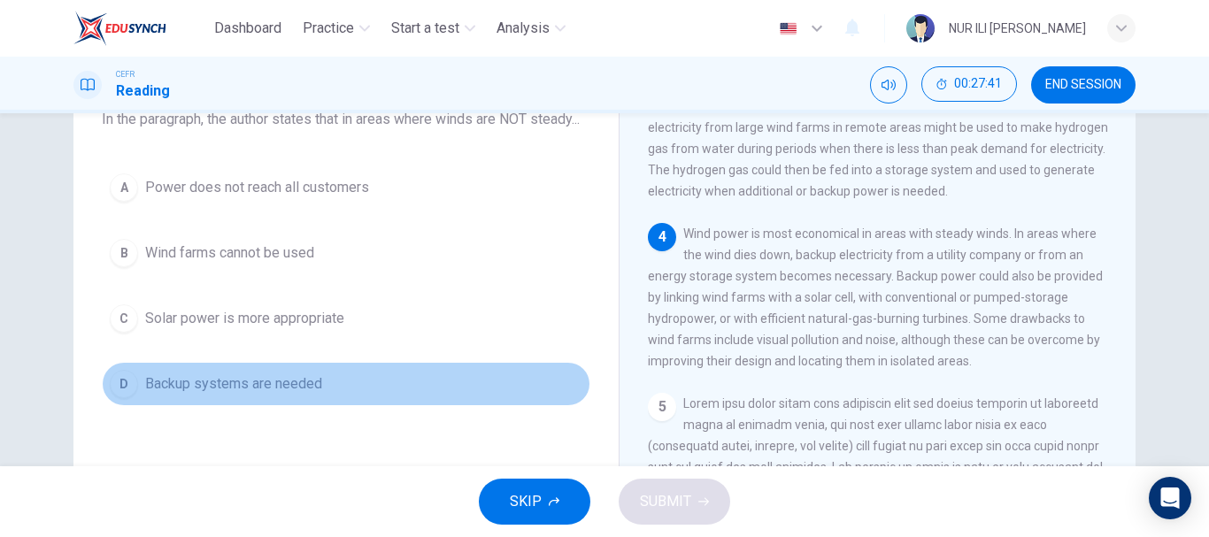
click at [284, 395] on span "Backup systems are needed" at bounding box center [233, 384] width 177 height 21
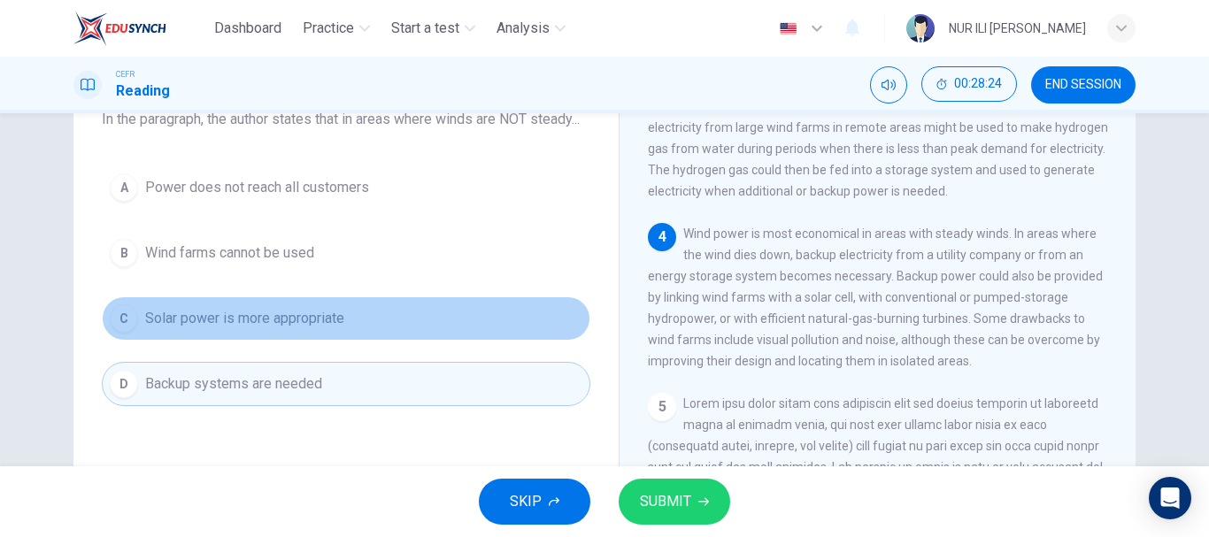
click at [337, 329] on span "Solar power is more appropriate" at bounding box center [244, 318] width 199 height 21
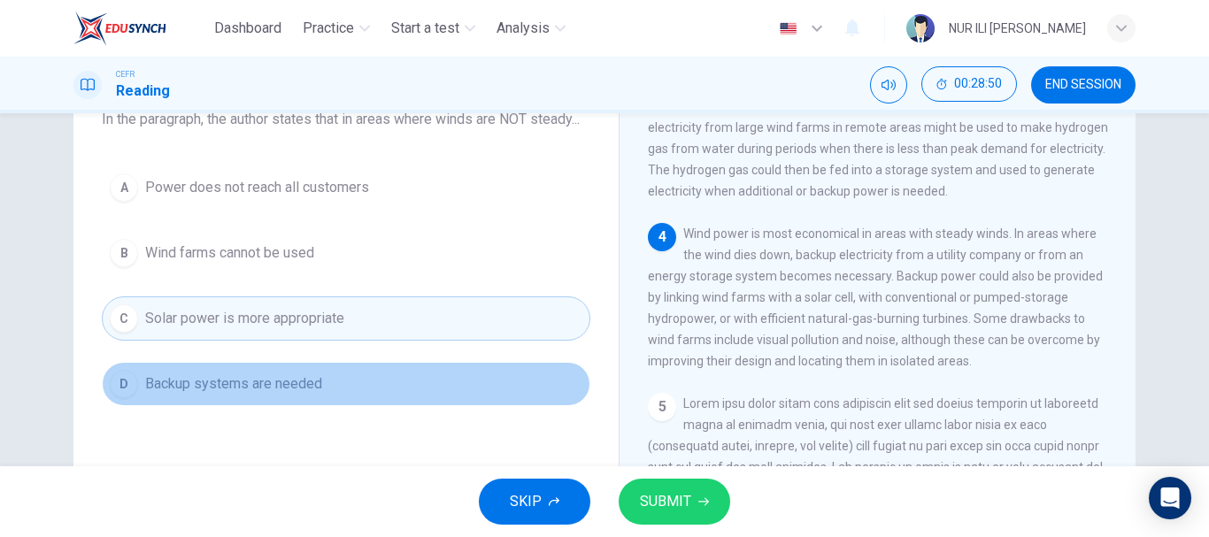
click at [342, 391] on button "D Backup systems are needed" at bounding box center [346, 384] width 489 height 44
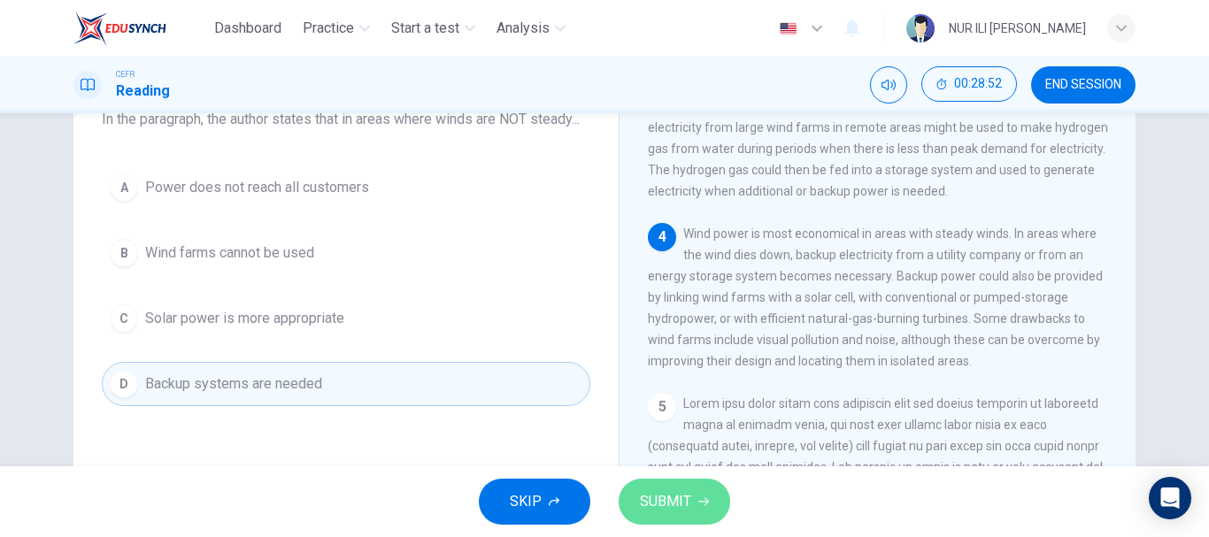
click at [654, 510] on span "SUBMIT" at bounding box center [665, 501] width 51 height 25
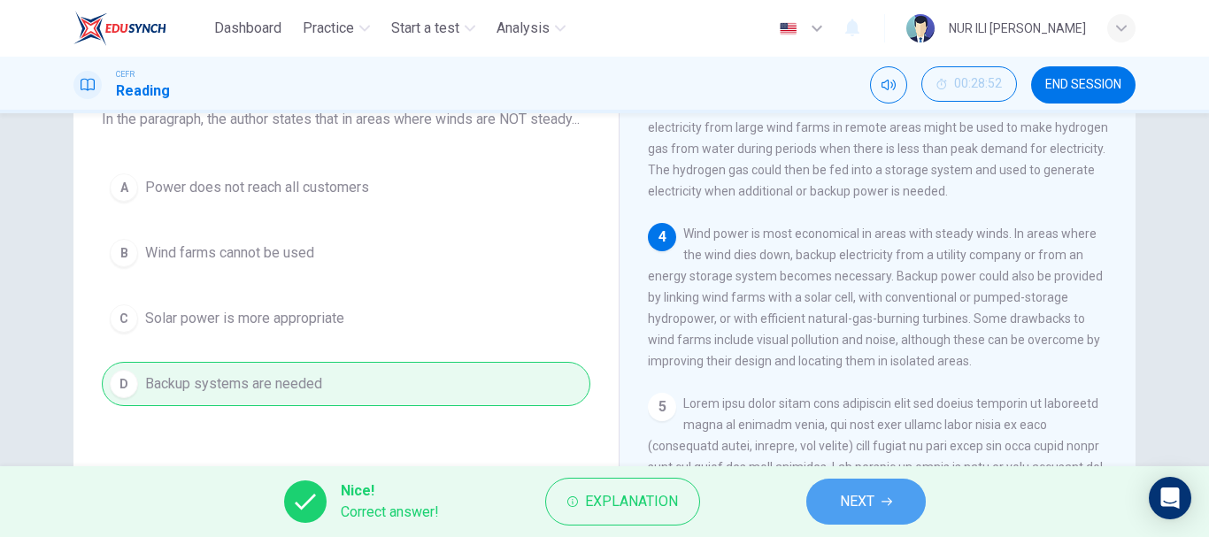
click at [876, 506] on button "NEXT" at bounding box center [865, 502] width 119 height 46
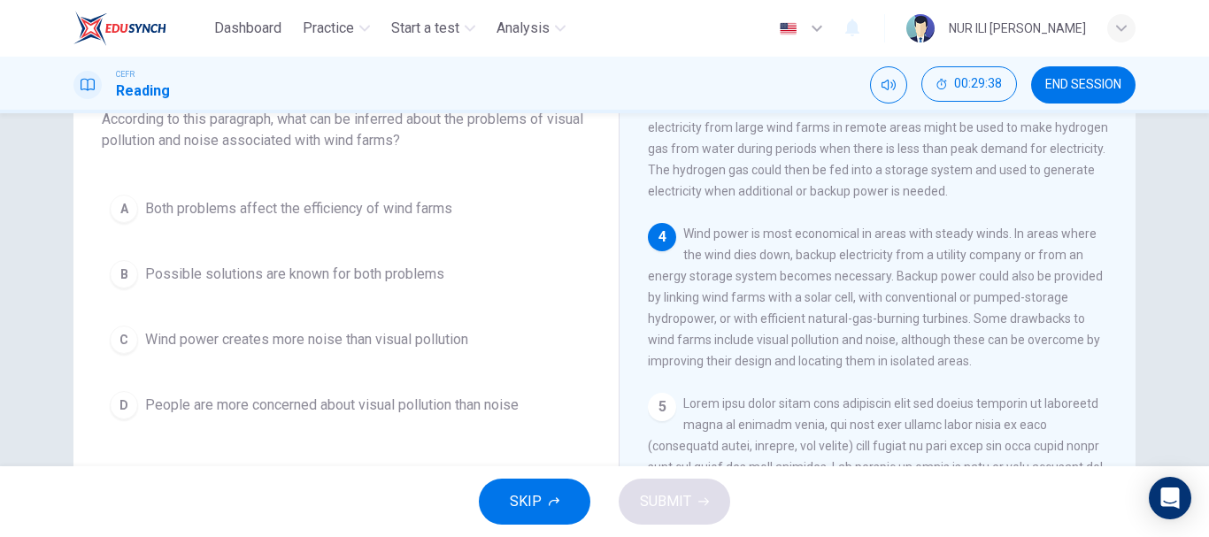
click at [400, 265] on span "Possible solutions are known for both problems" at bounding box center [294, 274] width 299 height 21
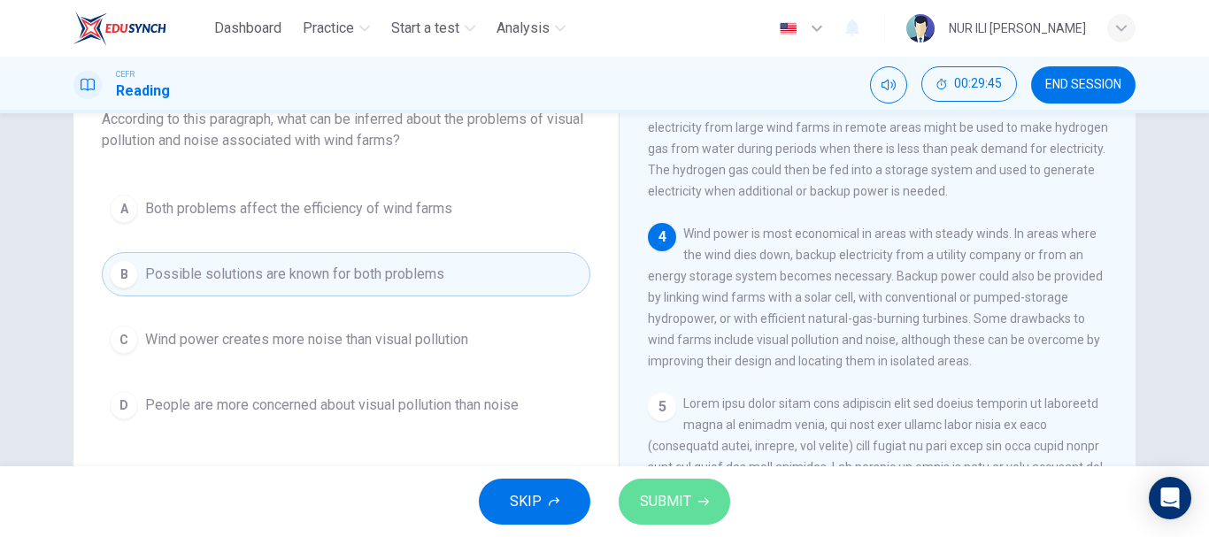
click at [656, 497] on span "SUBMIT" at bounding box center [665, 501] width 51 height 25
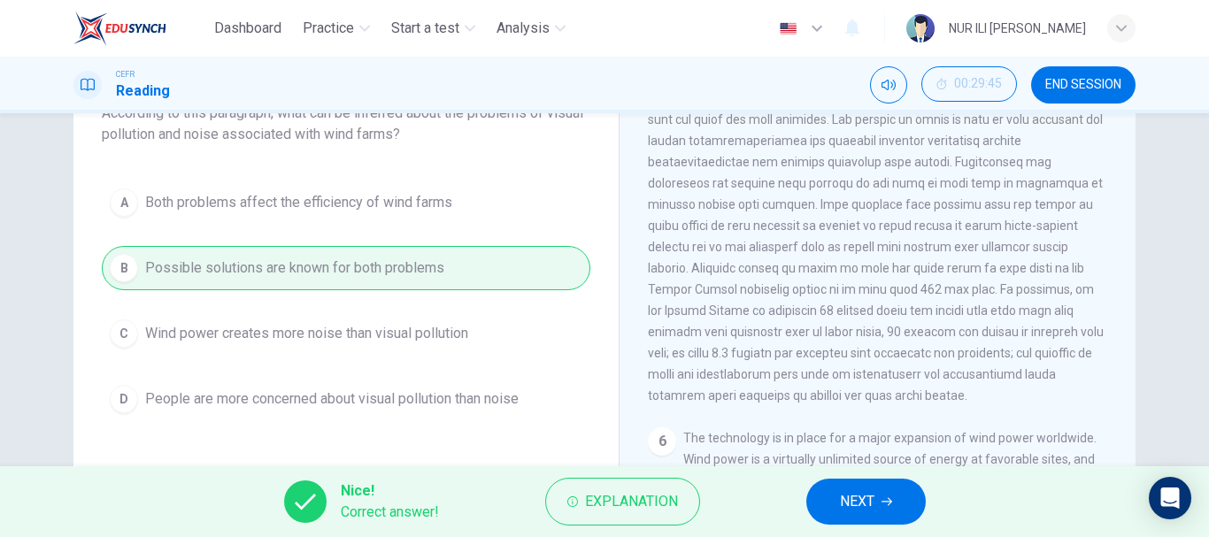
scroll to position [782, 0]
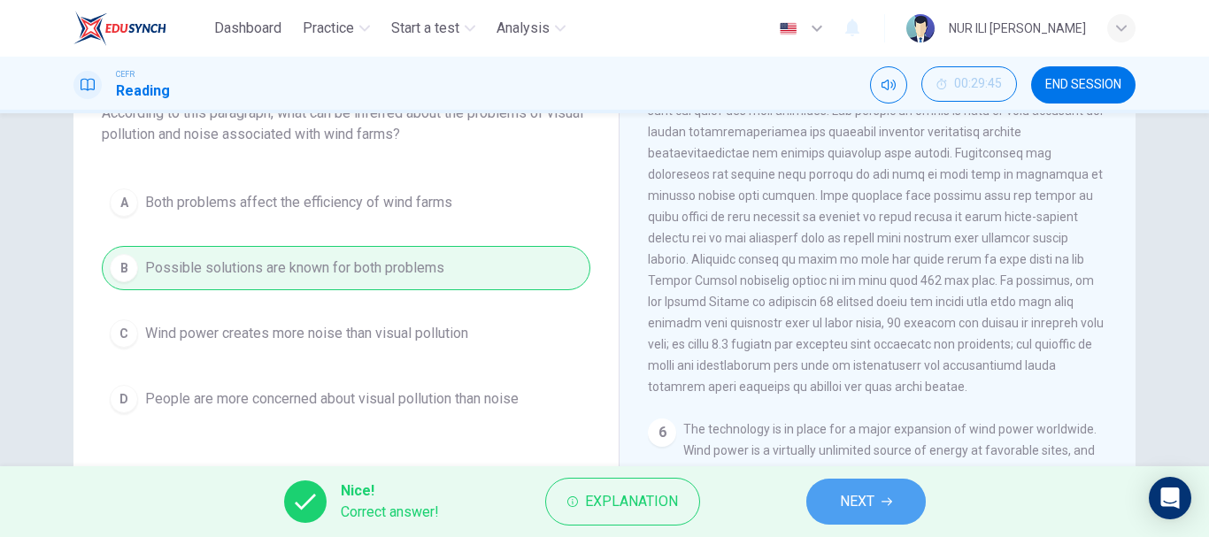
click at [859, 514] on button "NEXT" at bounding box center [865, 502] width 119 height 46
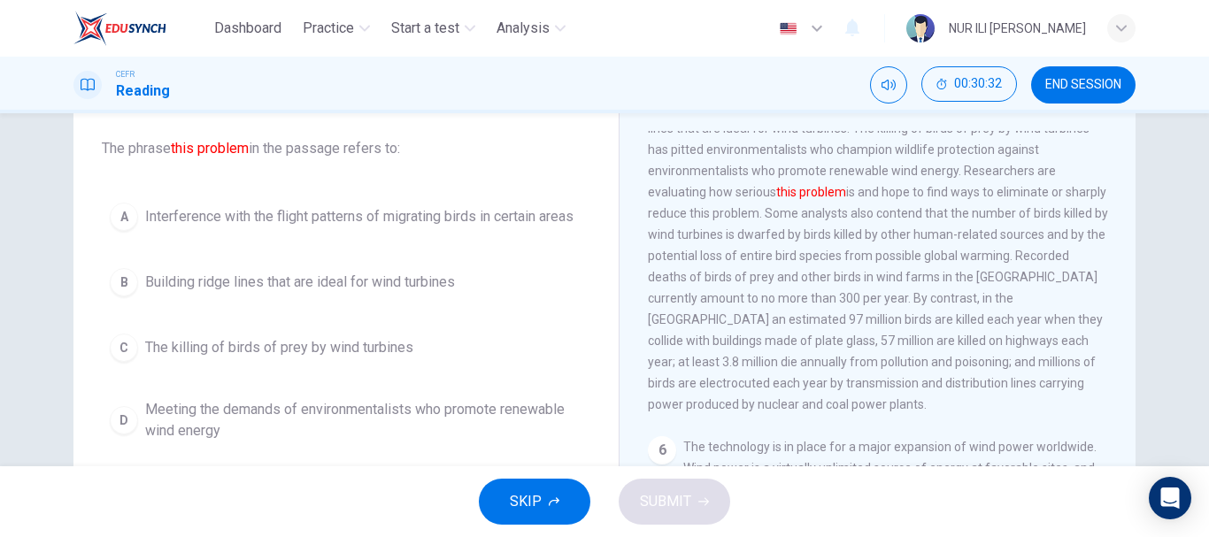
scroll to position [800, 0]
click at [339, 356] on span "The killing of birds of prey by wind turbines" at bounding box center [279, 347] width 268 height 21
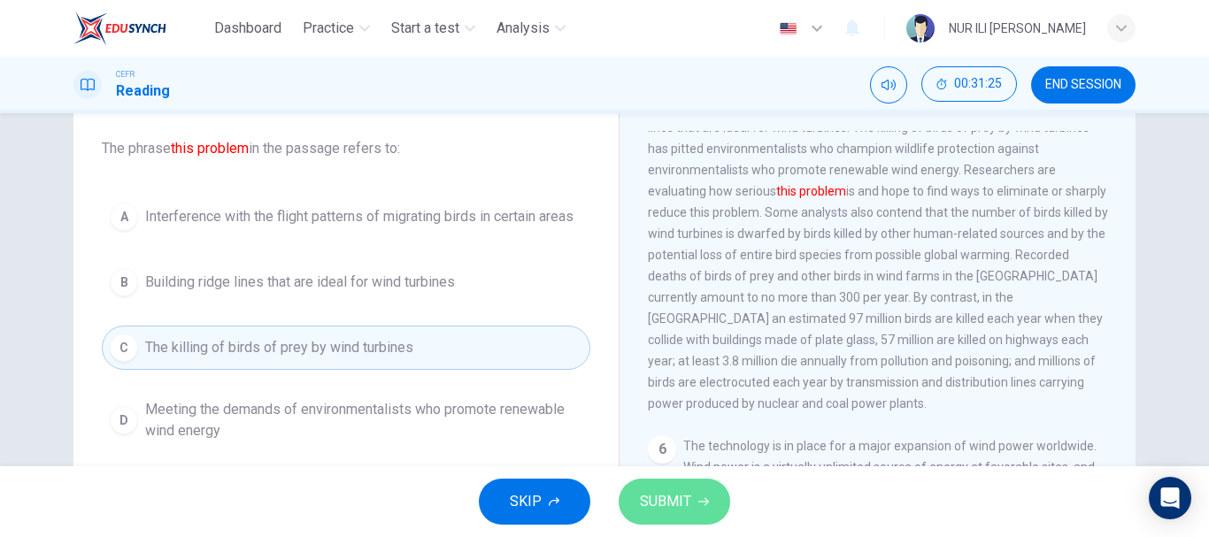
click at [669, 502] on span "SUBMIT" at bounding box center [665, 501] width 51 height 25
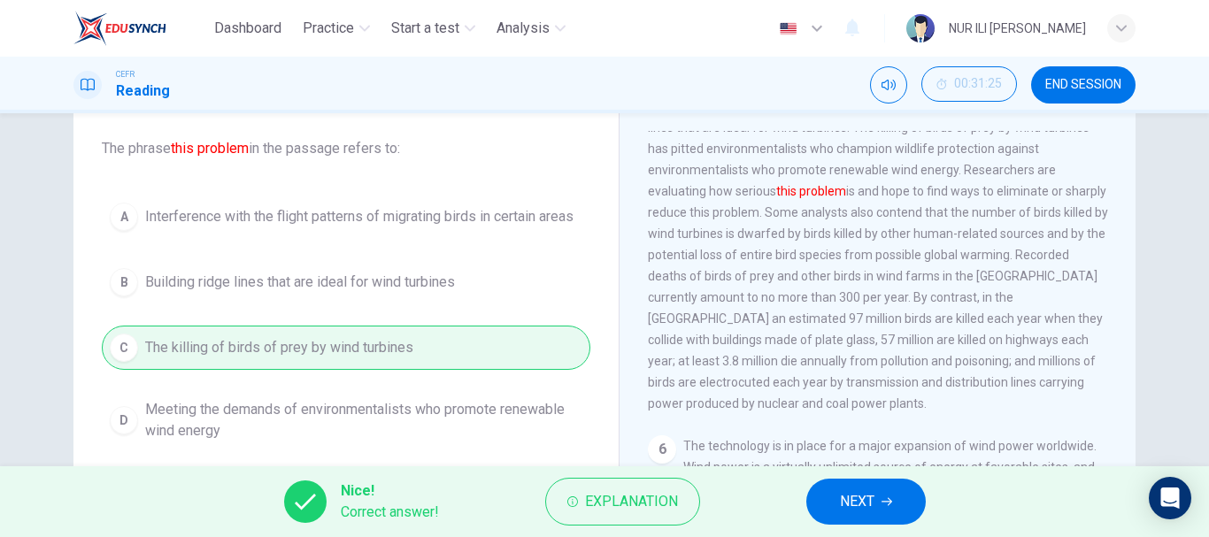
click at [867, 494] on span "NEXT" at bounding box center [857, 501] width 35 height 25
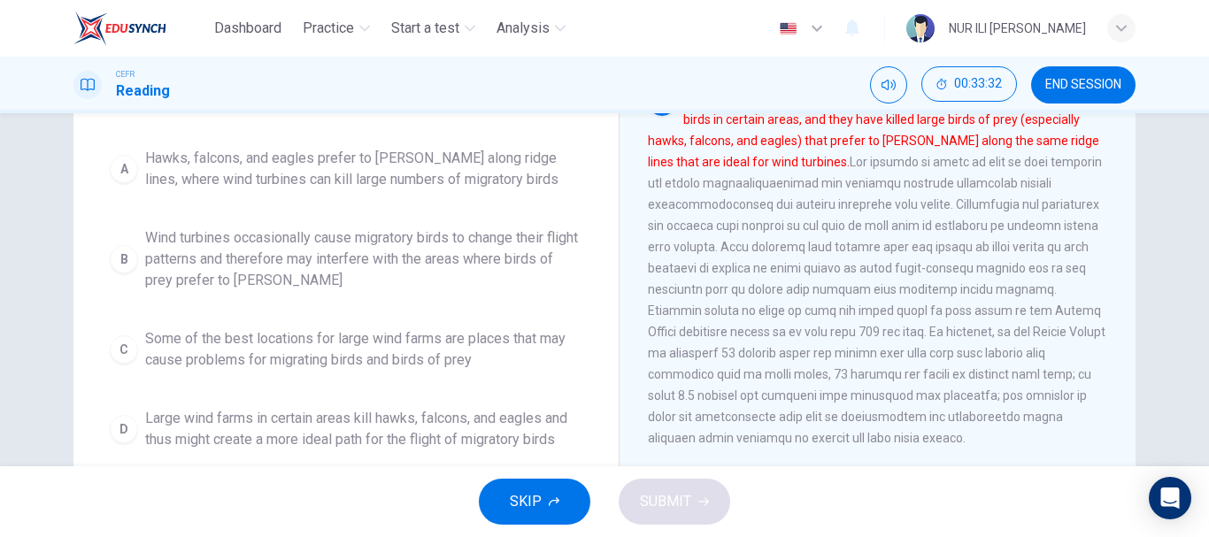
scroll to position [248, 0]
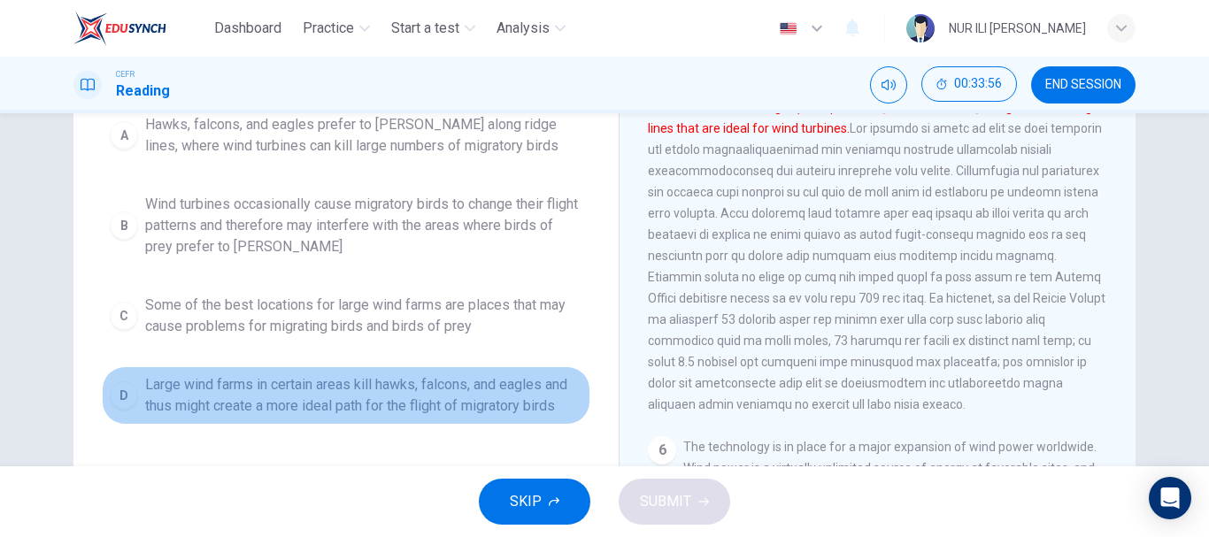
click at [498, 411] on span "Large wind farms in certain areas kill hawks, falcons, and eagles and thus migh…" at bounding box center [363, 395] width 437 height 42
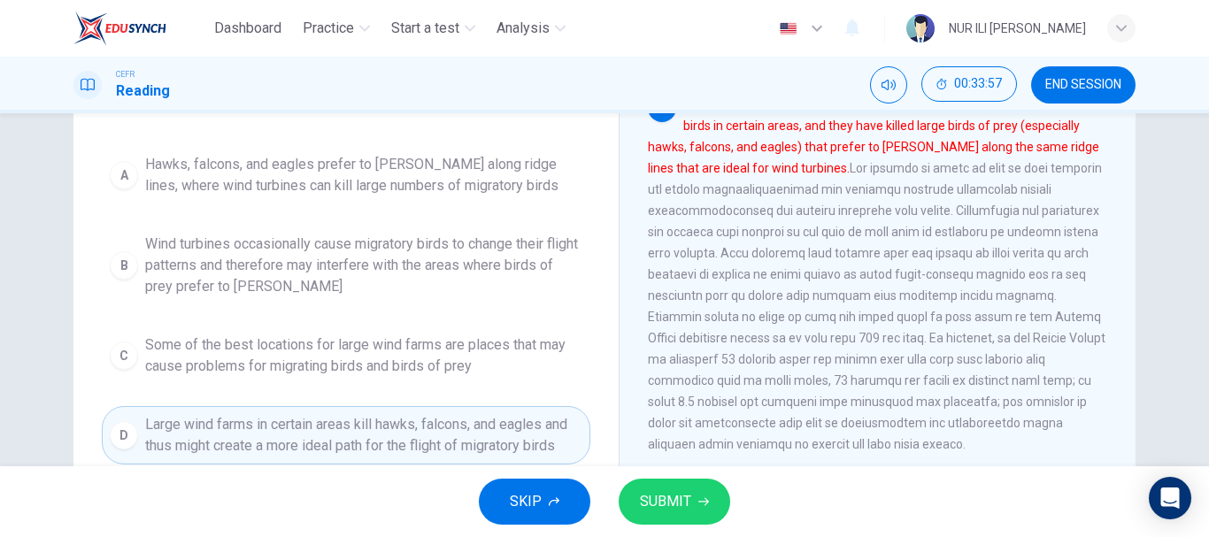
scroll to position [204, 0]
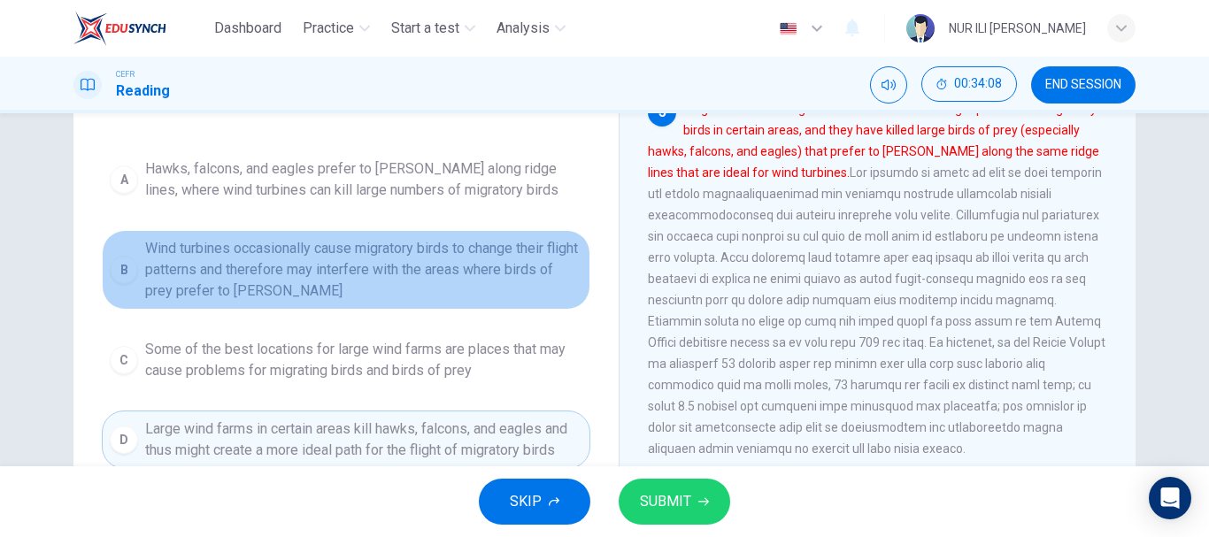
click at [443, 273] on span "Wind turbines occasionally cause migratory birds to change their flight pattern…" at bounding box center [363, 270] width 437 height 64
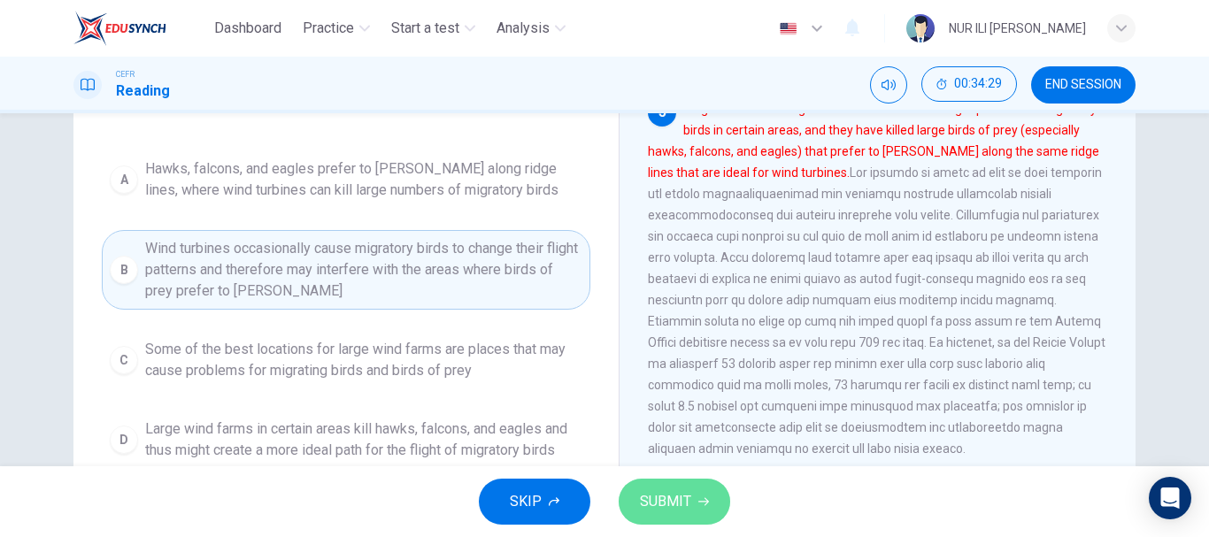
click at [671, 484] on button "SUBMIT" at bounding box center [675, 502] width 112 height 46
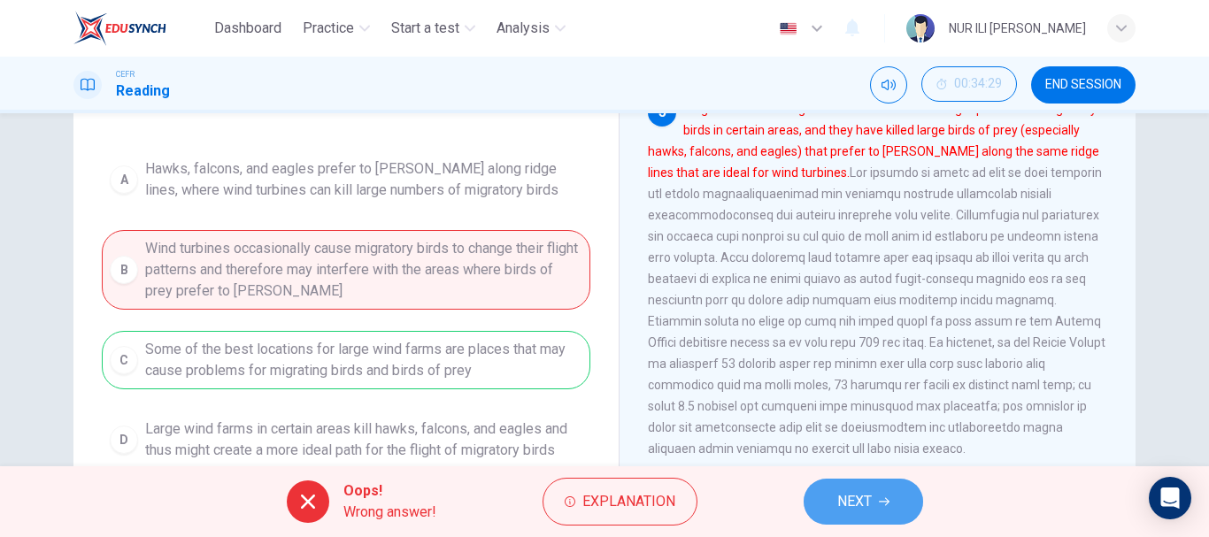
click at [844, 500] on span "NEXT" at bounding box center [854, 501] width 35 height 25
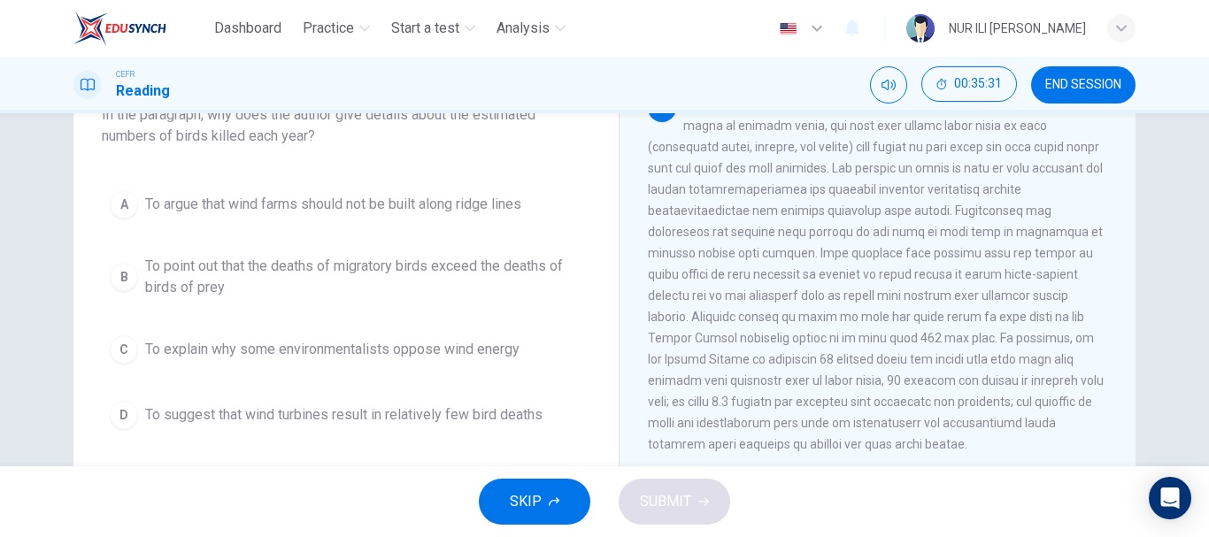
scroll to position [739, 0]
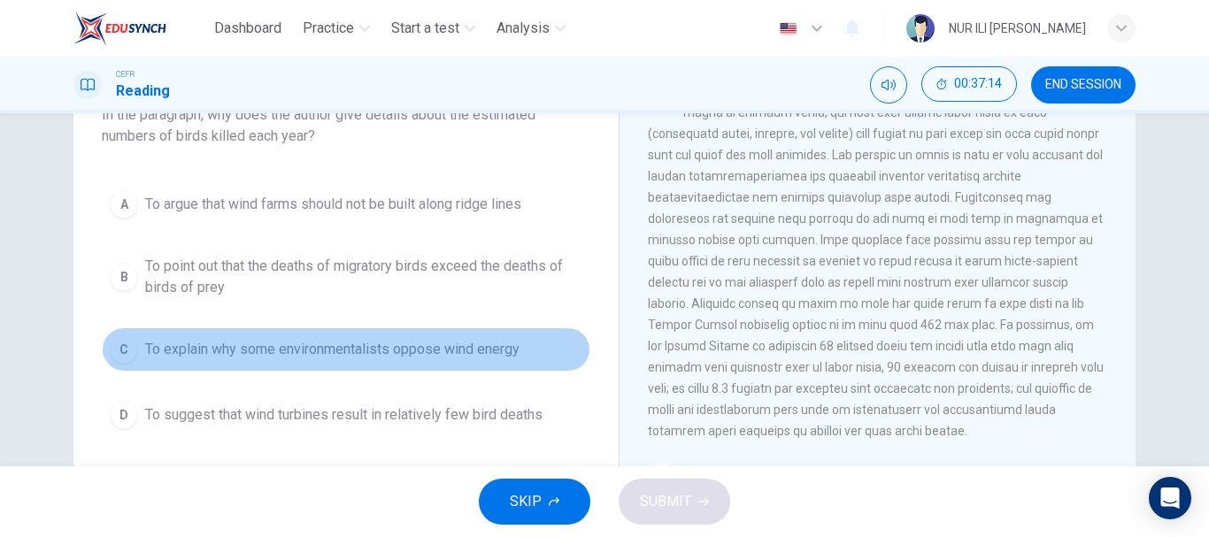
click at [443, 336] on button "C To explain why some environmentalists oppose wind energy" at bounding box center [346, 349] width 489 height 44
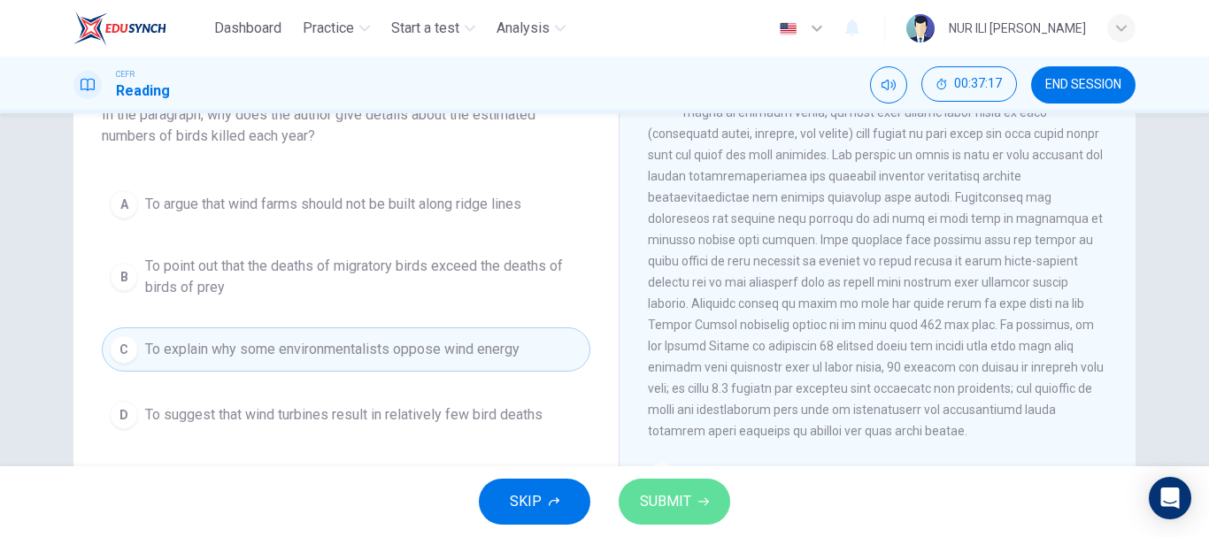
click at [698, 501] on icon "button" at bounding box center [703, 502] width 11 height 11
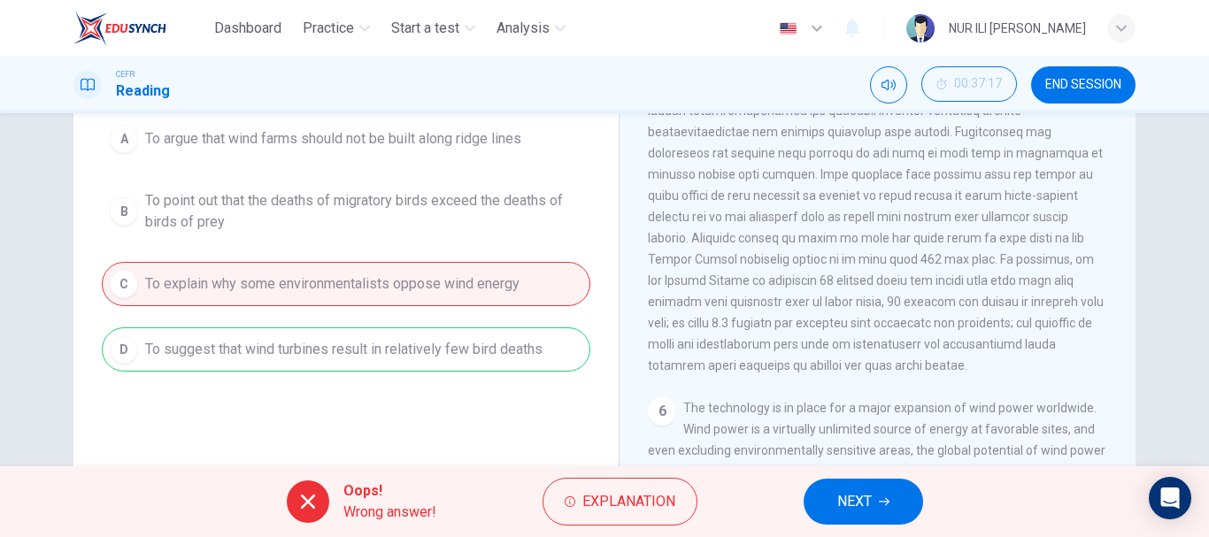
scroll to position [199, 0]
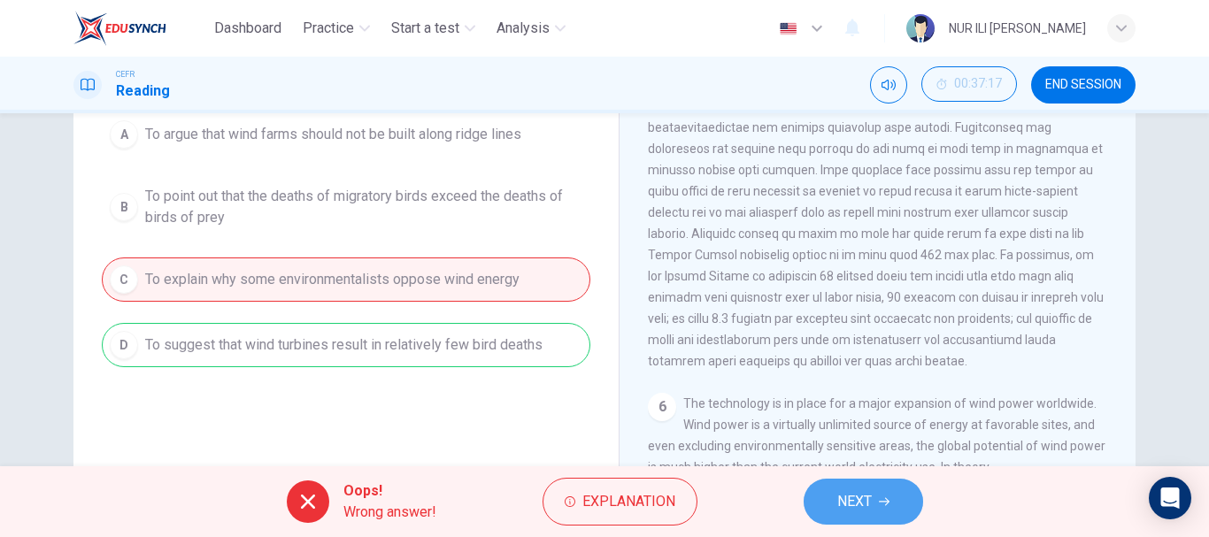
click at [859, 496] on span "NEXT" at bounding box center [854, 501] width 35 height 25
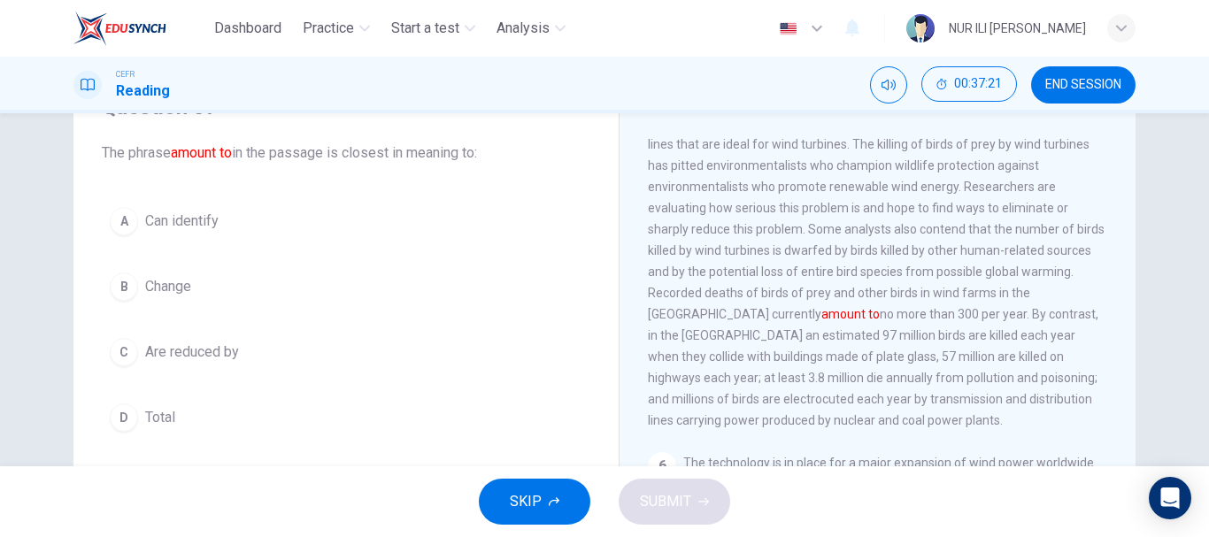
scroll to position [807, 0]
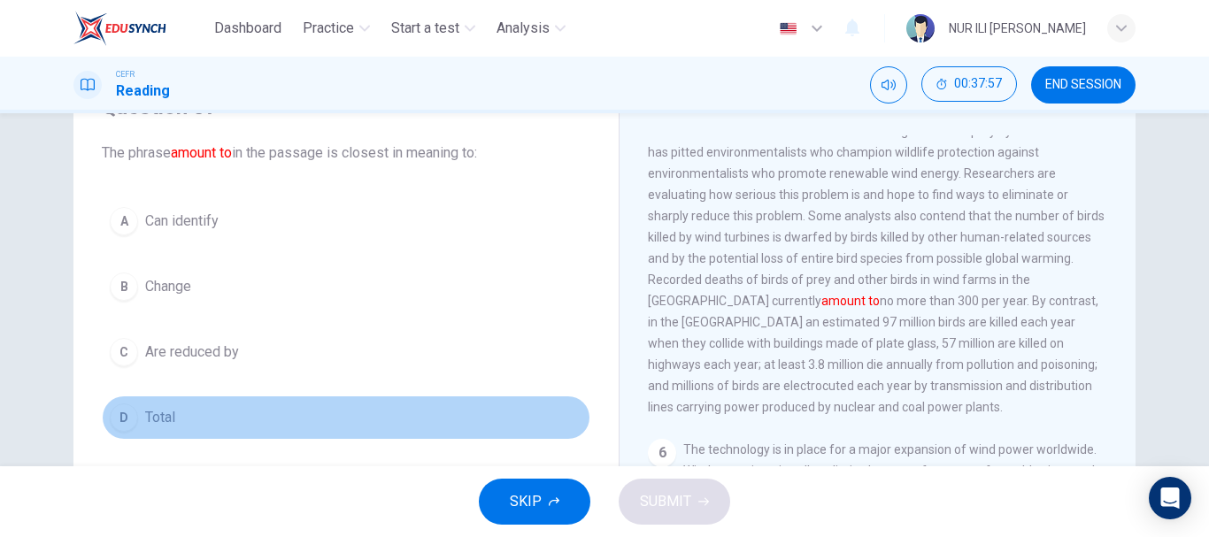
click at [245, 411] on button "D Total" at bounding box center [346, 418] width 489 height 44
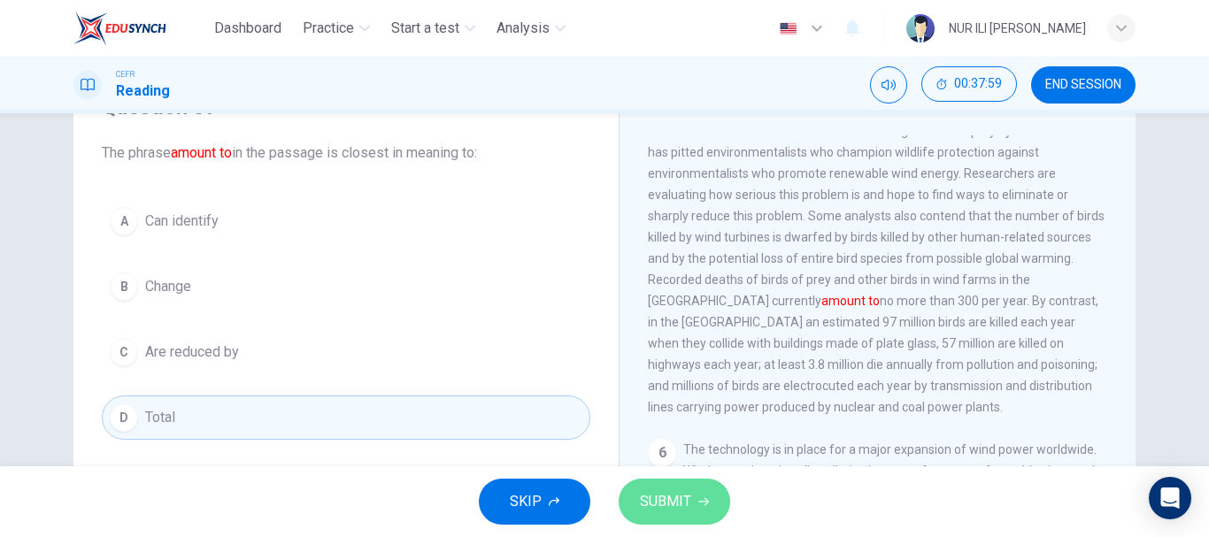
click at [684, 510] on span "SUBMIT" at bounding box center [665, 501] width 51 height 25
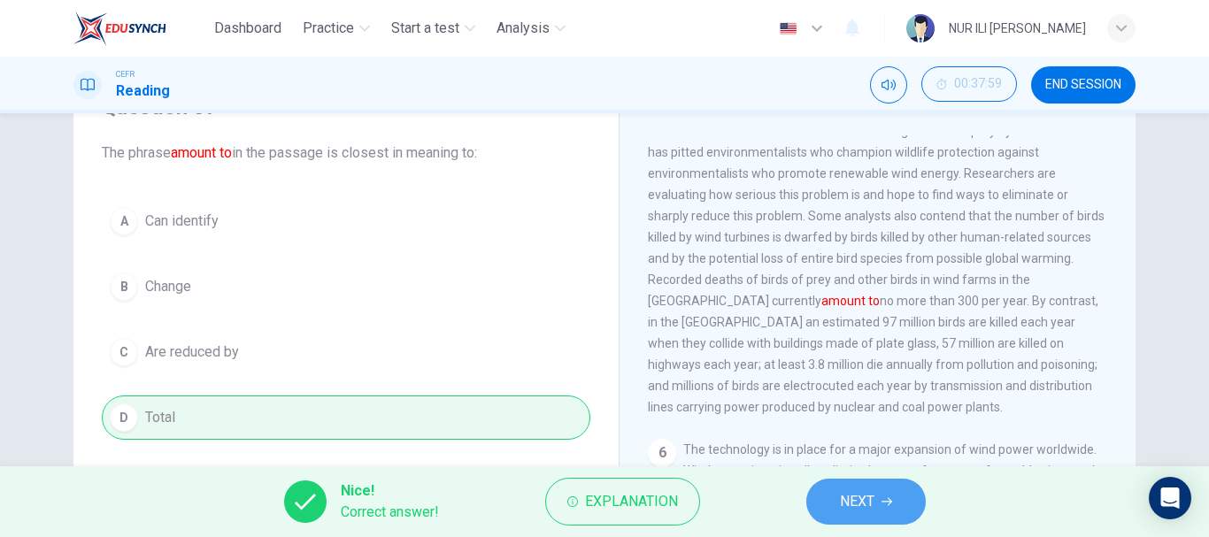
click at [851, 504] on span "NEXT" at bounding box center [857, 501] width 35 height 25
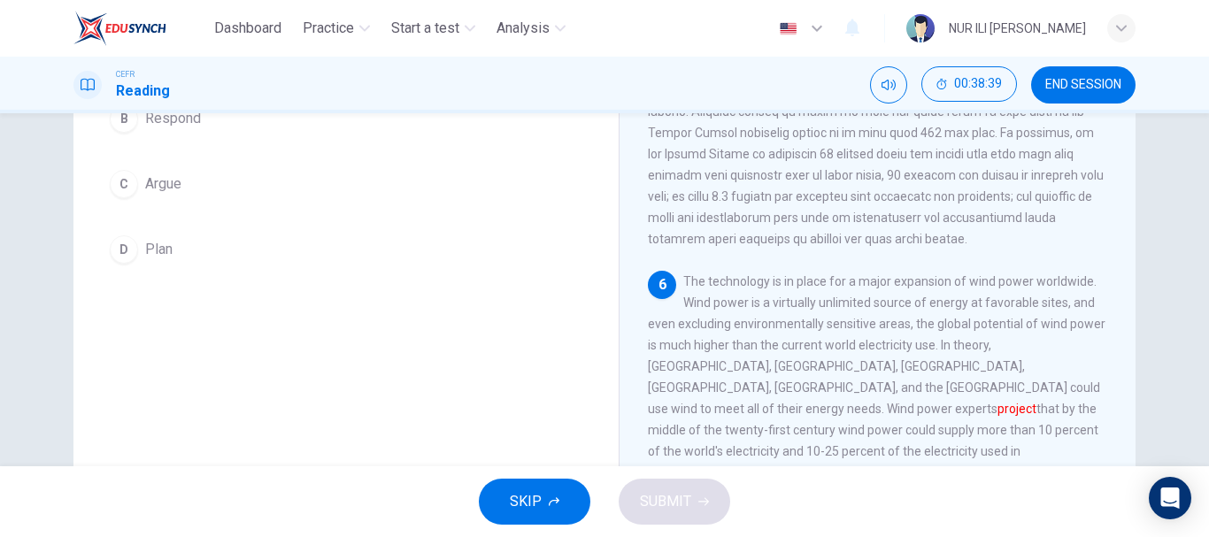
scroll to position [312, 0]
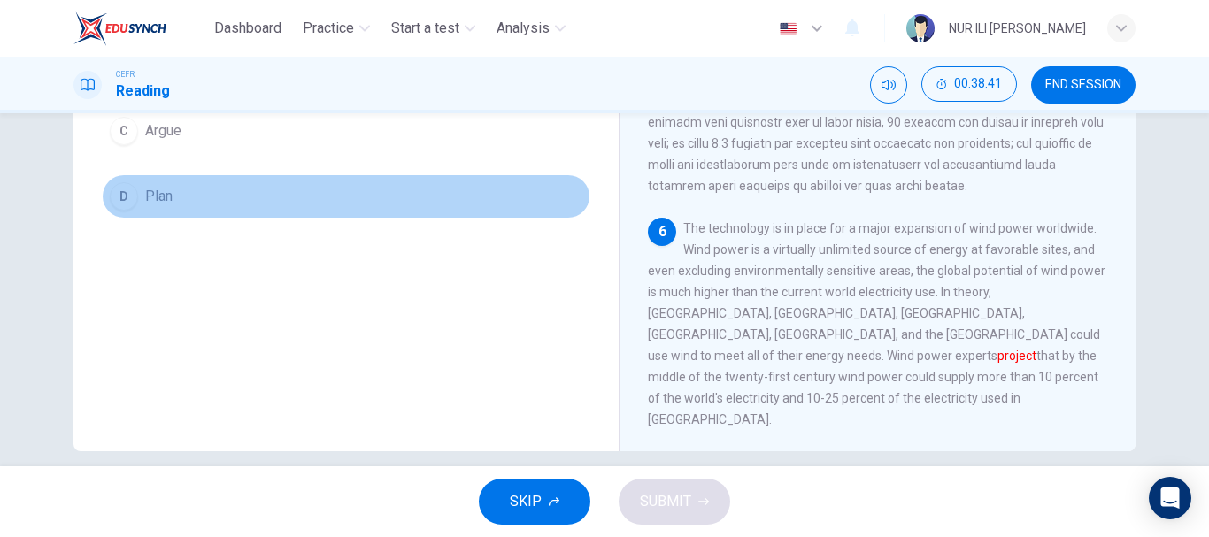
click at [285, 191] on button "D Plan" at bounding box center [346, 196] width 489 height 44
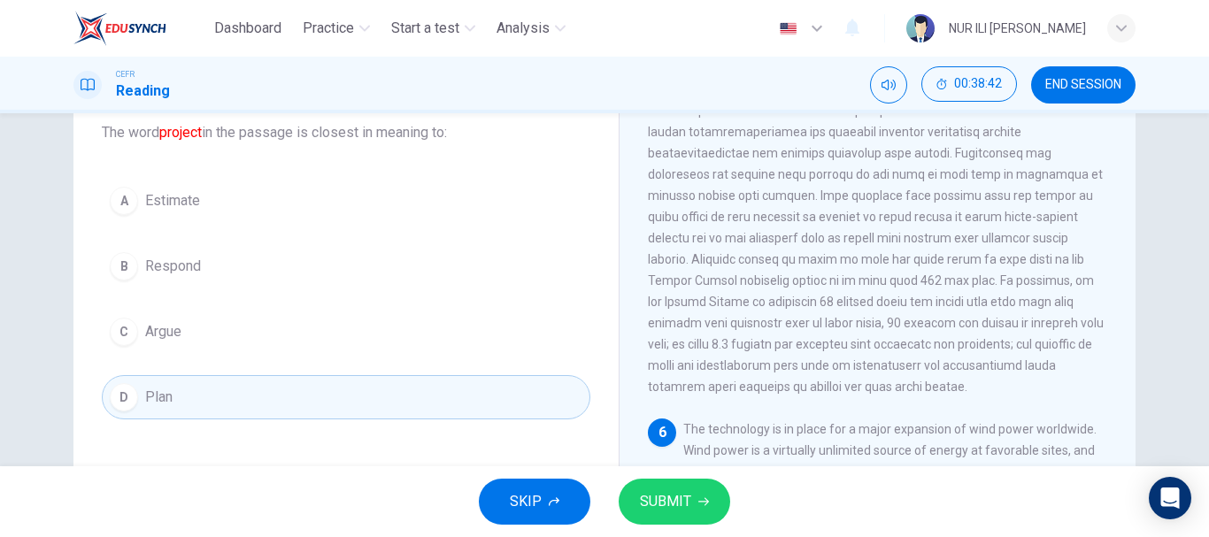
scroll to position [104, 0]
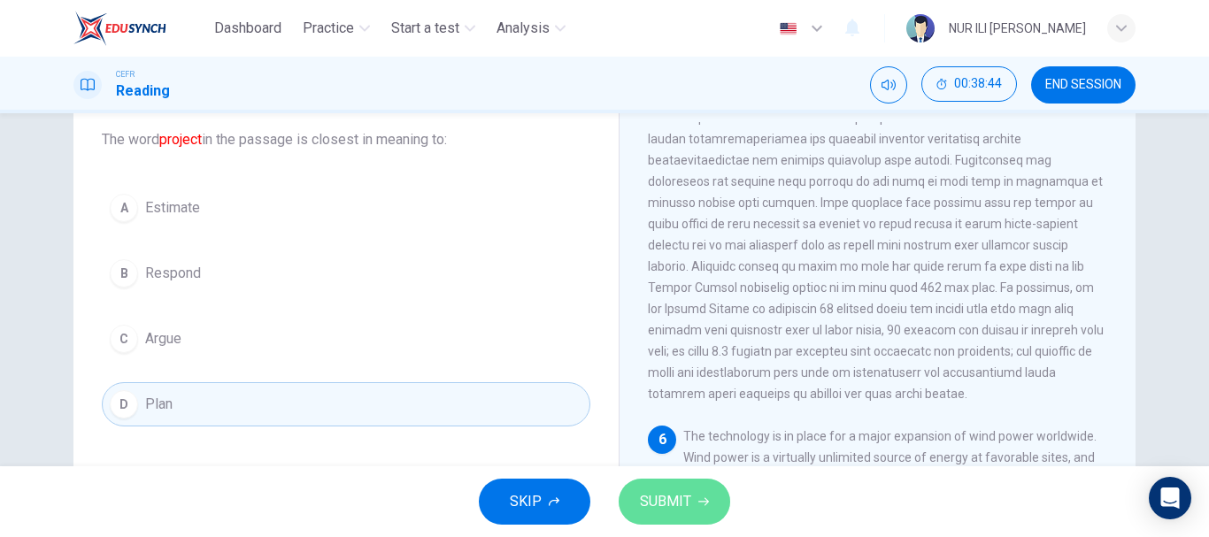
click at [702, 499] on icon "button" at bounding box center [703, 502] width 11 height 11
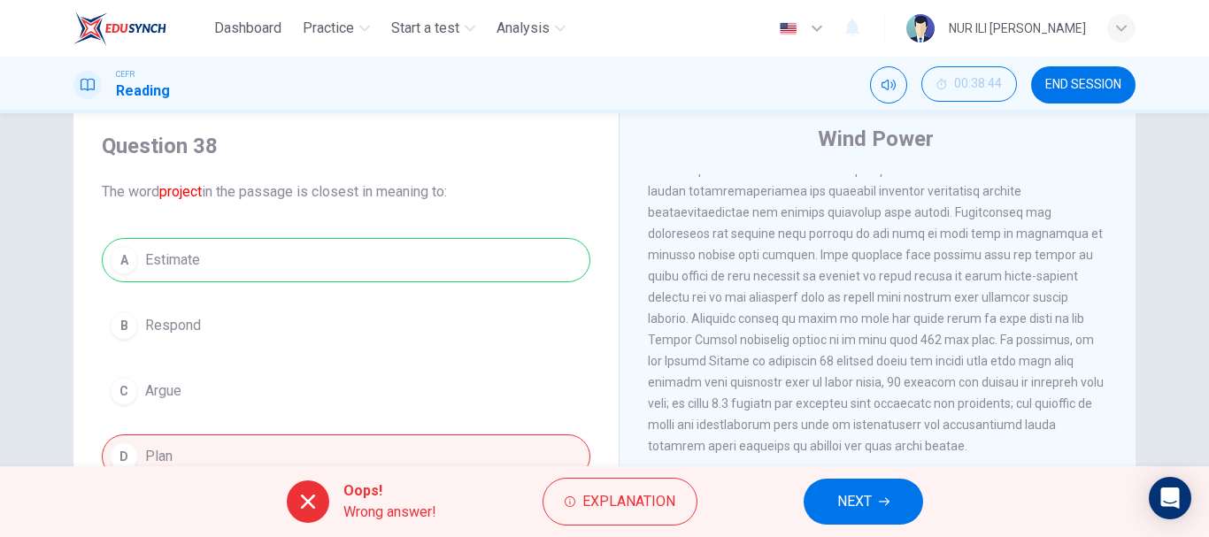
scroll to position [51, 0]
click at [890, 488] on button "NEXT" at bounding box center [863, 502] width 119 height 46
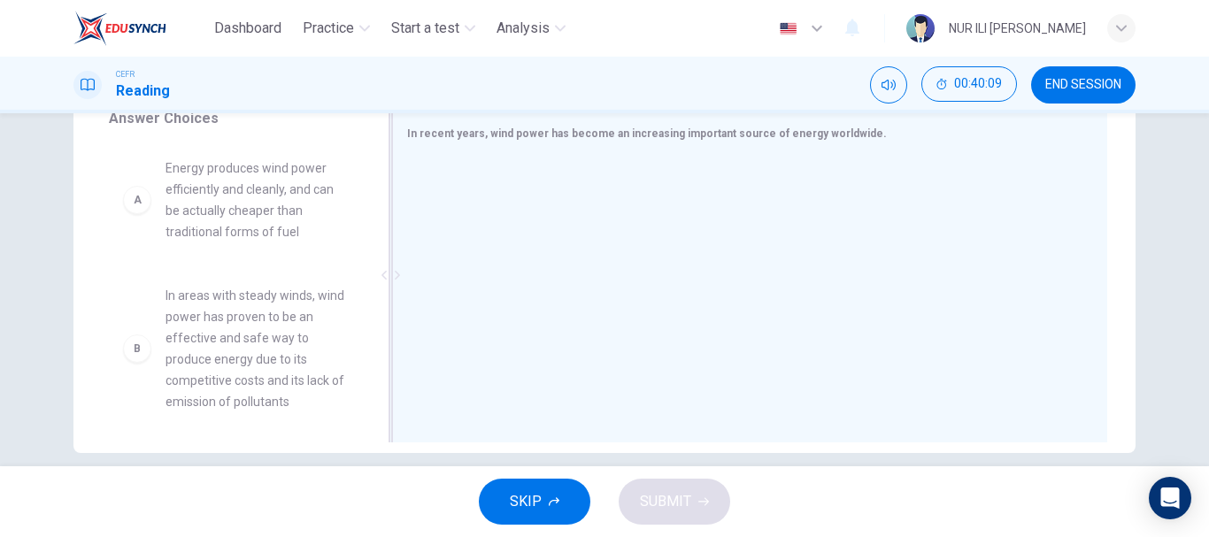
scroll to position [1, 0]
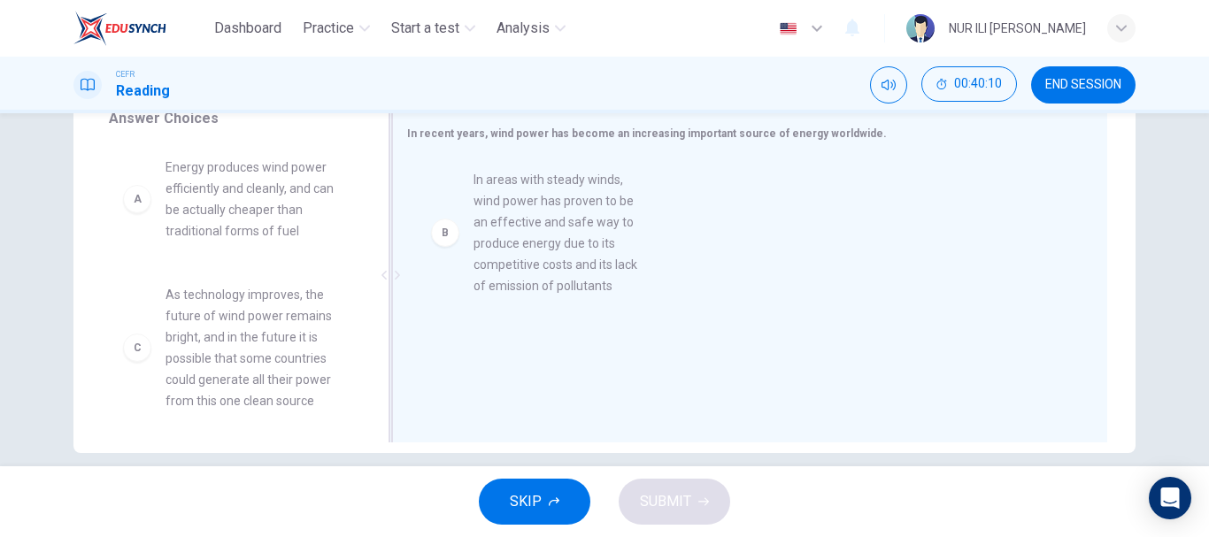
drag, startPoint x: 252, startPoint y: 372, endPoint x: 577, endPoint y: 253, distance: 345.8
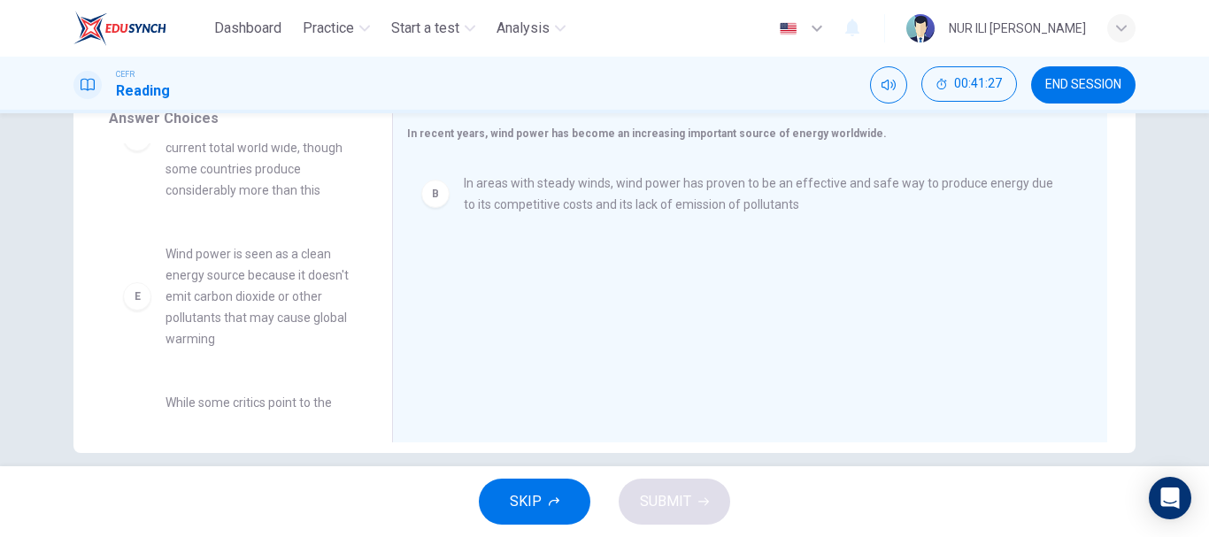
scroll to position [384, 0]
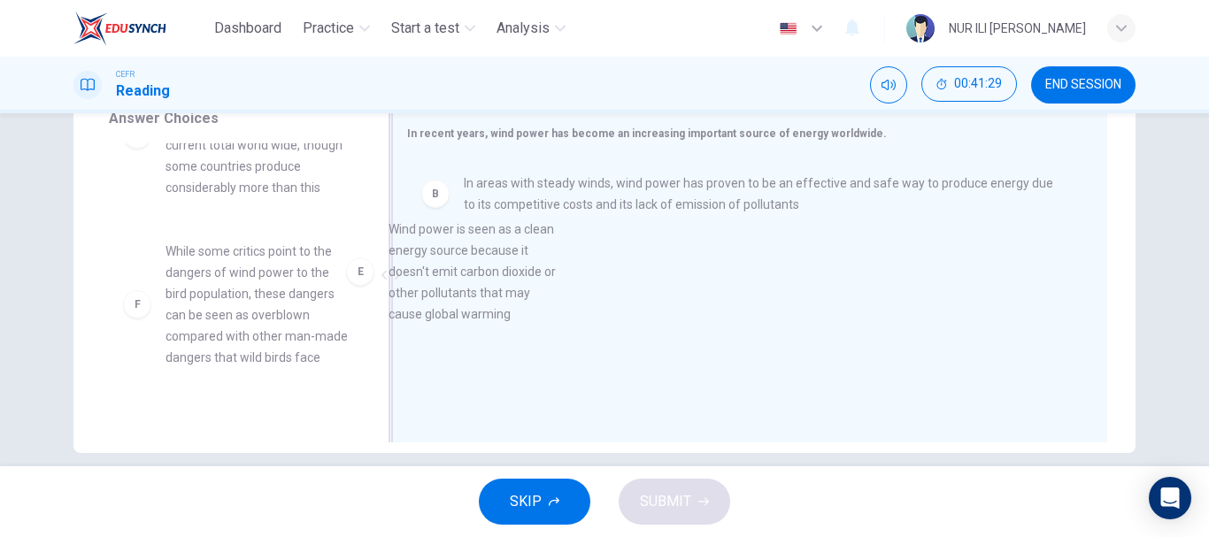
drag, startPoint x: 216, startPoint y: 296, endPoint x: 536, endPoint y: 265, distance: 321.9
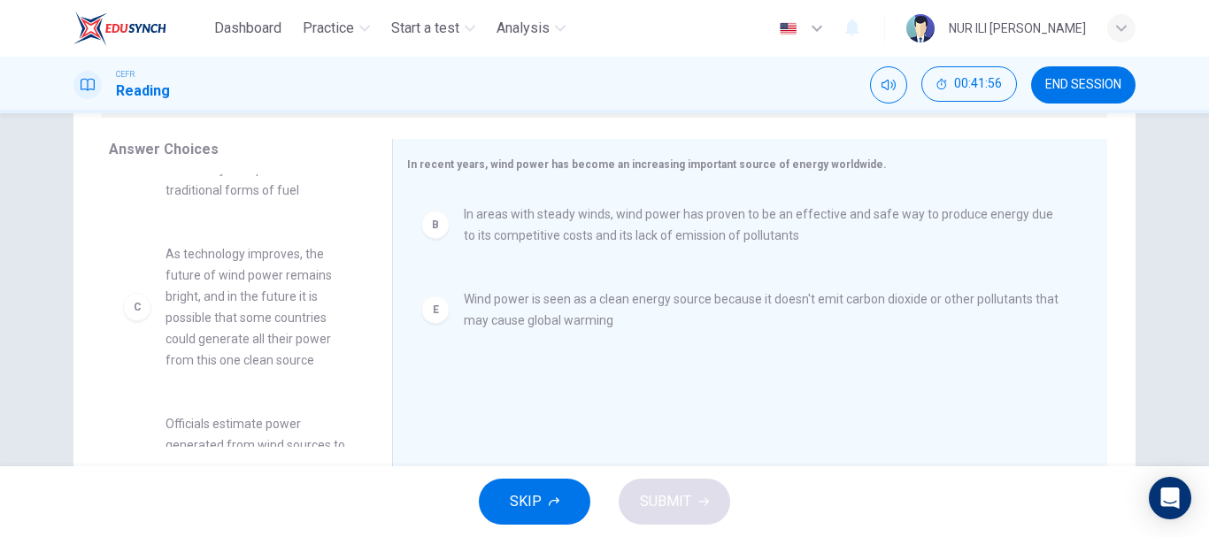
scroll to position [0, 0]
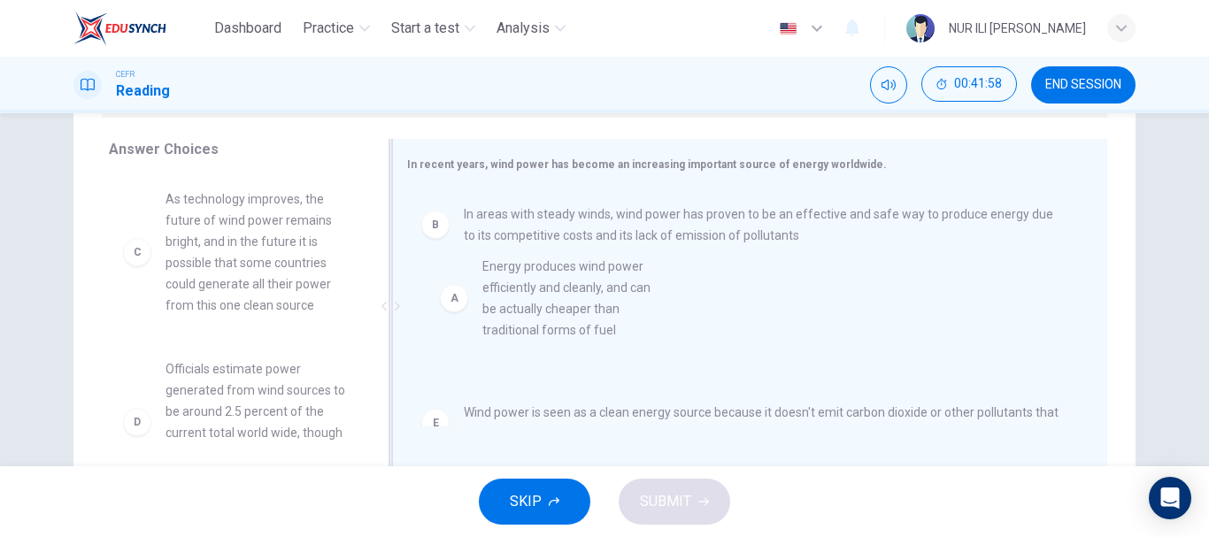
drag, startPoint x: 239, startPoint y: 263, endPoint x: 579, endPoint y: 330, distance: 346.5
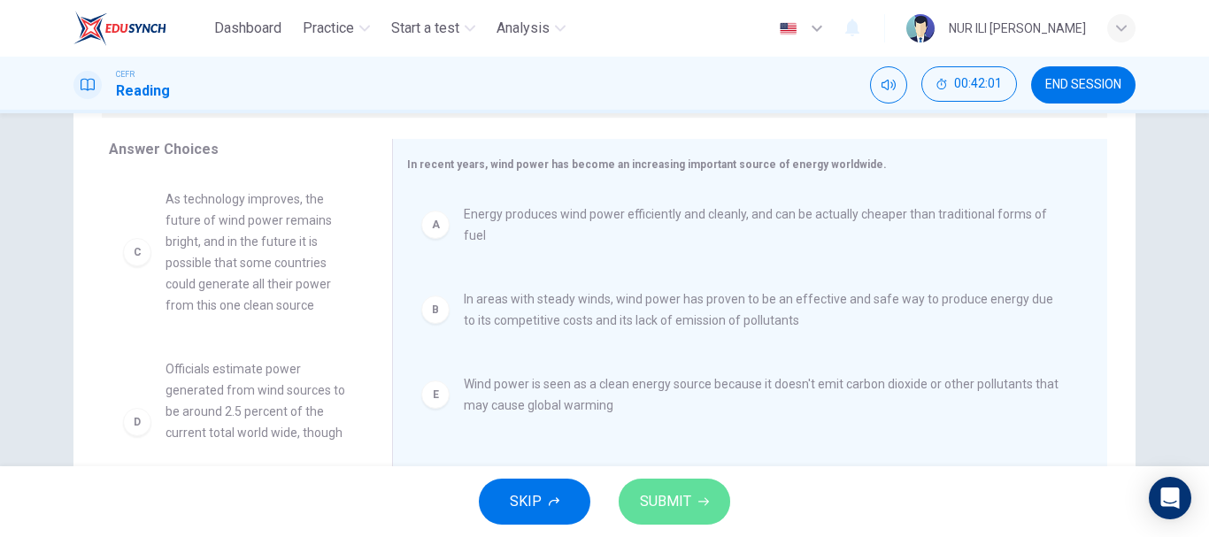
click at [682, 500] on span "SUBMIT" at bounding box center [665, 501] width 51 height 25
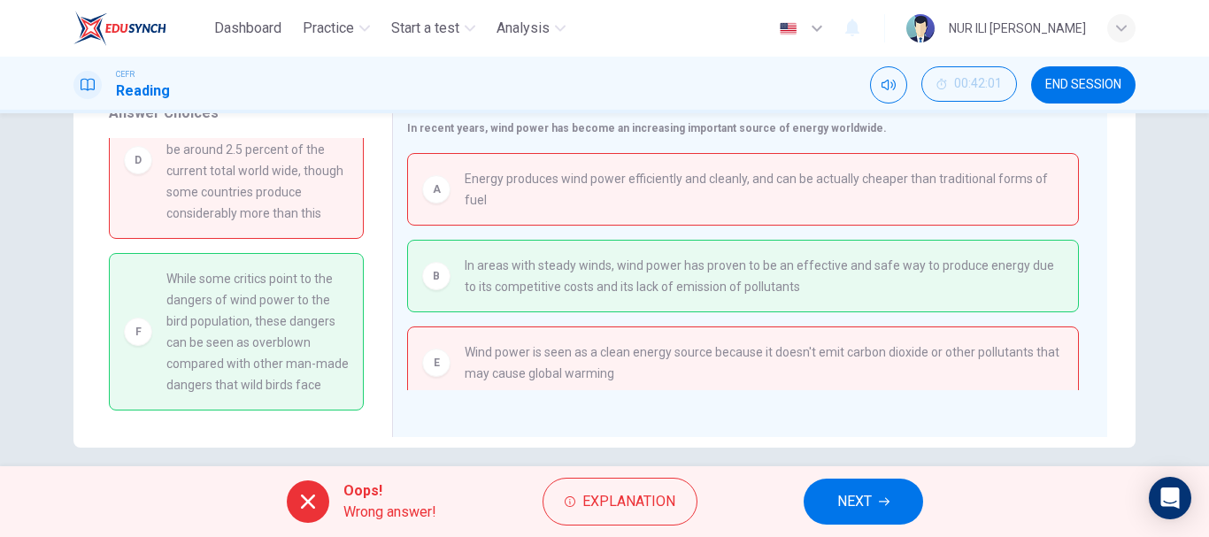
scroll to position [317, 0]
click at [865, 518] on button "NEXT" at bounding box center [863, 502] width 119 height 46
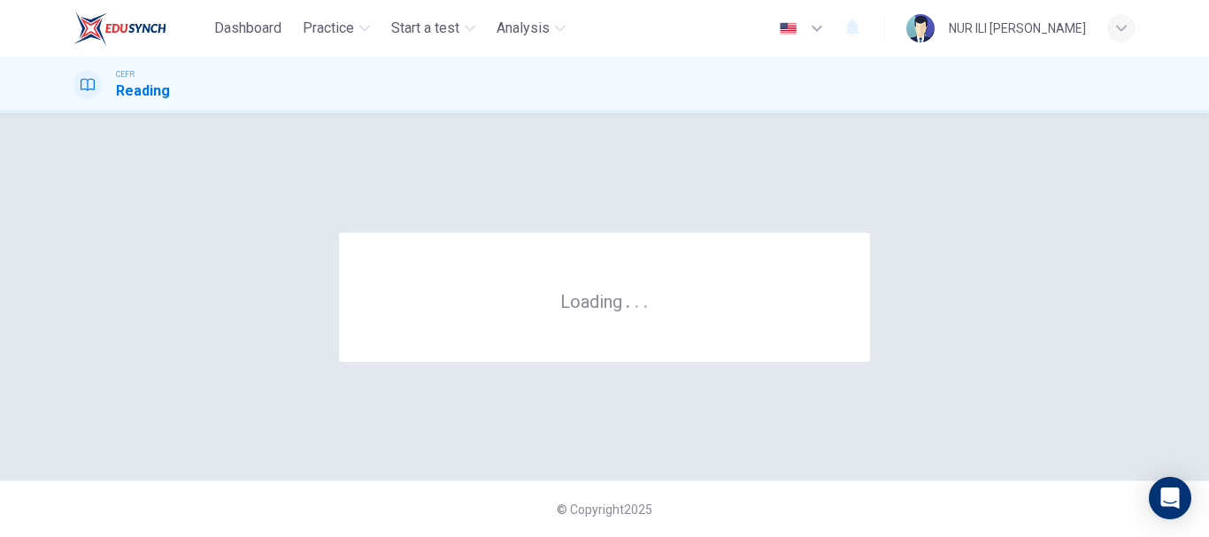
scroll to position [0, 0]
click at [865, 518] on div "© Copyright 2025" at bounding box center [604, 509] width 1209 height 57
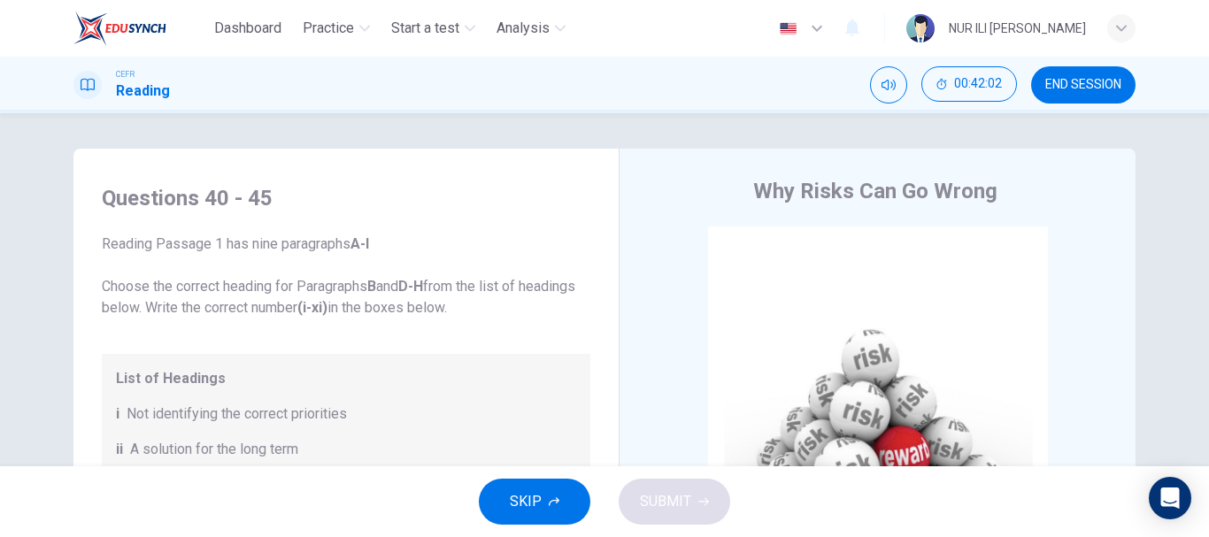
click at [1067, 92] on button "END SESSION" at bounding box center [1083, 84] width 104 height 37
